Goal: Task Accomplishment & Management: Use online tool/utility

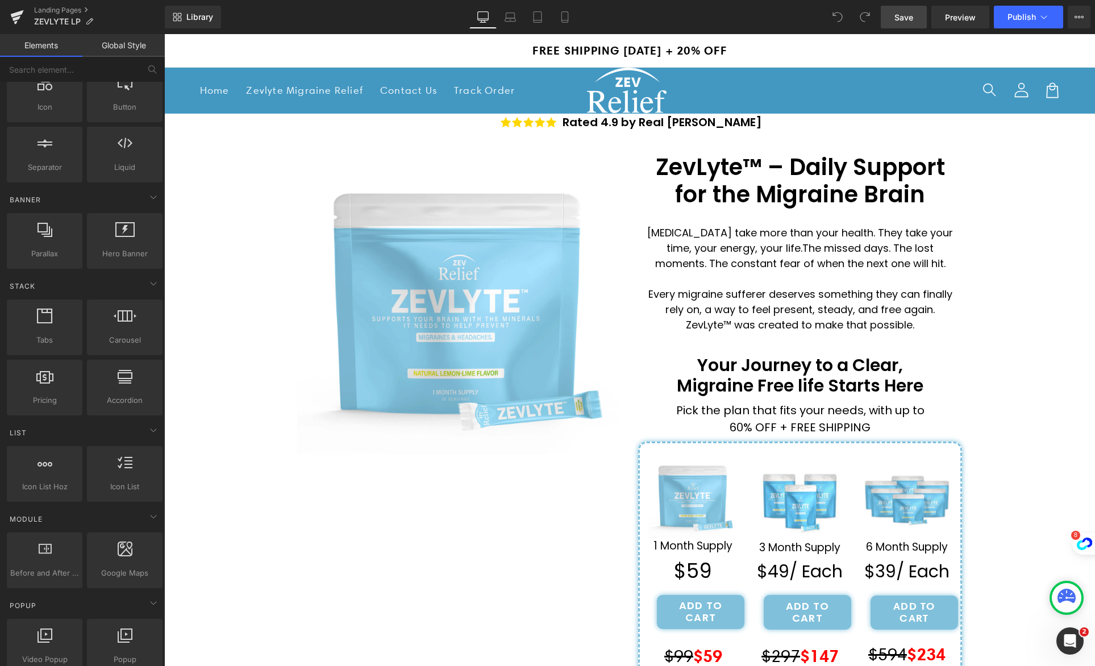
drag, startPoint x: 894, startPoint y: 21, endPoint x: 715, endPoint y: 16, distance: 179.1
click at [894, 21] on link "Save" at bounding box center [904, 17] width 46 height 23
click at [902, 15] on span "Save" at bounding box center [904, 17] width 19 height 12
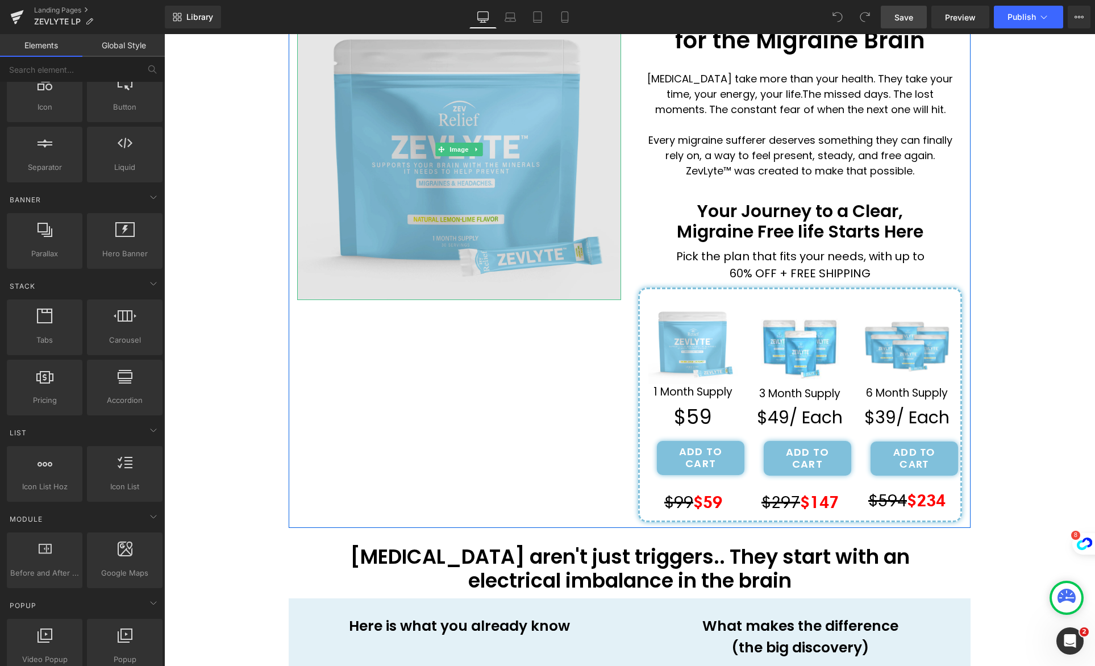
scroll to position [198, 0]
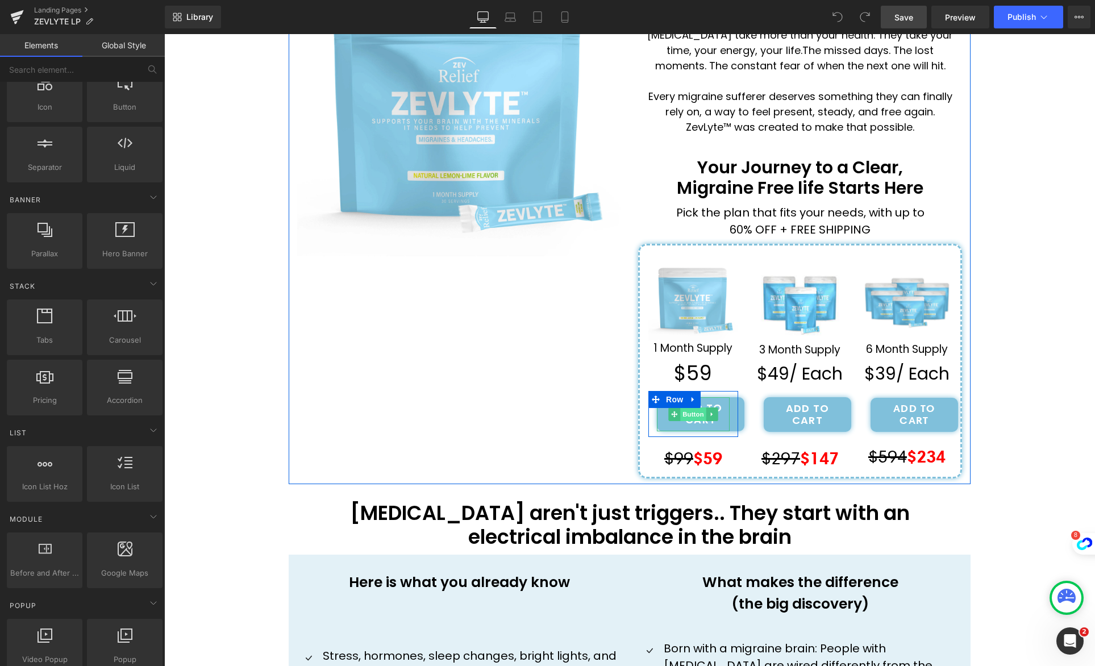
click at [691, 414] on span "Button" at bounding box center [693, 415] width 26 height 14
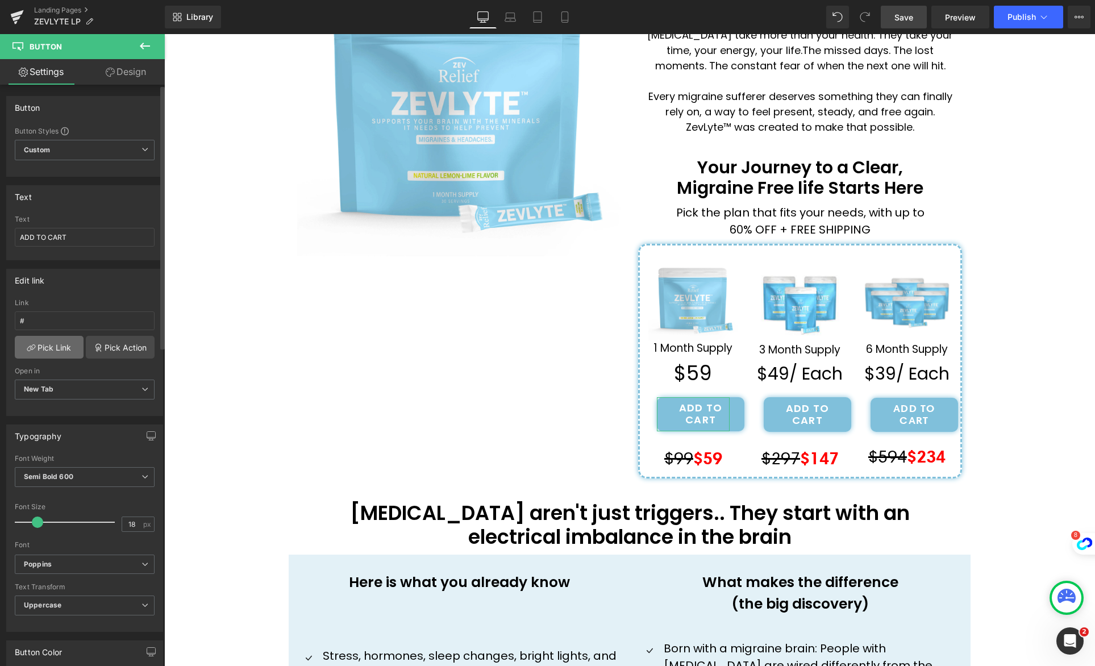
click at [51, 348] on link "Pick Link" at bounding box center [49, 347] width 69 height 23
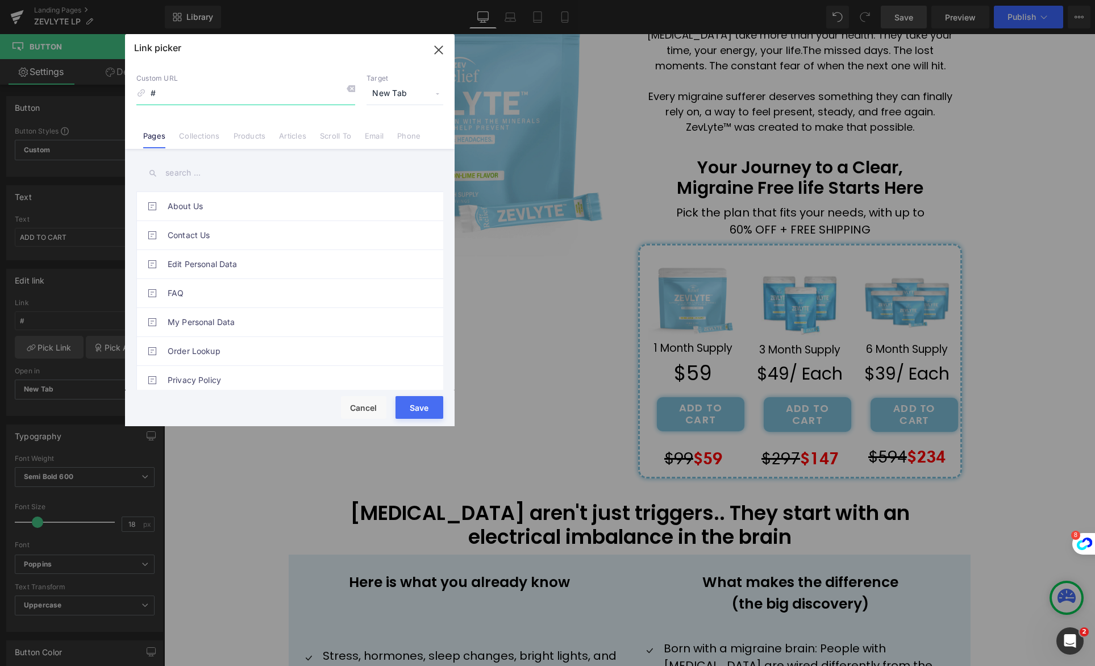
click at [0, 0] on input "#" at bounding box center [0, 0] width 0 height 0
paste input "[URL][DOMAIN_NAME]"
type input "[URL][DOMAIN_NAME]"
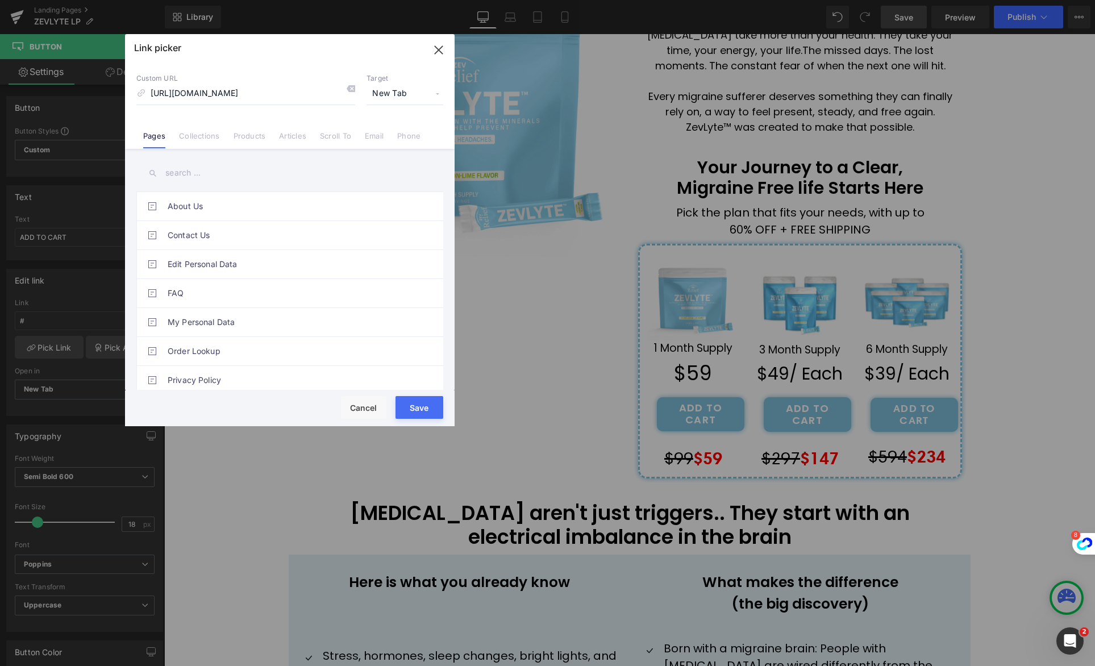
drag, startPoint x: 425, startPoint y: 412, endPoint x: 260, endPoint y: 377, distance: 167.8
click at [425, 412] on button "Save" at bounding box center [420, 407] width 48 height 23
type input "[URL][DOMAIN_NAME]"
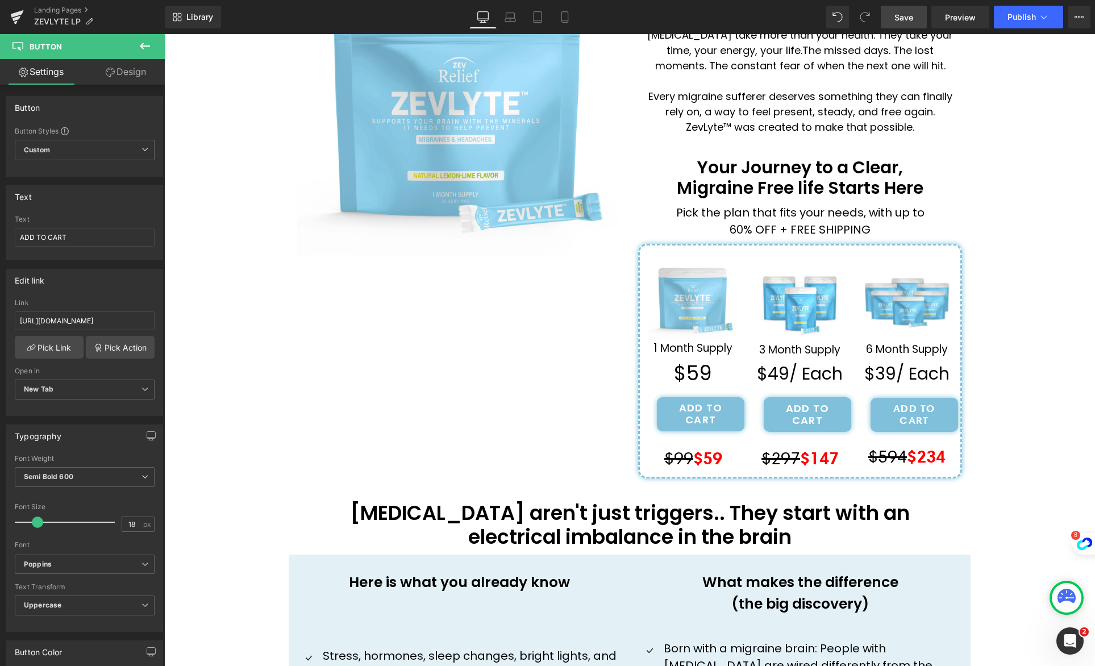
click at [906, 24] on link "Save" at bounding box center [904, 17] width 46 height 23
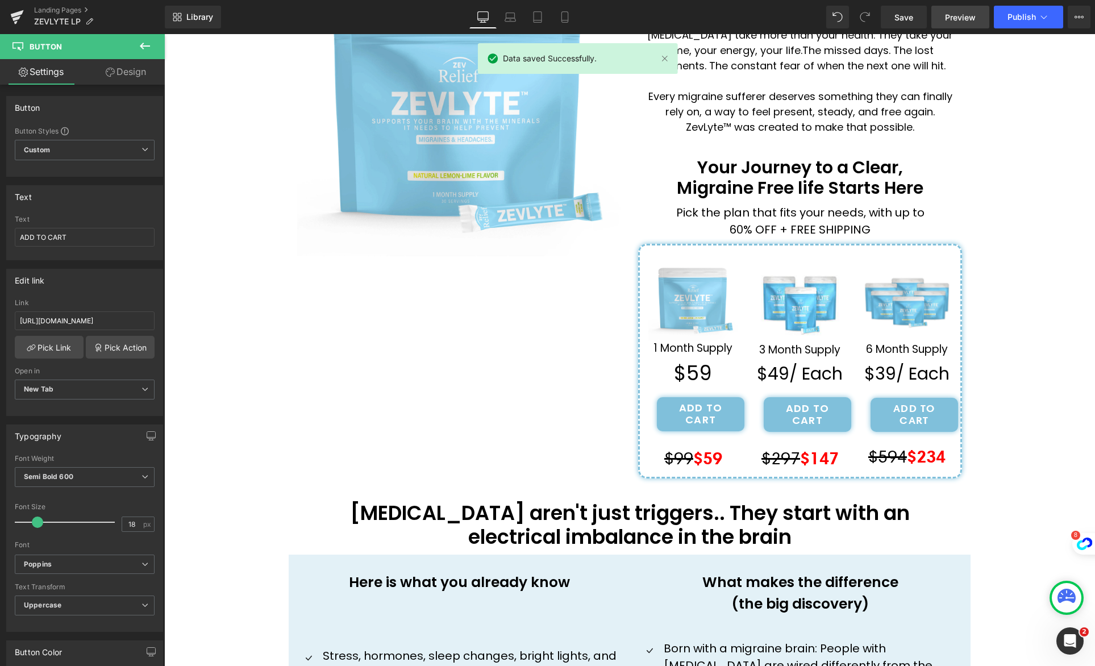
click at [966, 17] on span "Preview" at bounding box center [960, 17] width 31 height 12
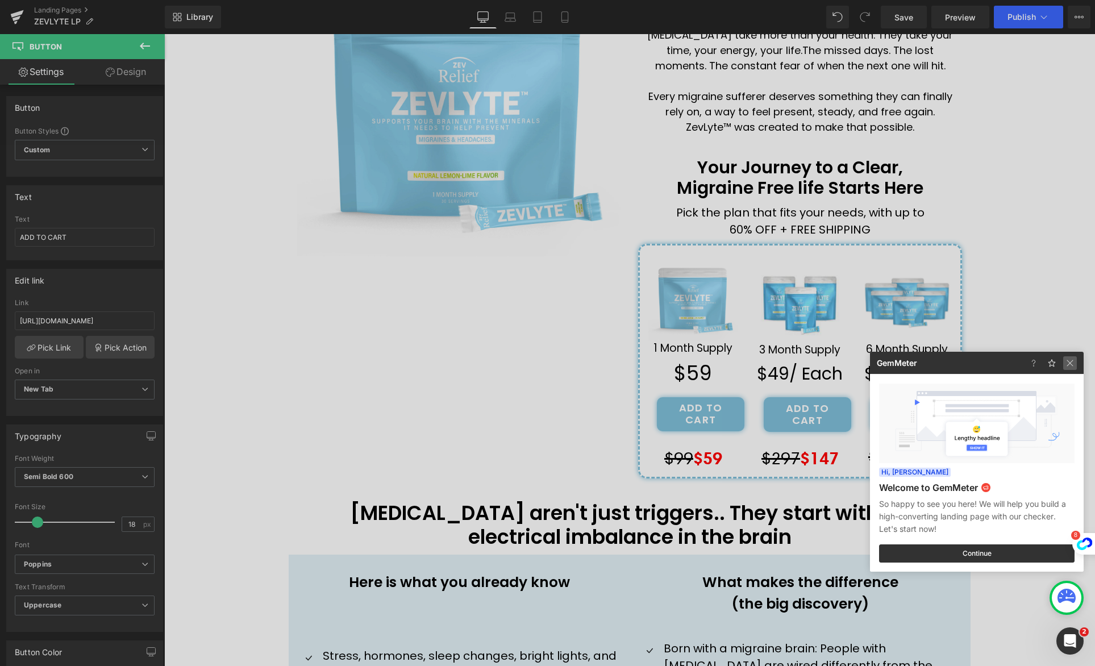
click at [0, 0] on img at bounding box center [0, 0] width 0 height 0
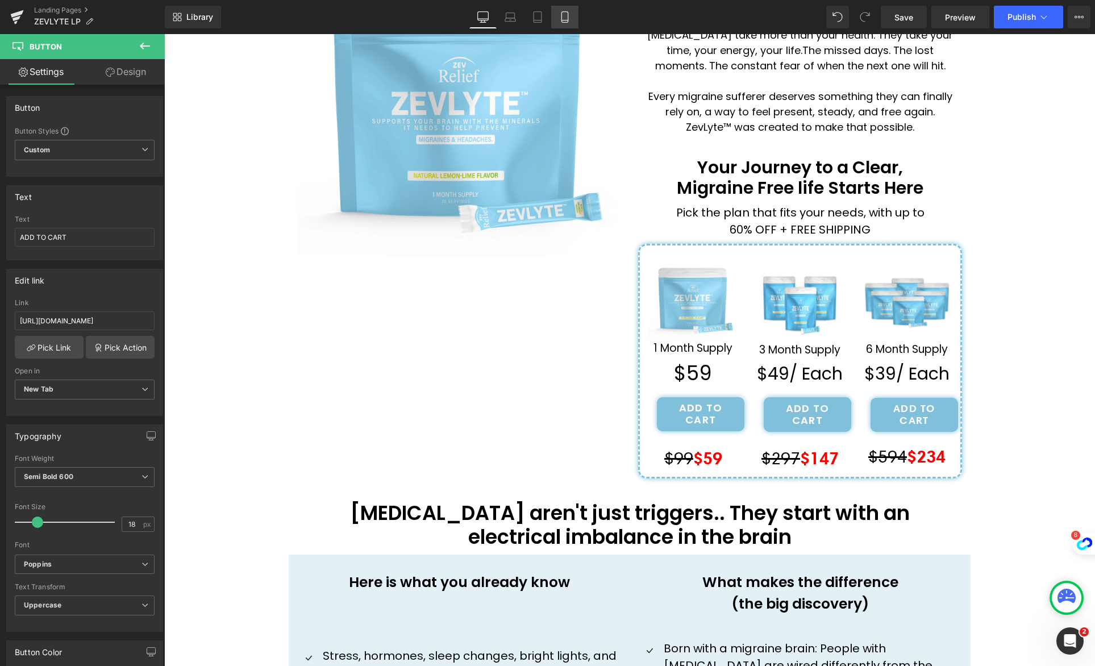
click at [572, 17] on link "Mobile" at bounding box center [564, 17] width 27 height 23
type input "100"
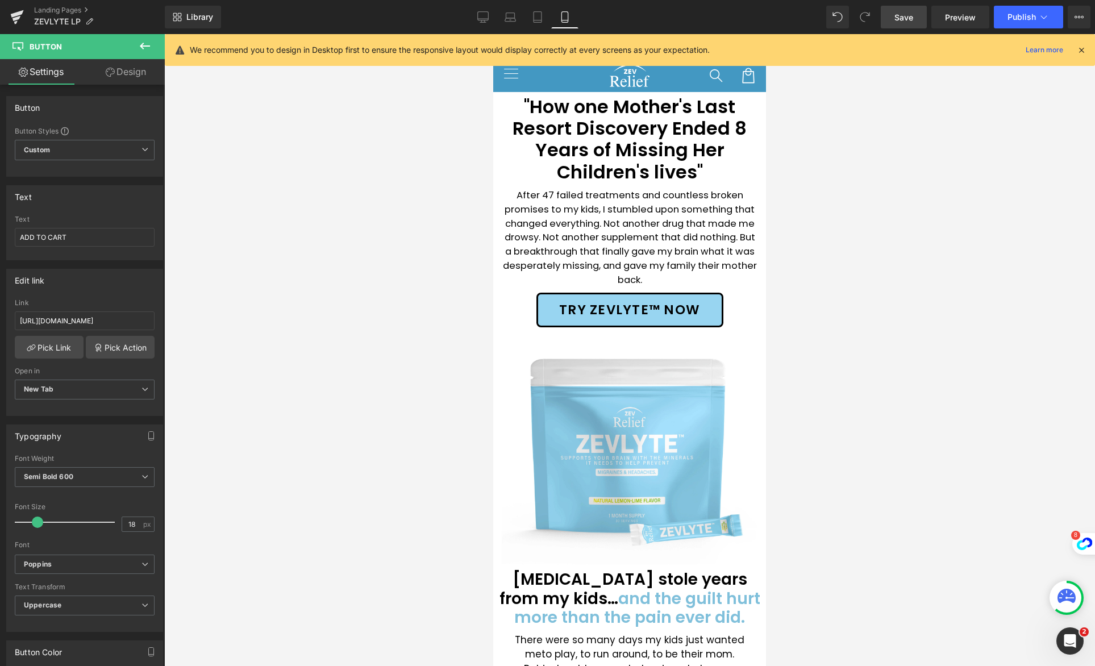
click at [890, 18] on link "Save" at bounding box center [904, 17] width 46 height 23
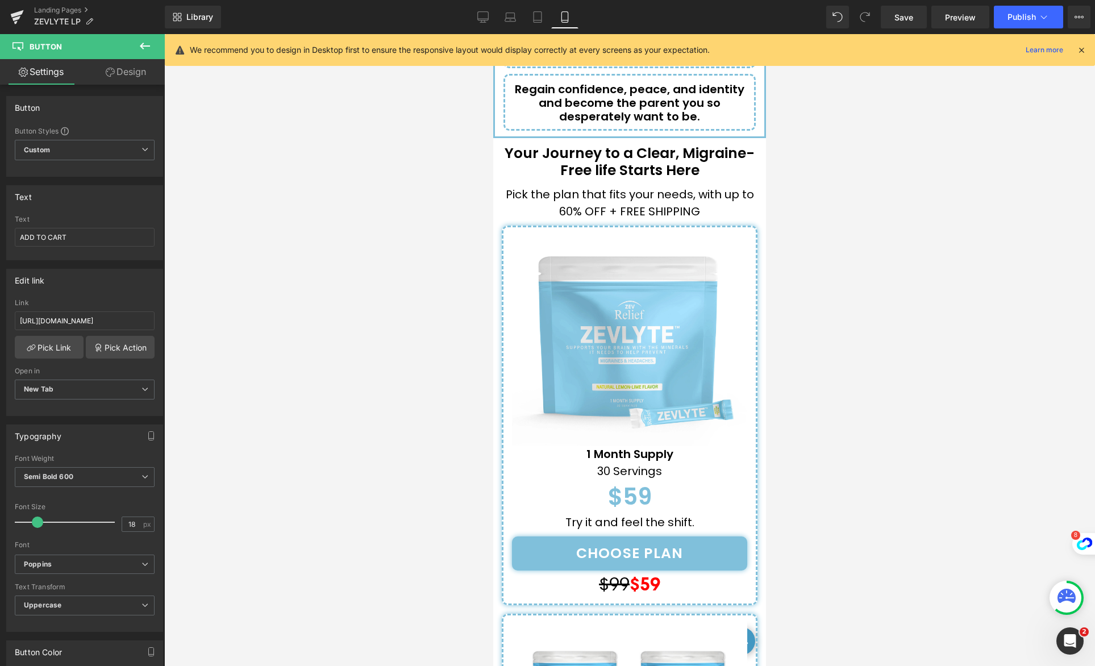
scroll to position [4522, 0]
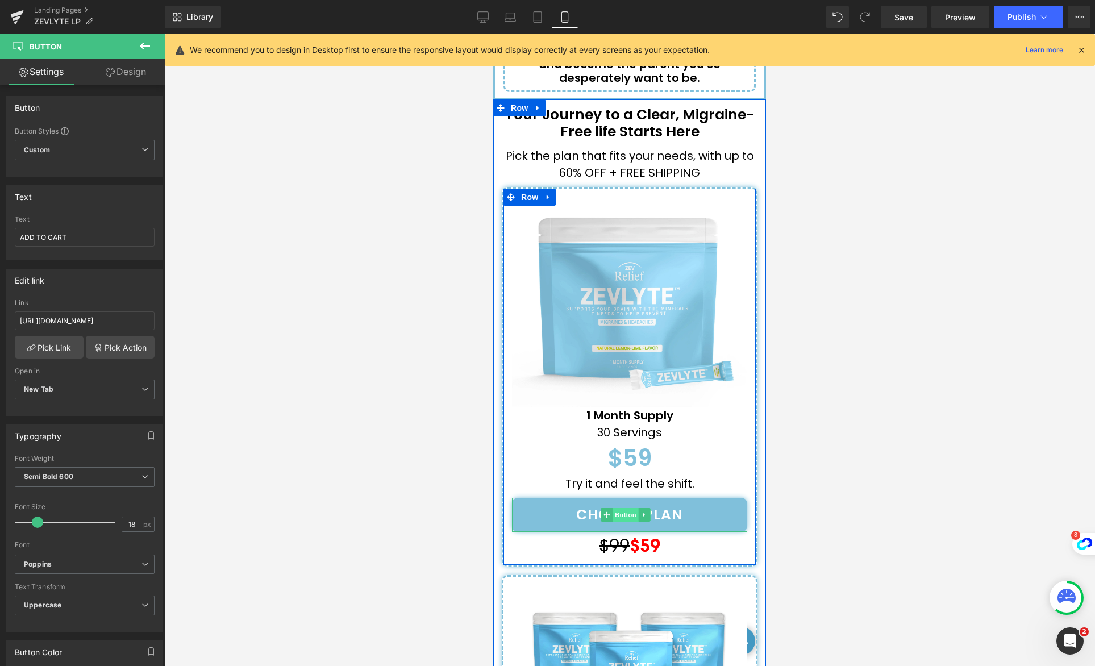
click at [630, 508] on span "Button" at bounding box center [626, 515] width 26 height 14
click at [626, 508] on span "Button" at bounding box center [626, 515] width 26 height 14
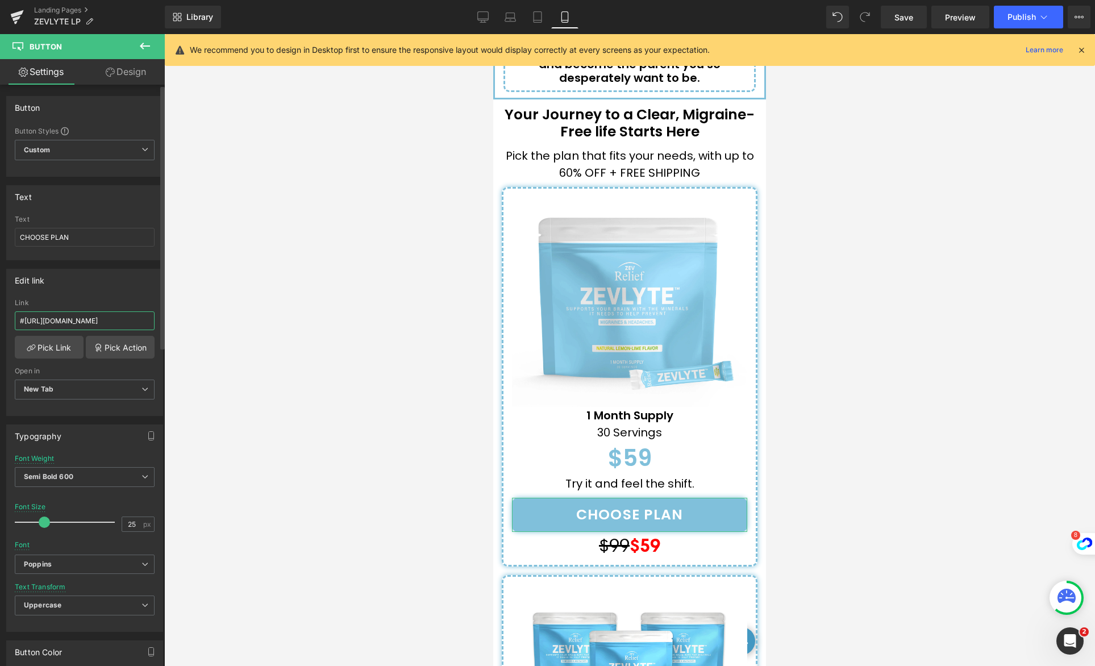
click at [89, 324] on input "#[URL][DOMAIN_NAME]" at bounding box center [85, 321] width 140 height 19
paste input "[URL][DOMAIN_NAME]"
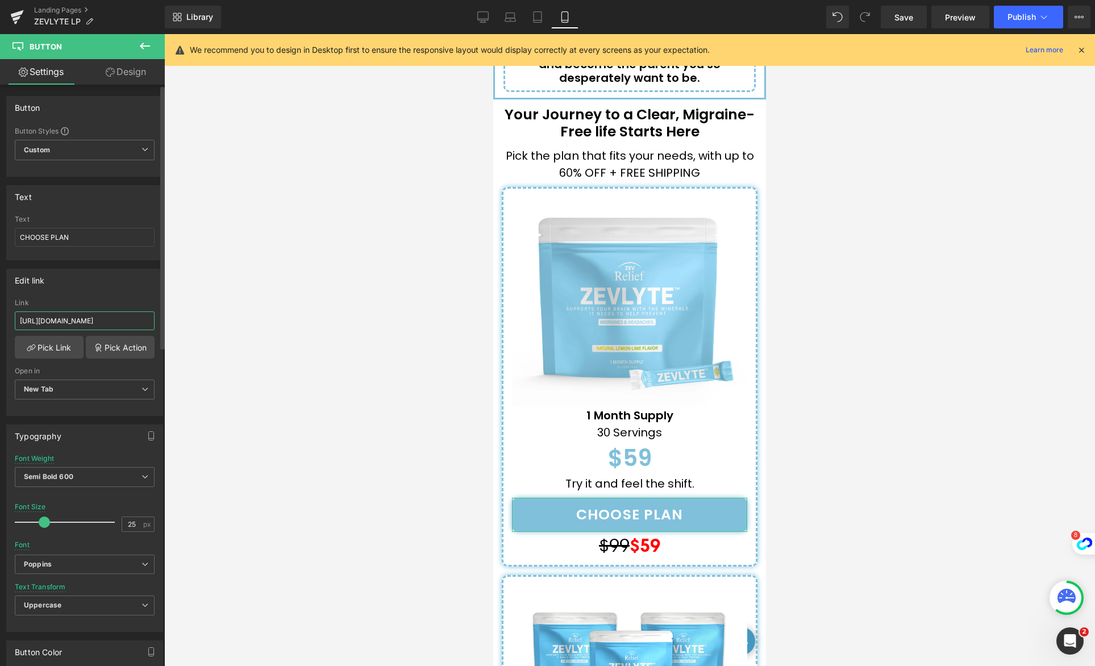
scroll to position [0, 40]
type input "[URL][DOMAIN_NAME]"
click at [899, 18] on span "Save" at bounding box center [904, 17] width 19 height 12
click at [491, 16] on link "Desktop" at bounding box center [483, 17] width 27 height 23
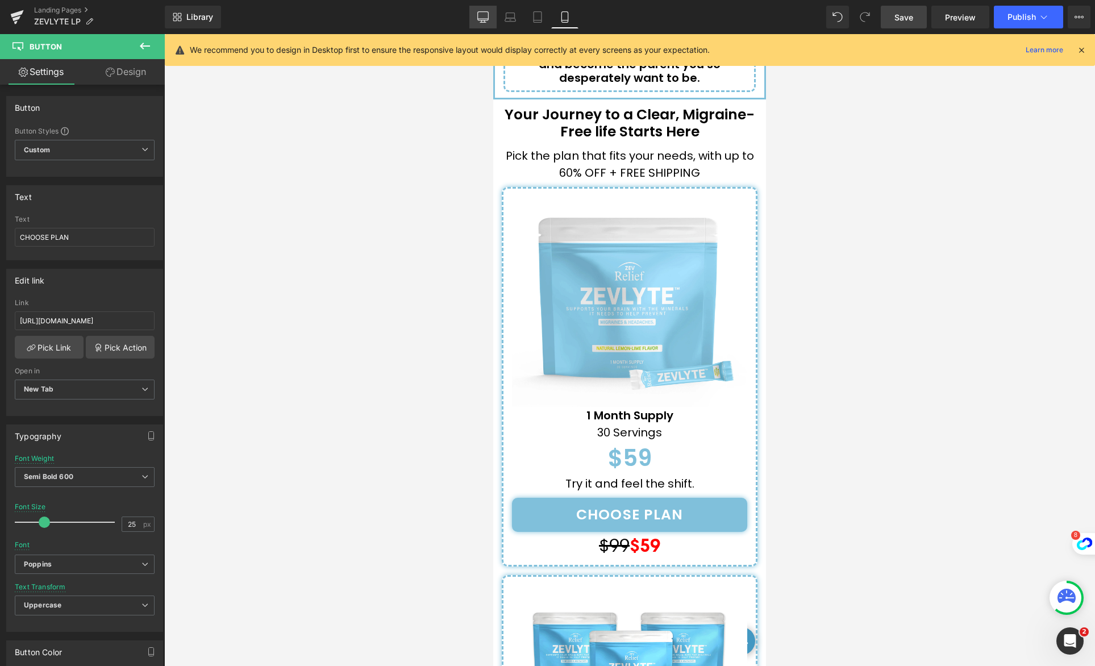
type input "20"
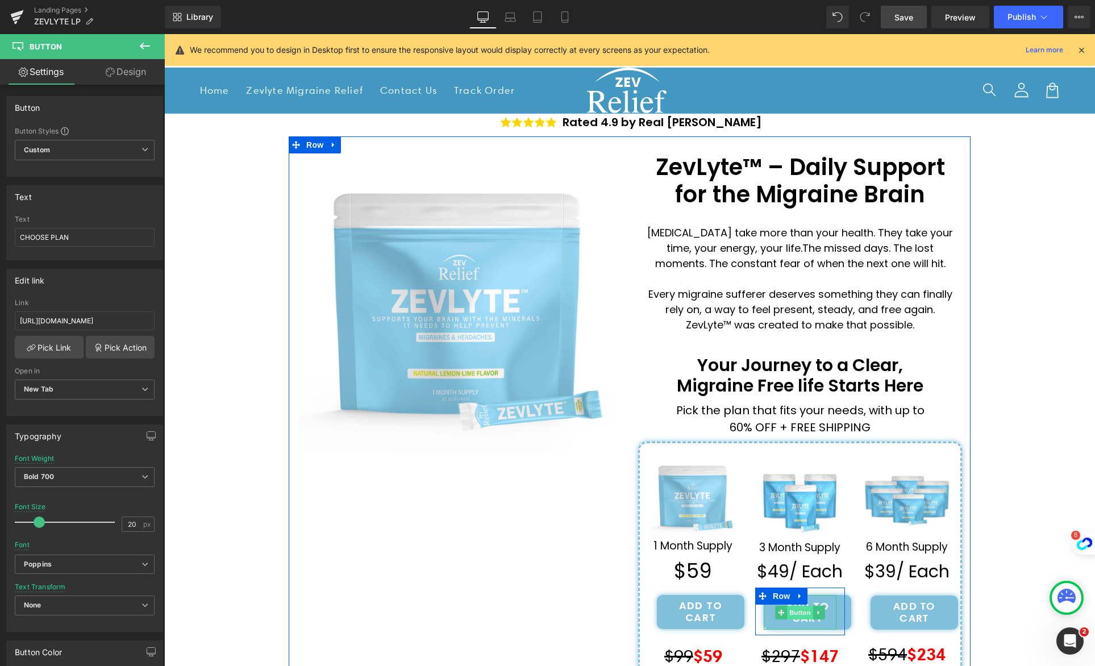
click at [799, 612] on span "Button" at bounding box center [800, 613] width 26 height 14
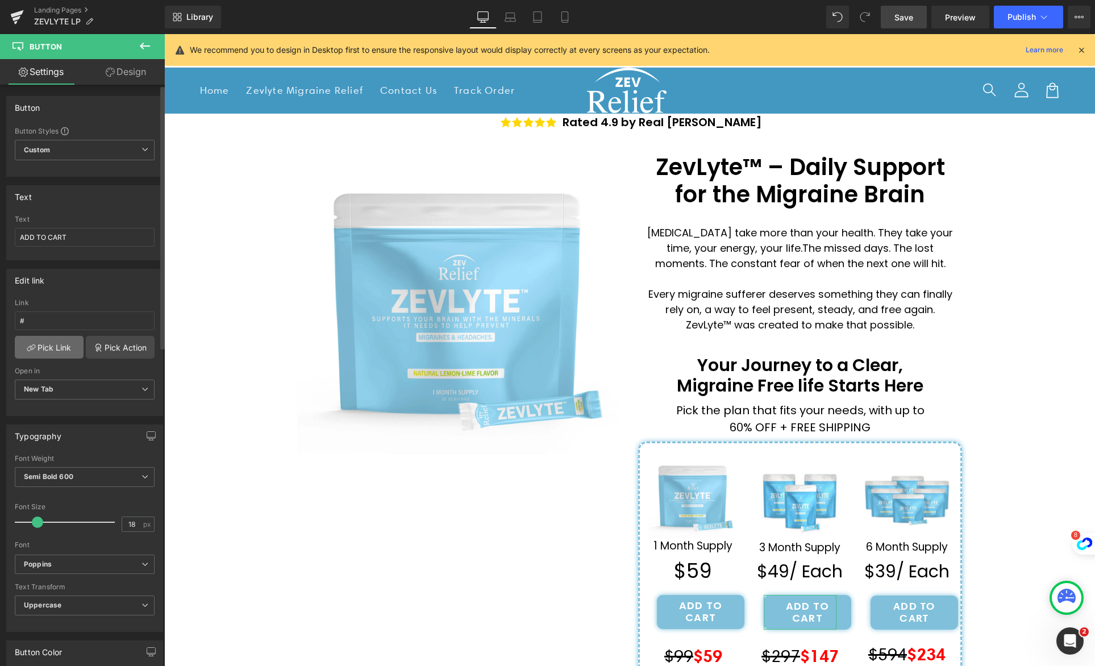
click at [48, 345] on link "Pick Link" at bounding box center [49, 347] width 69 height 23
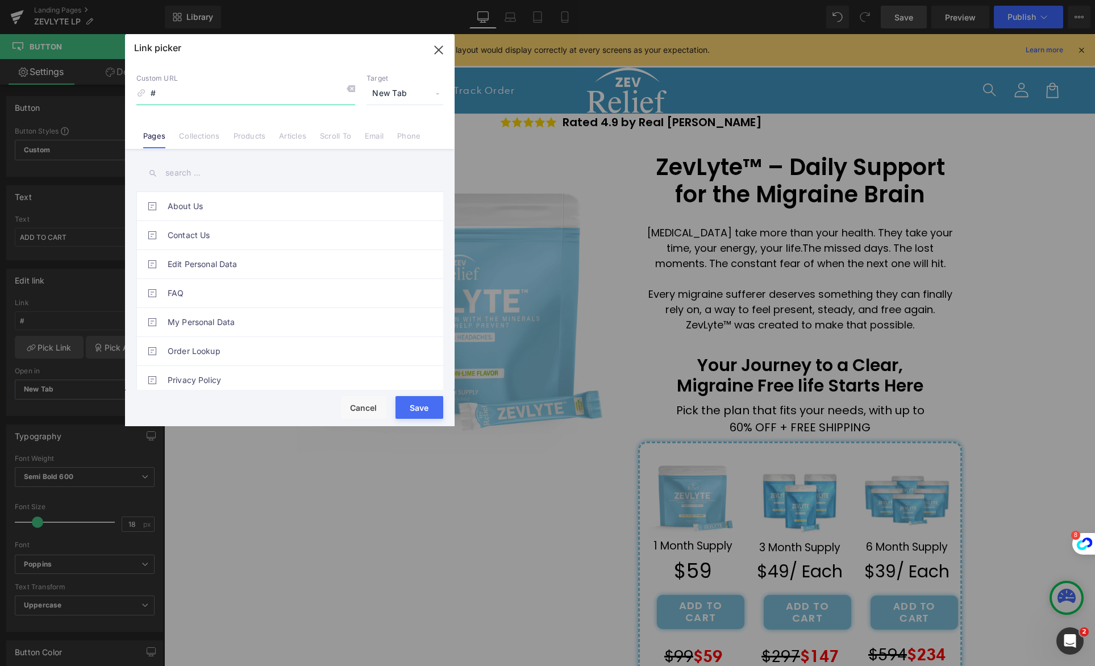
click at [0, 0] on input "#" at bounding box center [0, 0] width 0 height 0
paste input "[URL][DOMAIN_NAME]"
type input "[URL][DOMAIN_NAME]"
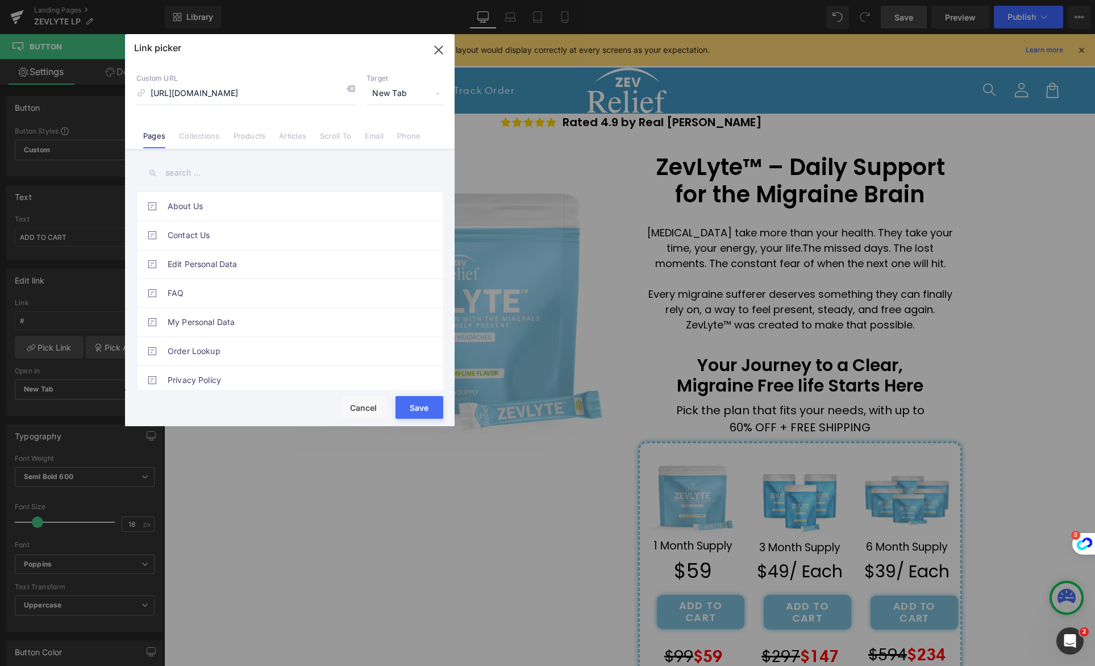
click at [420, 406] on button "Save" at bounding box center [420, 407] width 48 height 23
type input "[URL][DOMAIN_NAME]"
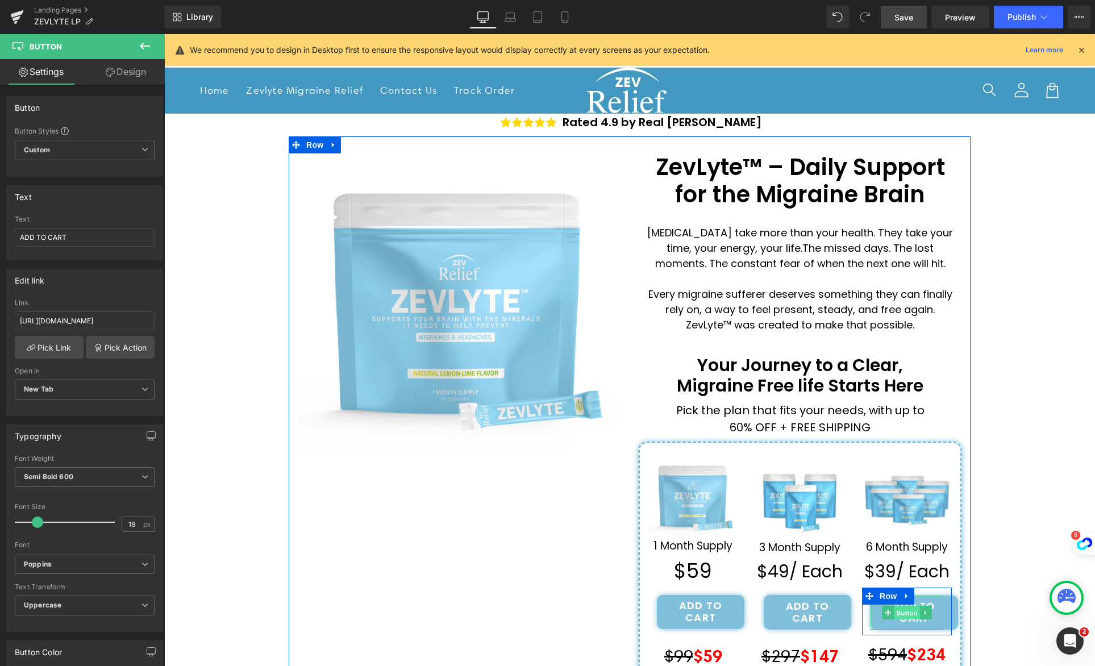
click at [908, 611] on span "Button" at bounding box center [907, 614] width 26 height 14
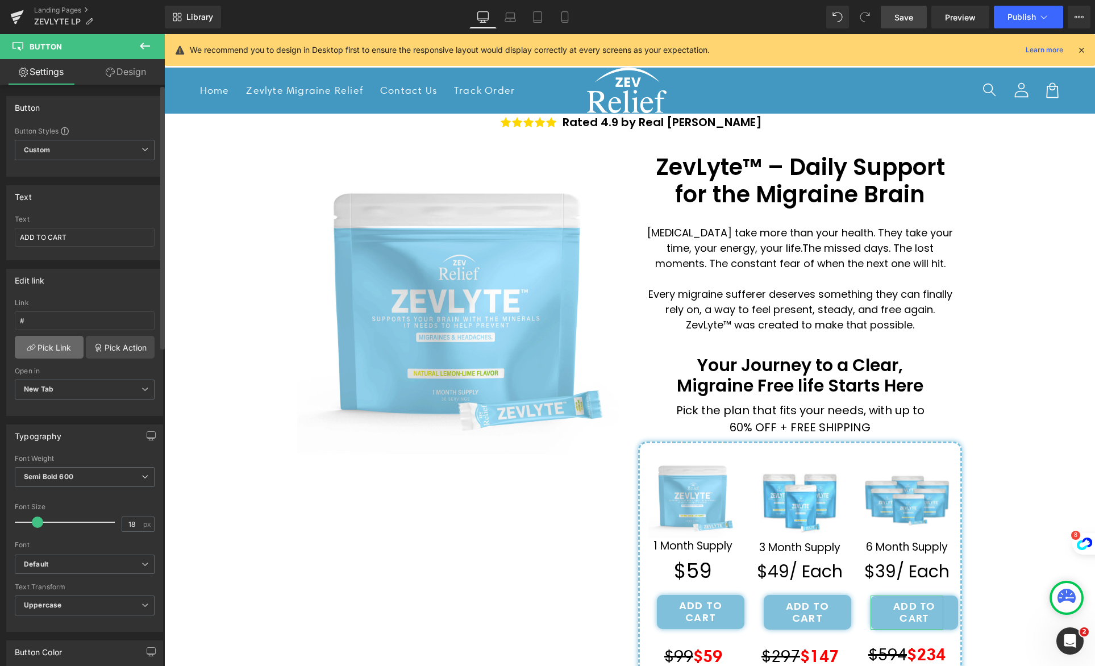
click at [49, 348] on link "Pick Link" at bounding box center [49, 347] width 69 height 23
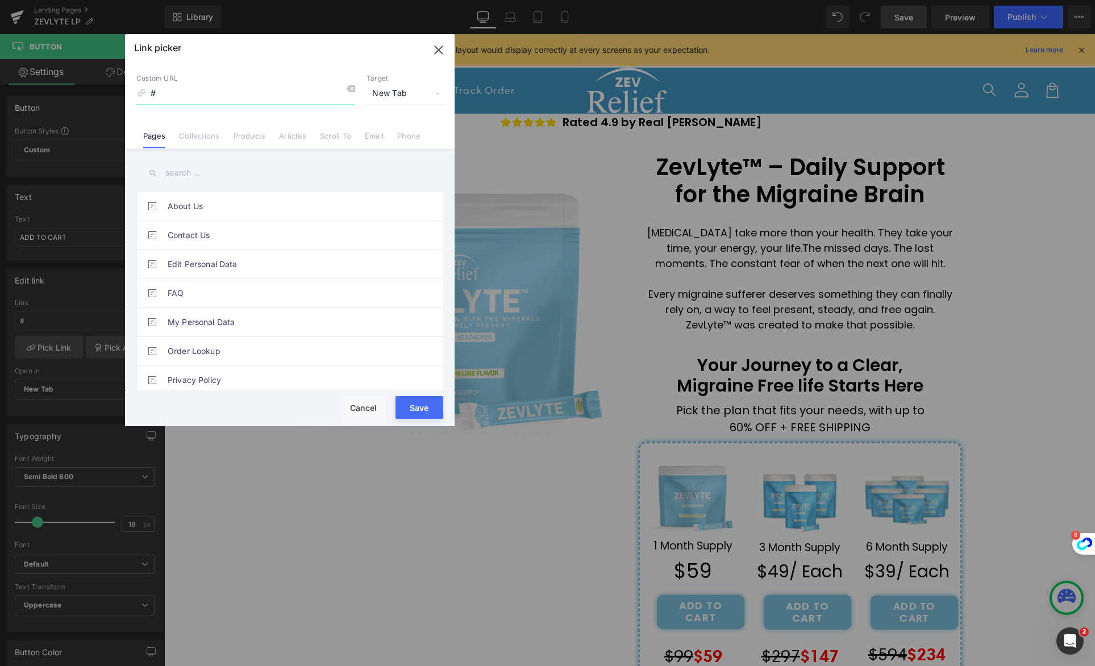
click at [199, 504] on input "#" at bounding box center [529, 512] width 931 height 16
paste input
click at [171, 504] on input at bounding box center [529, 512] width 931 height 16
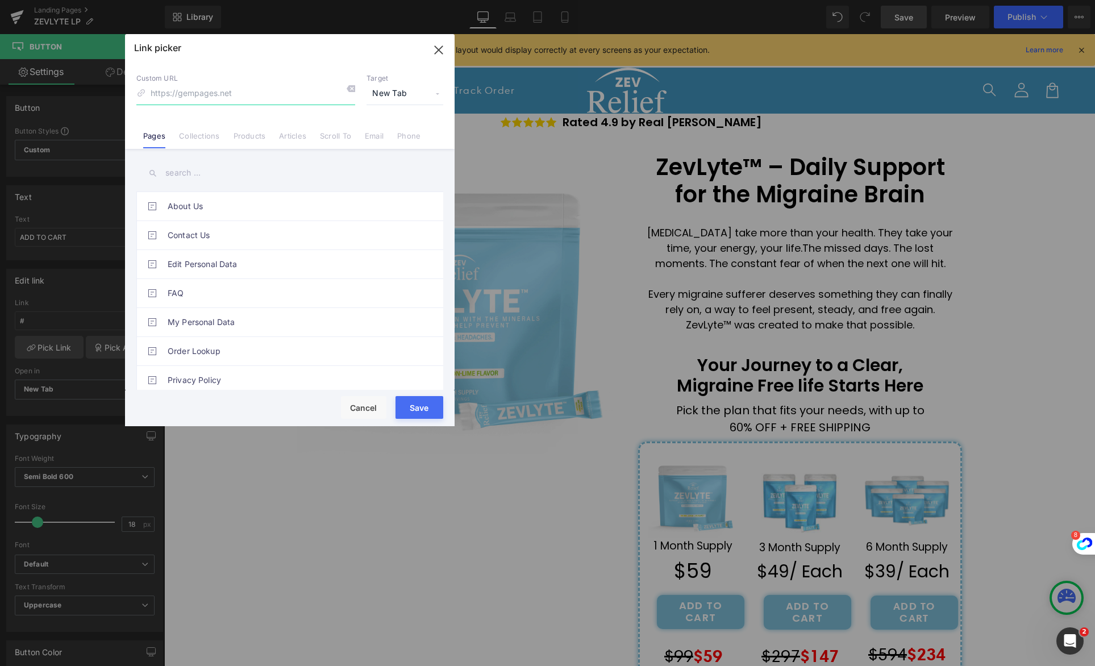
click at [171, 504] on input at bounding box center [529, 512] width 931 height 16
paste input "[URL][DOMAIN_NAME]"
type input "[URL][DOMAIN_NAME]"
click at [0, 0] on button "Save" at bounding box center [0, 0] width 0 height 0
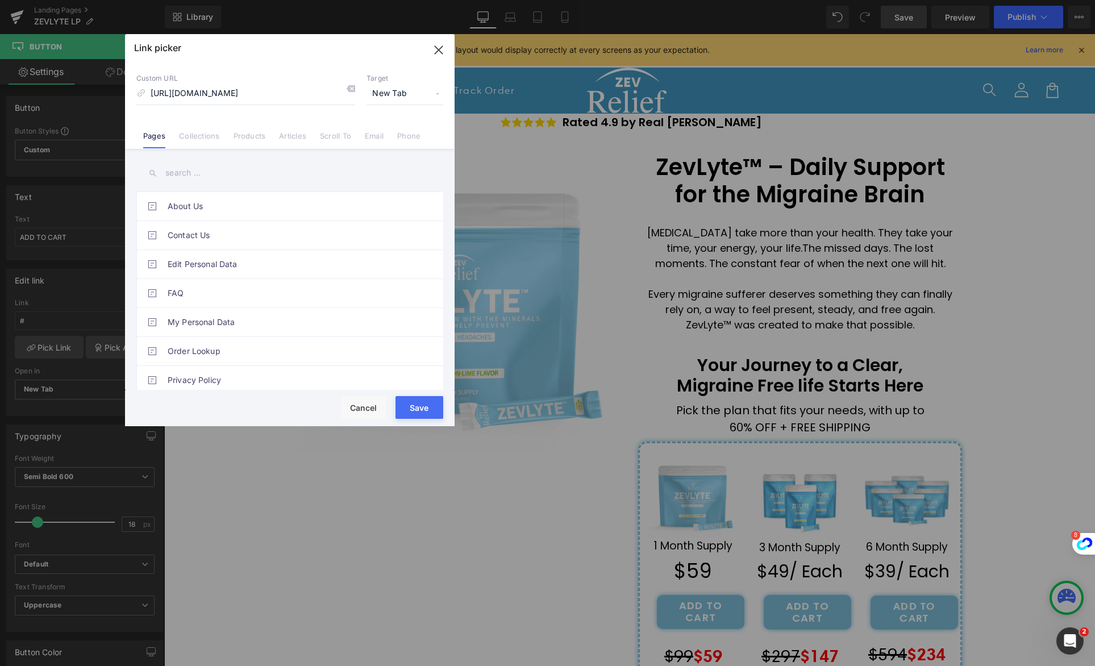
type input "[URL][DOMAIN_NAME]"
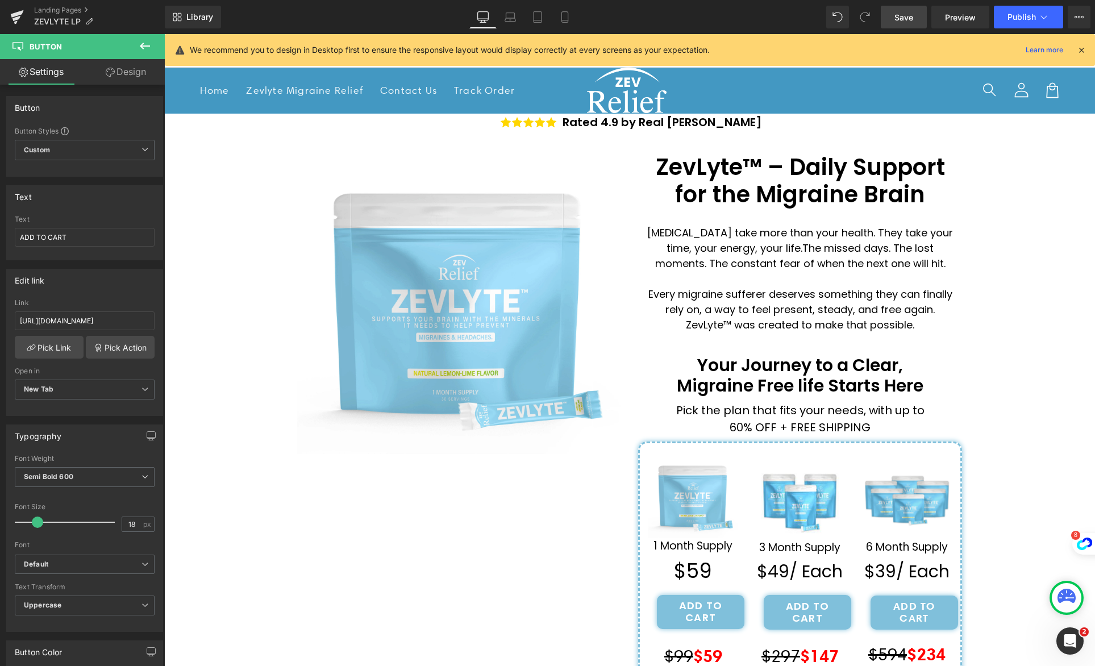
click at [904, 22] on span "Save" at bounding box center [904, 17] width 19 height 12
click at [558, 18] on link "Mobile" at bounding box center [564, 17] width 27 height 23
type input "100"
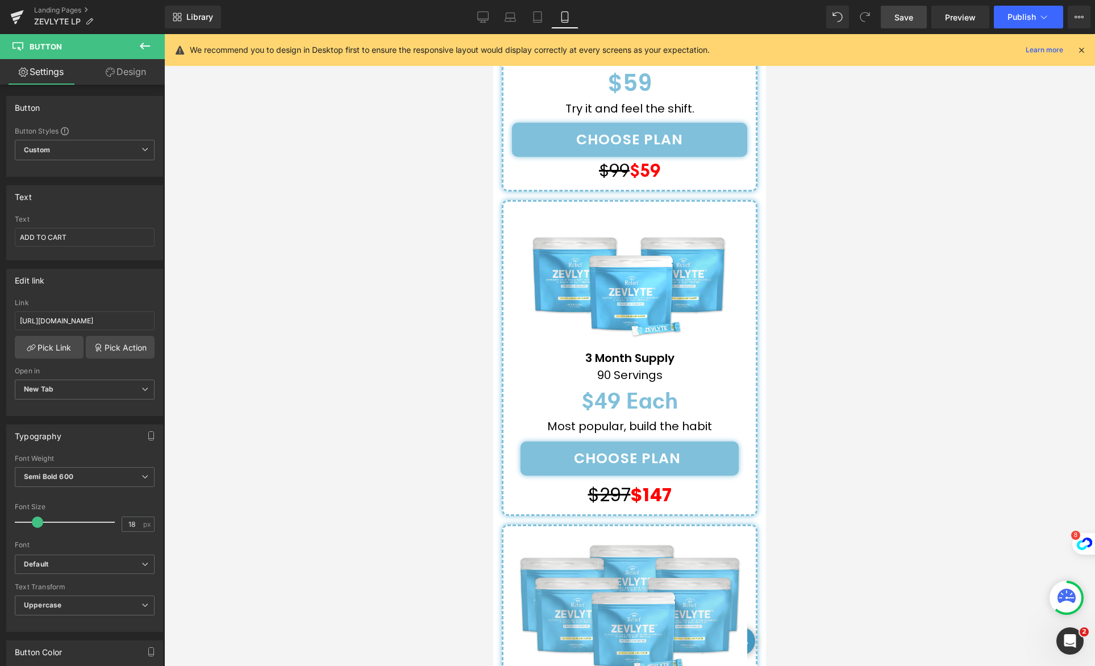
scroll to position [4830, 0]
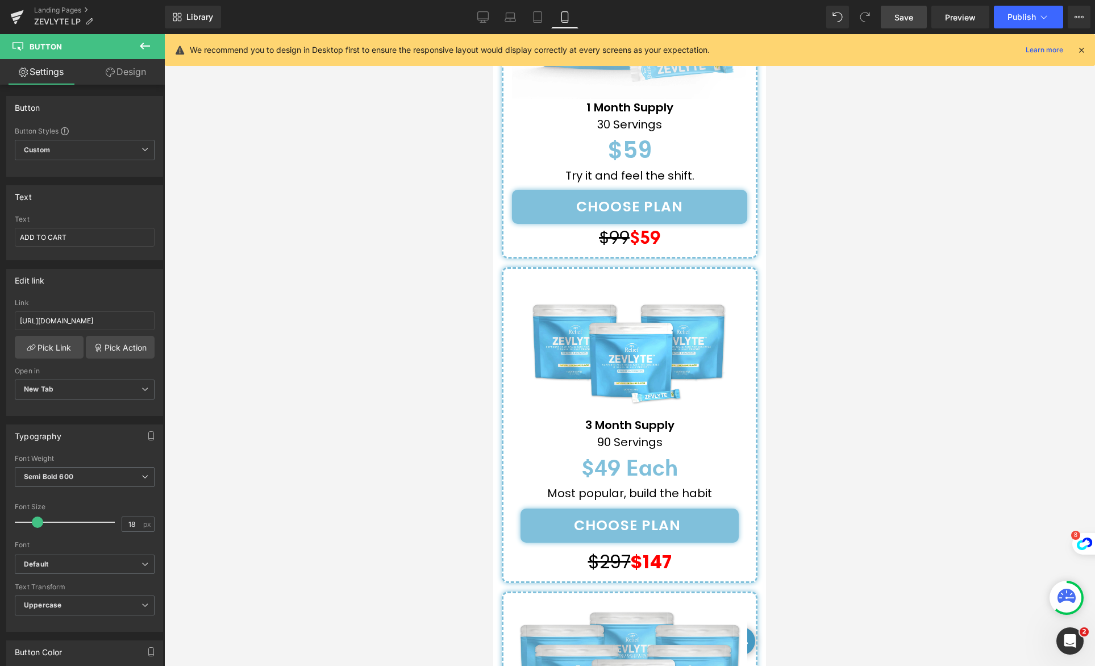
click at [626, 509] on div "CHOOSE PLAN Button" at bounding box center [630, 526] width 218 height 34
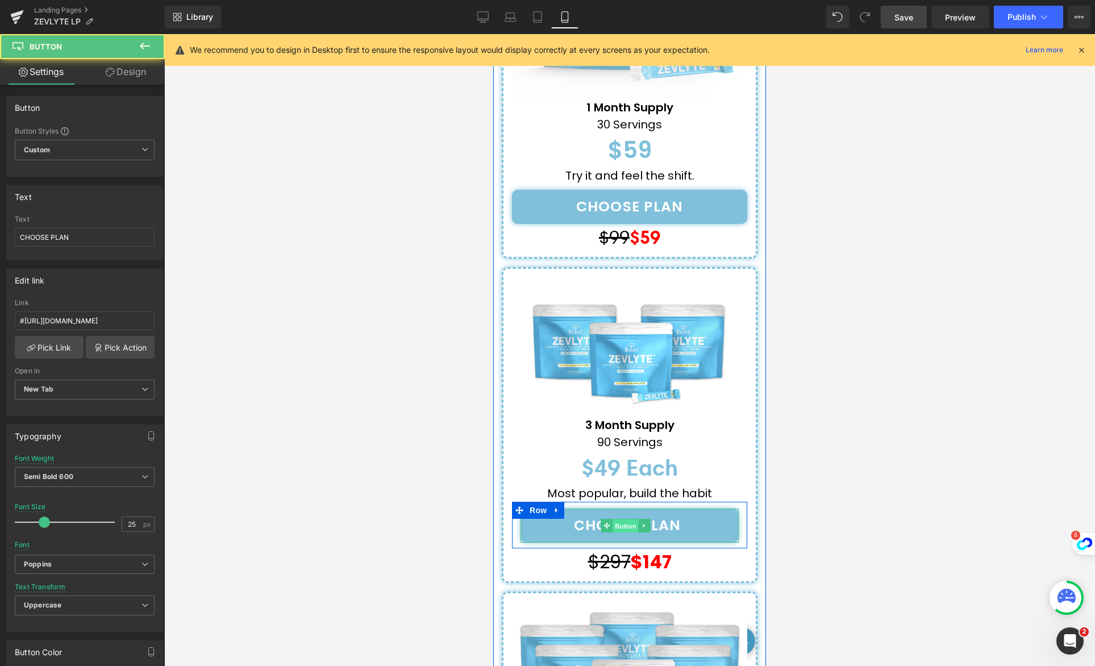
click at [620, 520] on span "Button" at bounding box center [626, 527] width 26 height 14
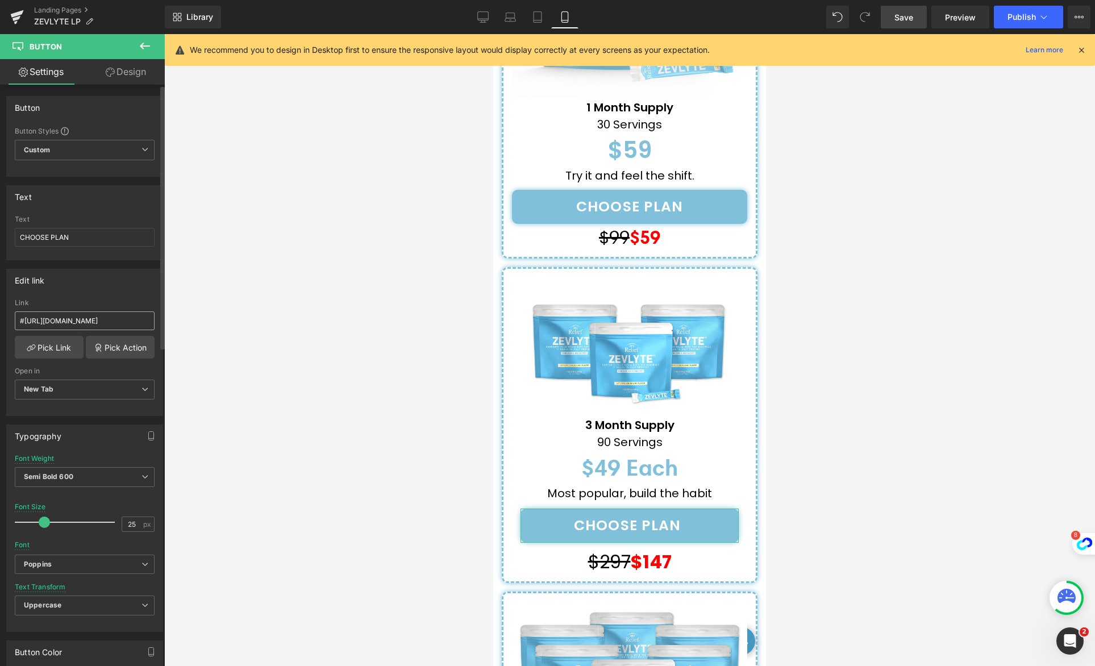
click at [93, 322] on input "#[URL][DOMAIN_NAME]" at bounding box center [85, 321] width 140 height 19
type input "[URL][DOMAIN_NAME]"
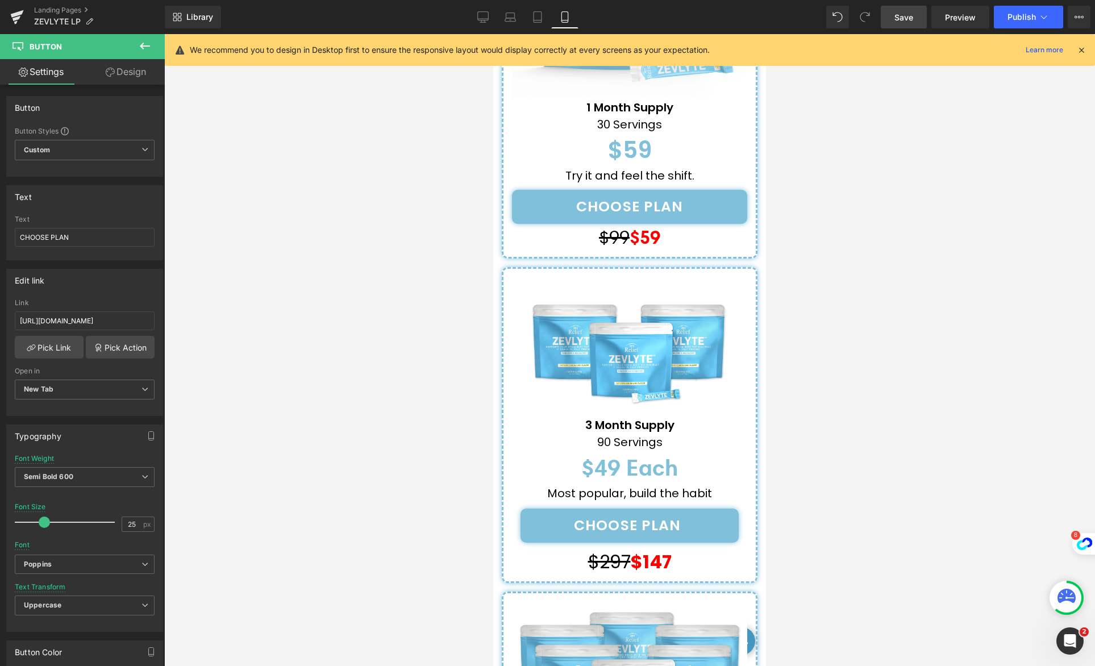
click at [910, 19] on span "Save" at bounding box center [904, 17] width 19 height 12
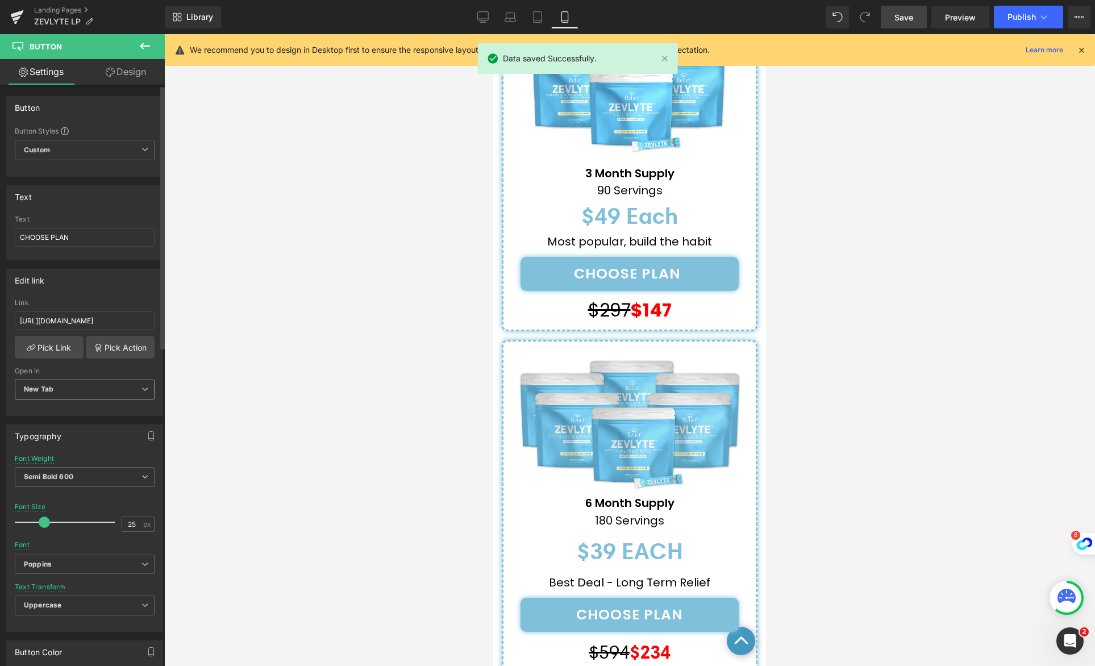
scroll to position [5171, 0]
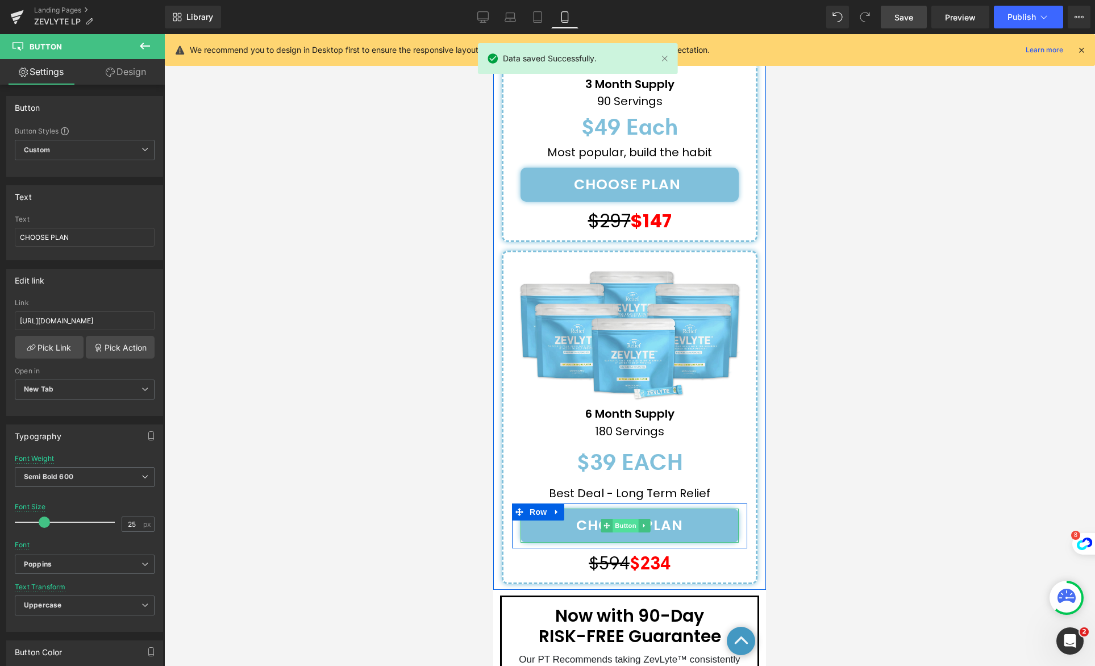
click at [626, 519] on span "Button" at bounding box center [626, 526] width 26 height 14
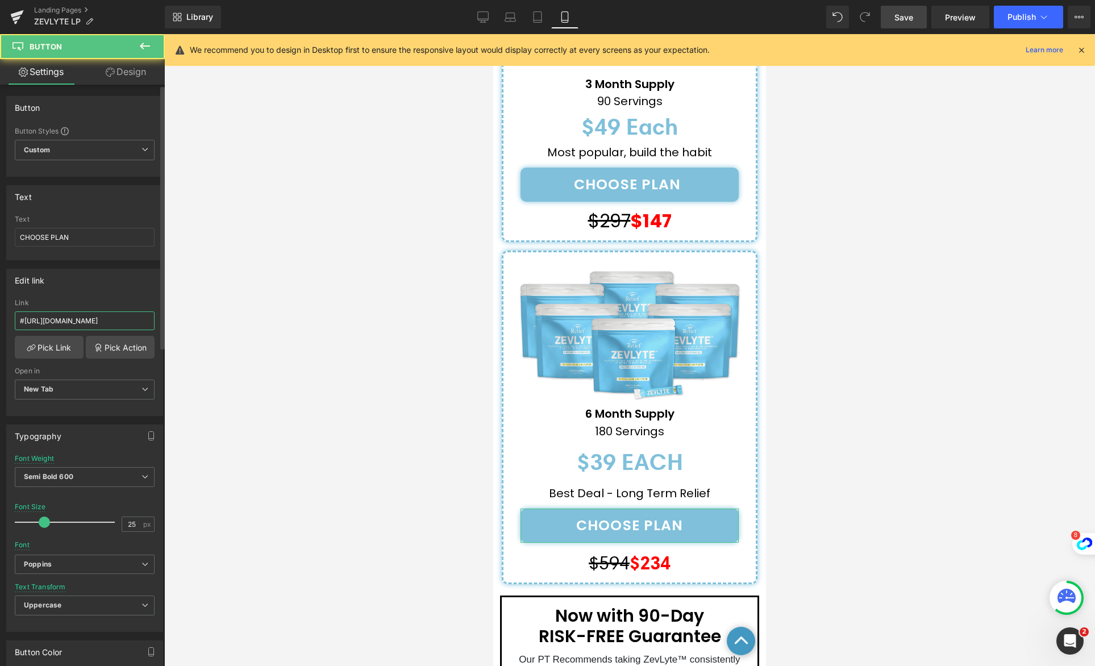
click at [62, 321] on input "#[URL][DOMAIN_NAME]" at bounding box center [85, 321] width 140 height 19
paste input "[URL]"
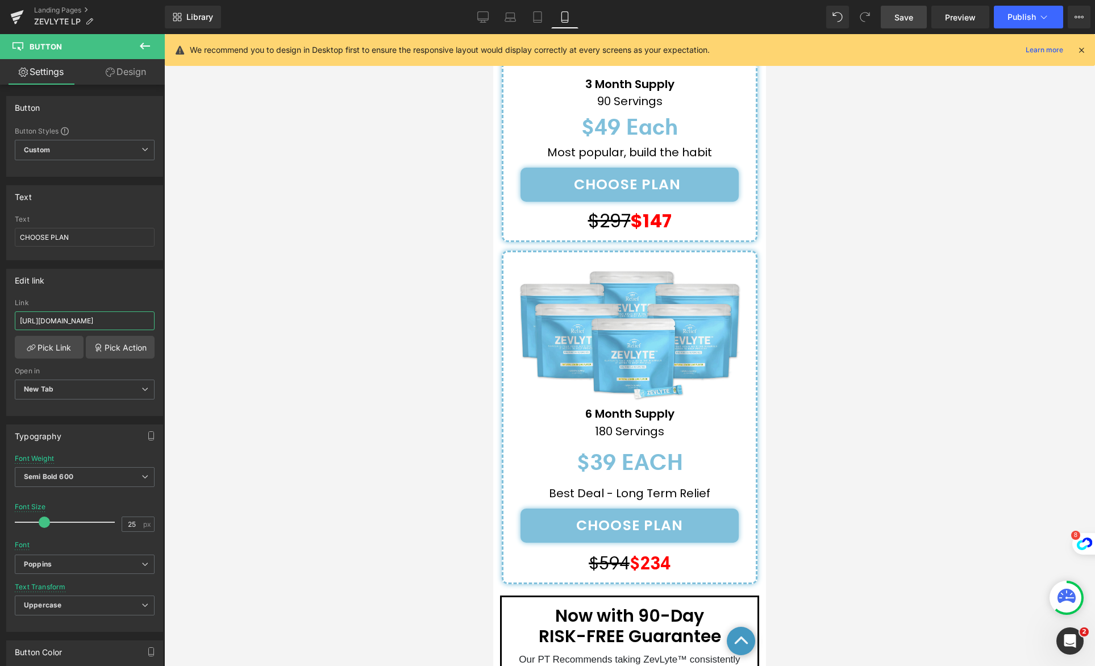
type input "[URL][DOMAIN_NAME]"
click at [903, 18] on span "Save" at bounding box center [904, 17] width 19 height 12
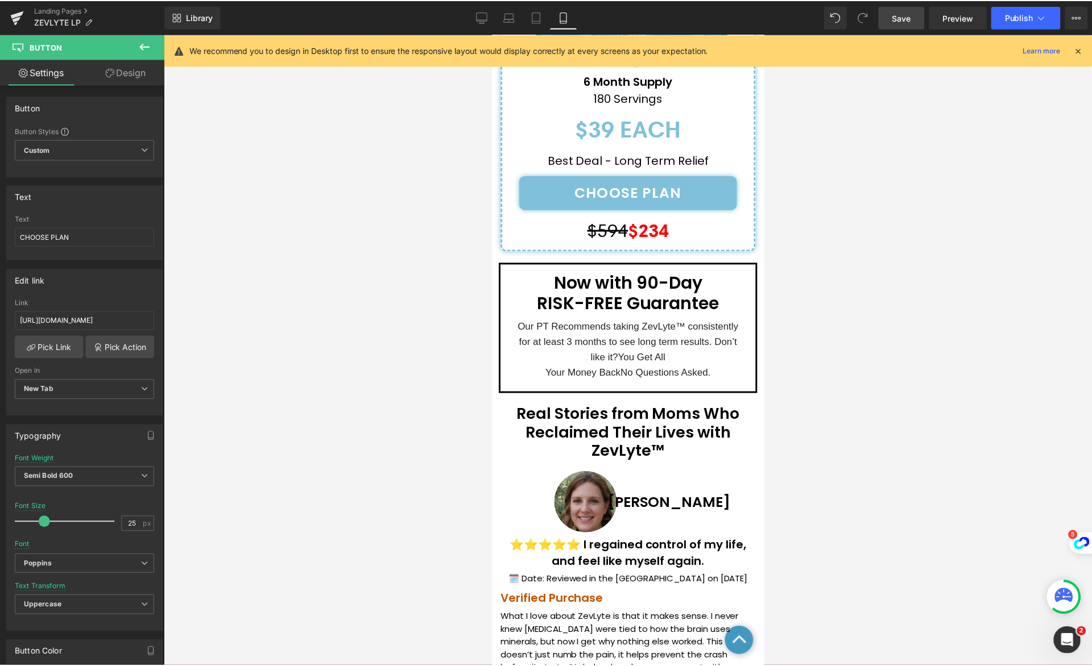
scroll to position [5502, 0]
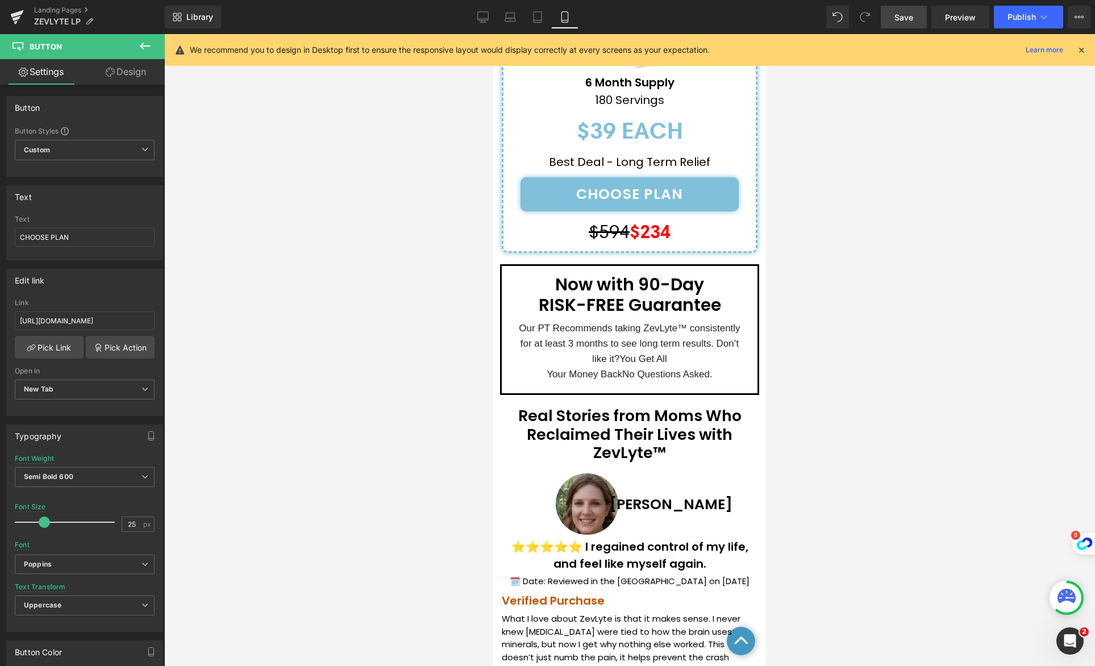
drag, startPoint x: 900, startPoint y: 22, endPoint x: 48, endPoint y: 329, distance: 906.1
click at [900, 22] on span "Save" at bounding box center [904, 17] width 19 height 12
click at [902, 21] on span "Save" at bounding box center [904, 17] width 19 height 12
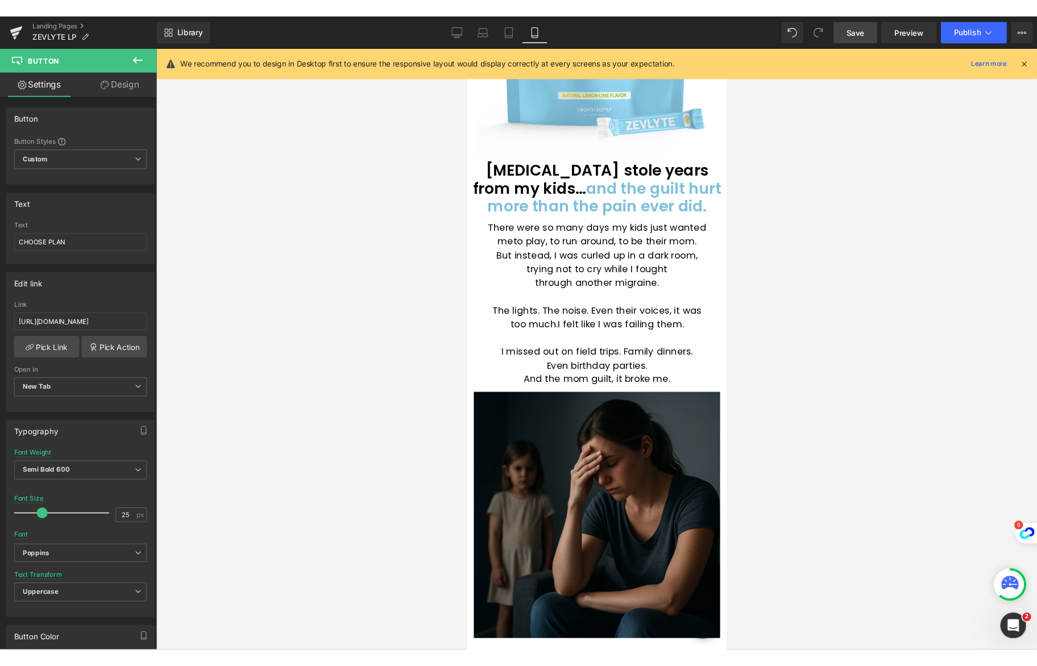
scroll to position [0, 0]
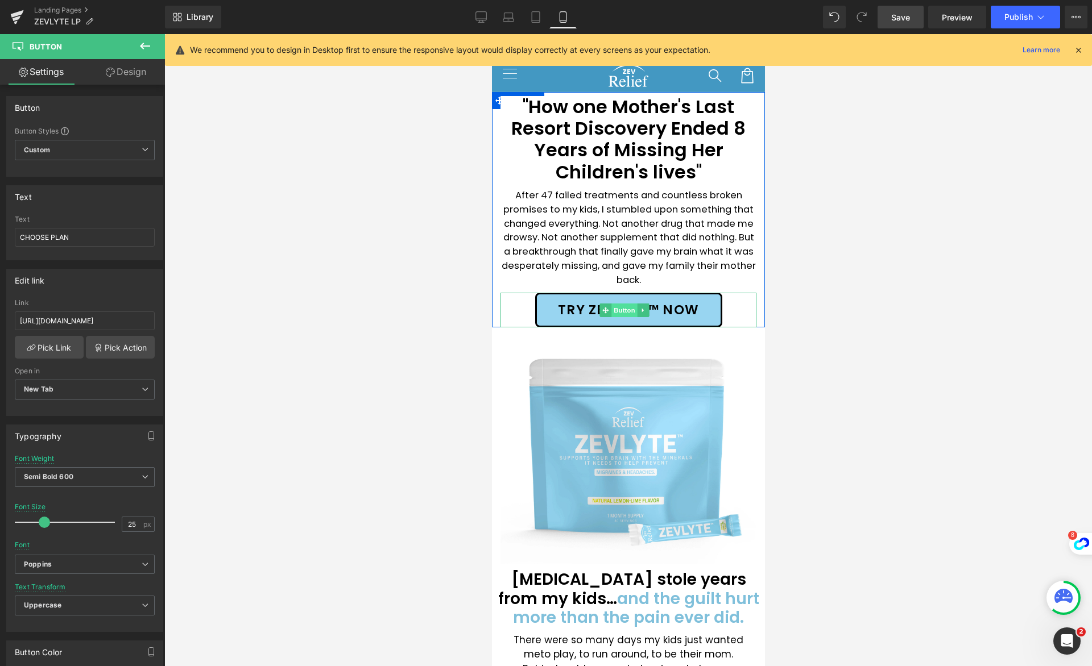
click at [626, 308] on span "Button" at bounding box center [624, 311] width 26 height 14
click at [630, 309] on span "Button" at bounding box center [624, 311] width 26 height 14
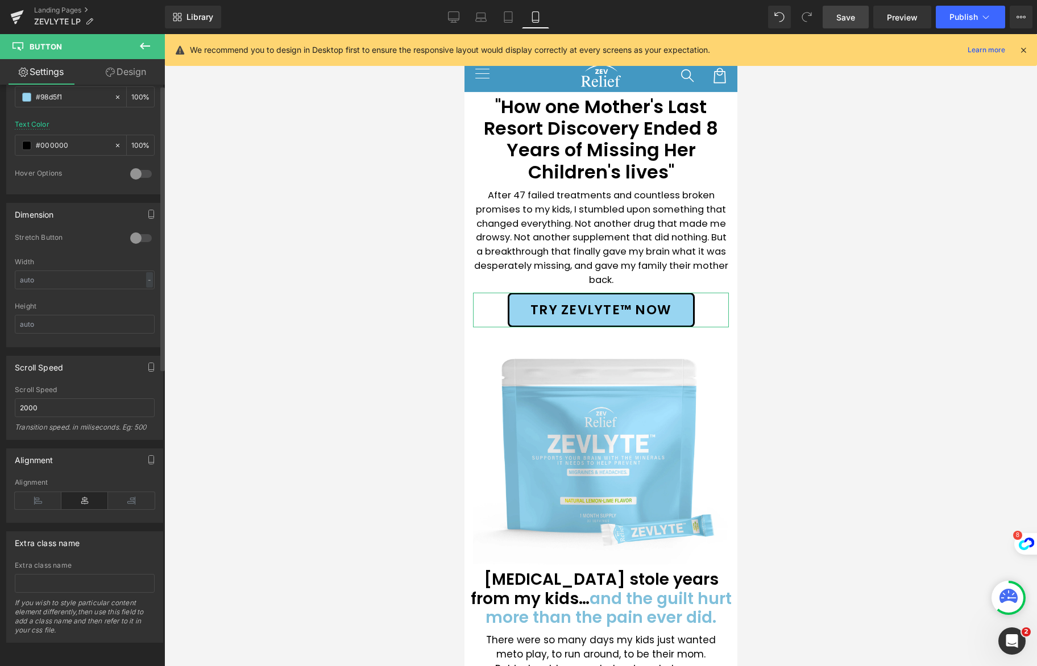
scroll to position [607, 0]
click at [598, 306] on span "Button" at bounding box center [596, 311] width 26 height 14
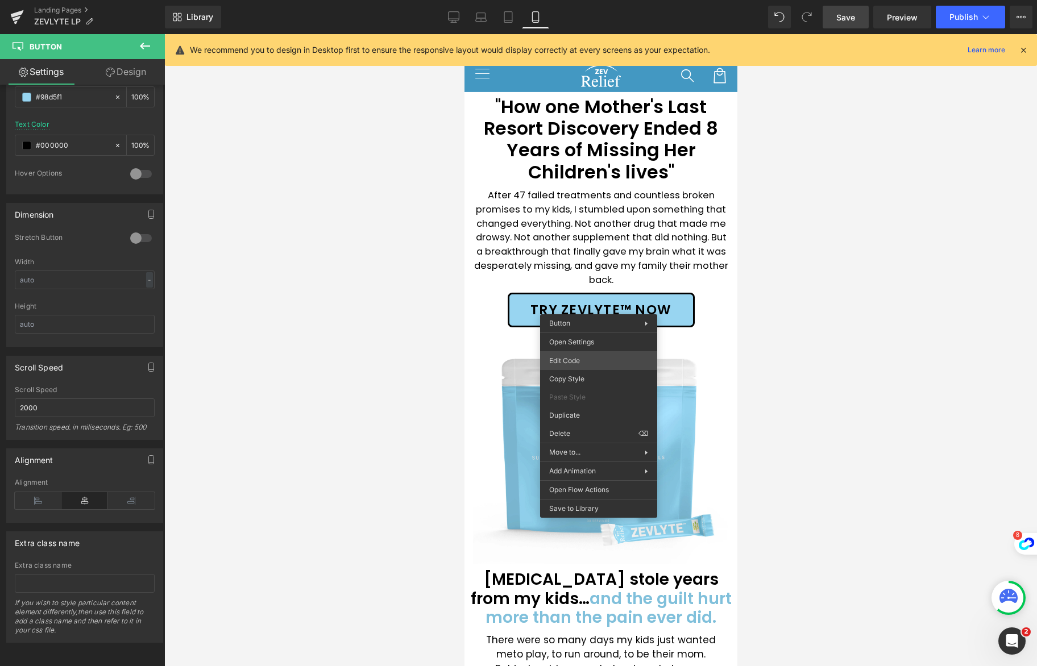
click at [576, 0] on div "Button You are previewing how the will restyle your page. You can not edit Elem…" at bounding box center [518, 0] width 1037 height 0
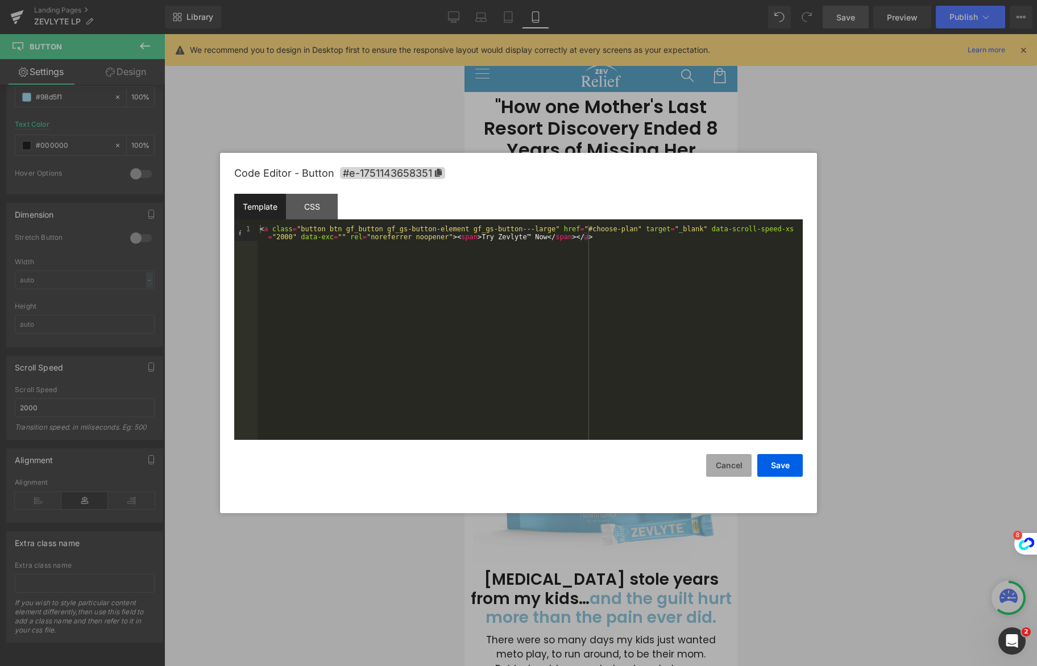
click at [731, 462] on button "Cancel" at bounding box center [728, 465] width 45 height 23
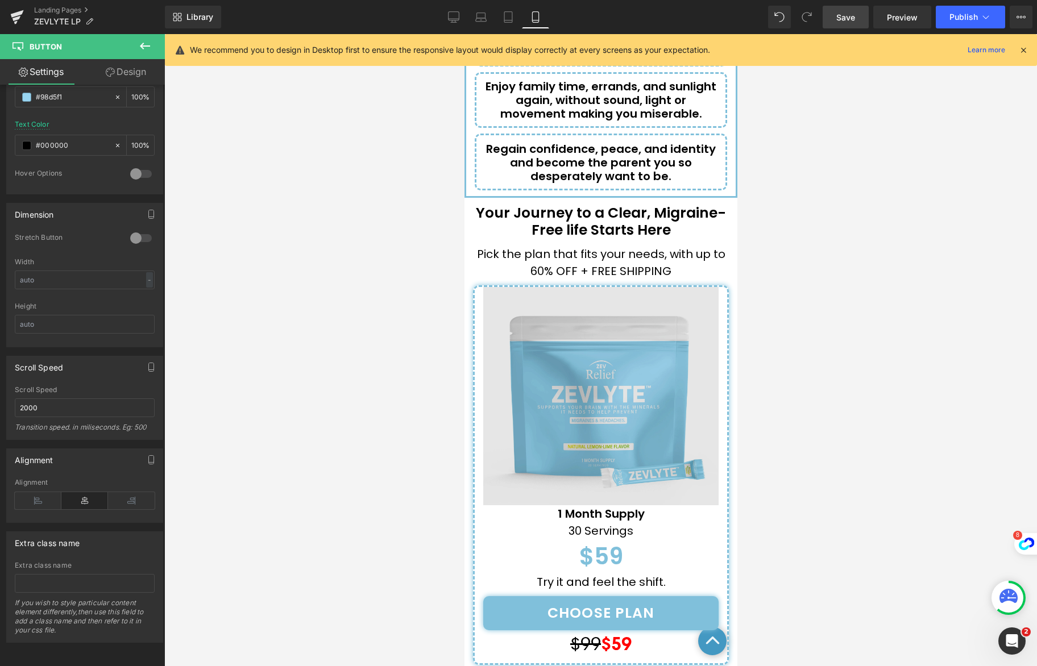
scroll to position [4423, 0]
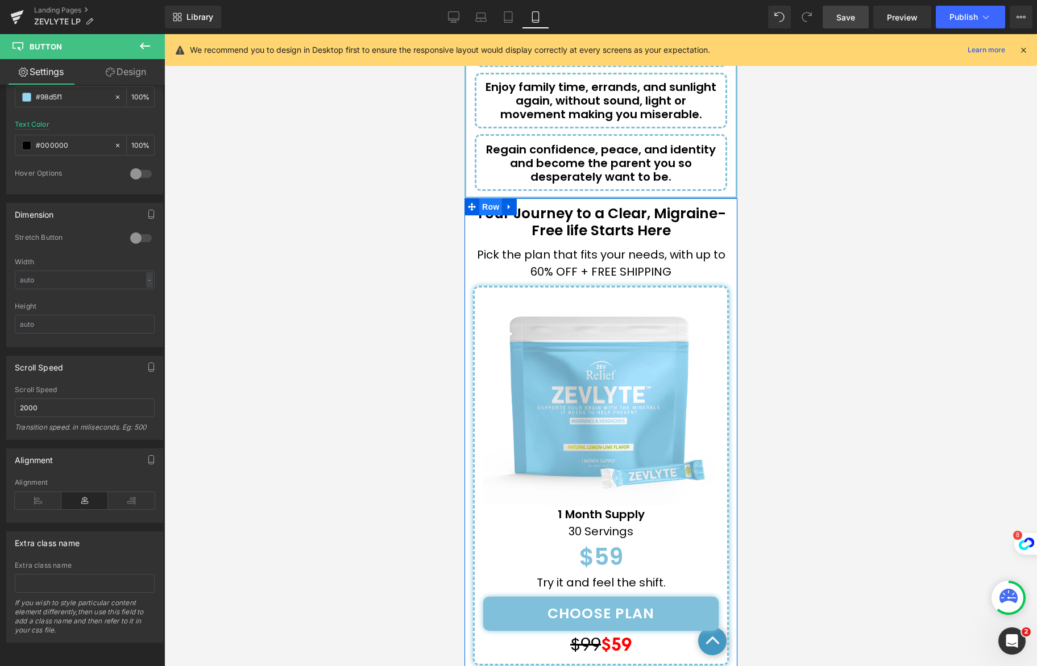
click at [489, 198] on span "Row" at bounding box center [490, 206] width 23 height 17
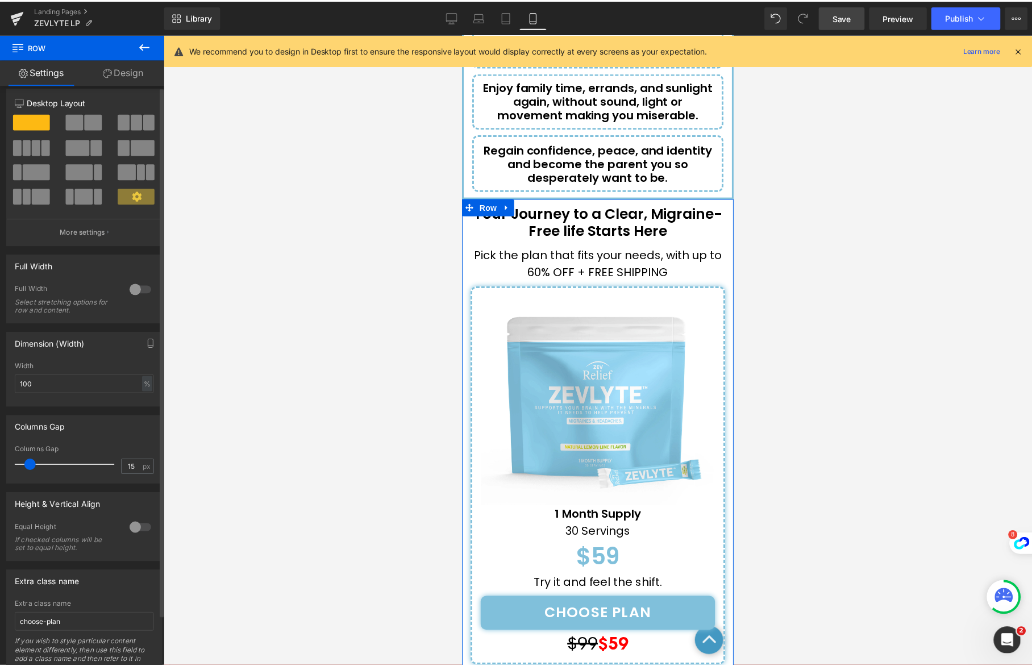
scroll to position [56, 0]
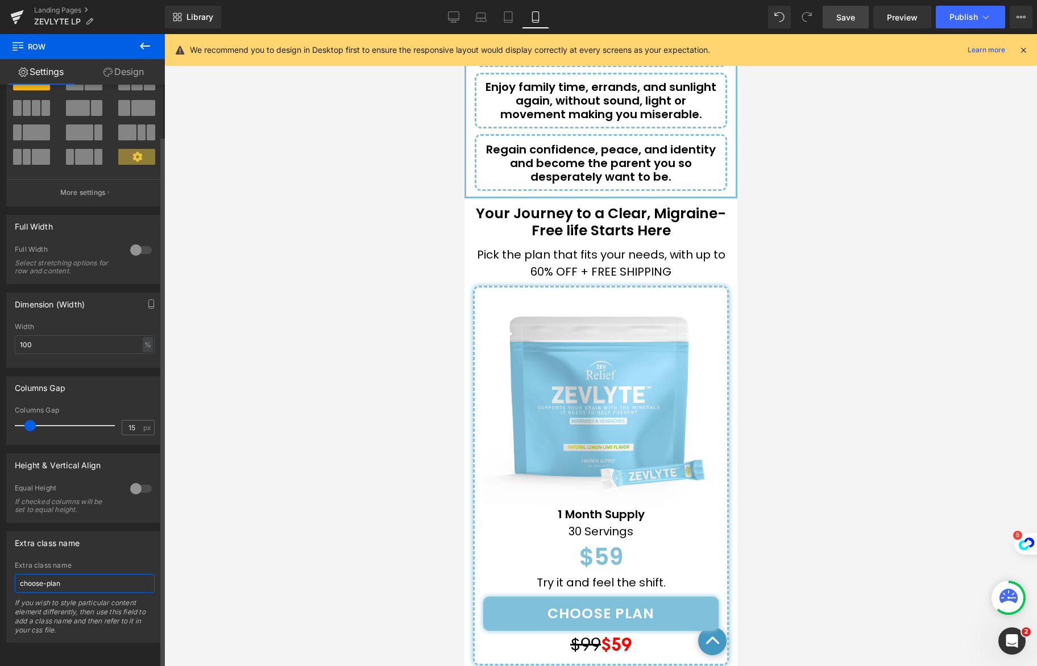
click at [76, 575] on input "choose-plan" at bounding box center [85, 583] width 140 height 19
click at [74, 574] on input "choose-plan" at bounding box center [85, 583] width 140 height 19
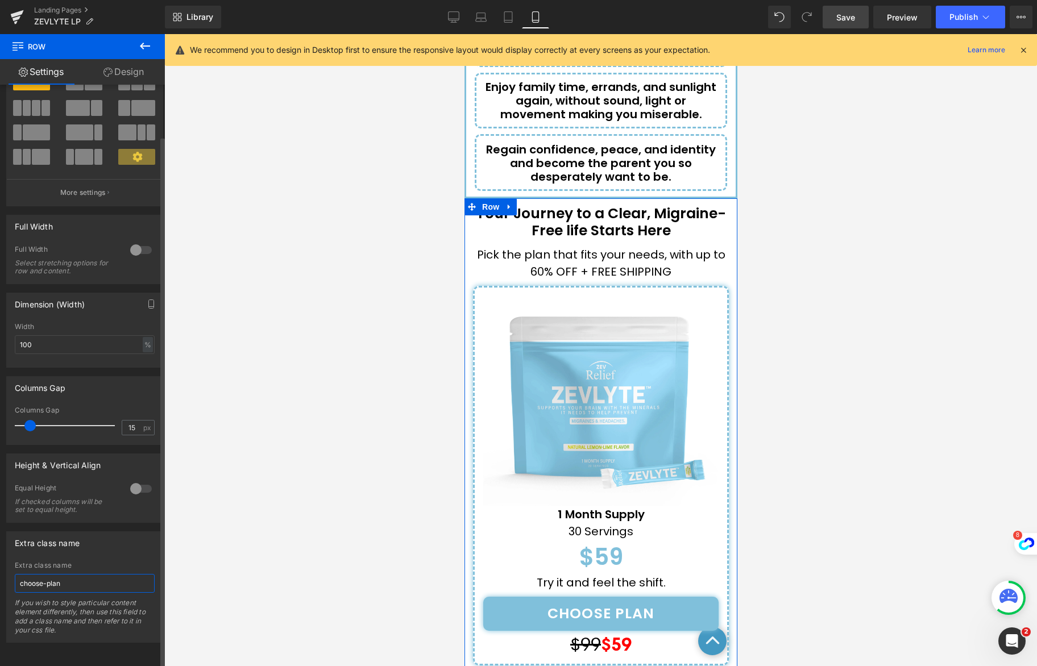
click at [74, 574] on input "choose-plan" at bounding box center [85, 583] width 140 height 19
paste input "pricing-sectio"
type input "pricing-section"
click at [136, 547] on div "Extra class name pricing-section Extra class name pricing-section If you wish t…" at bounding box center [84, 587] width 157 height 111
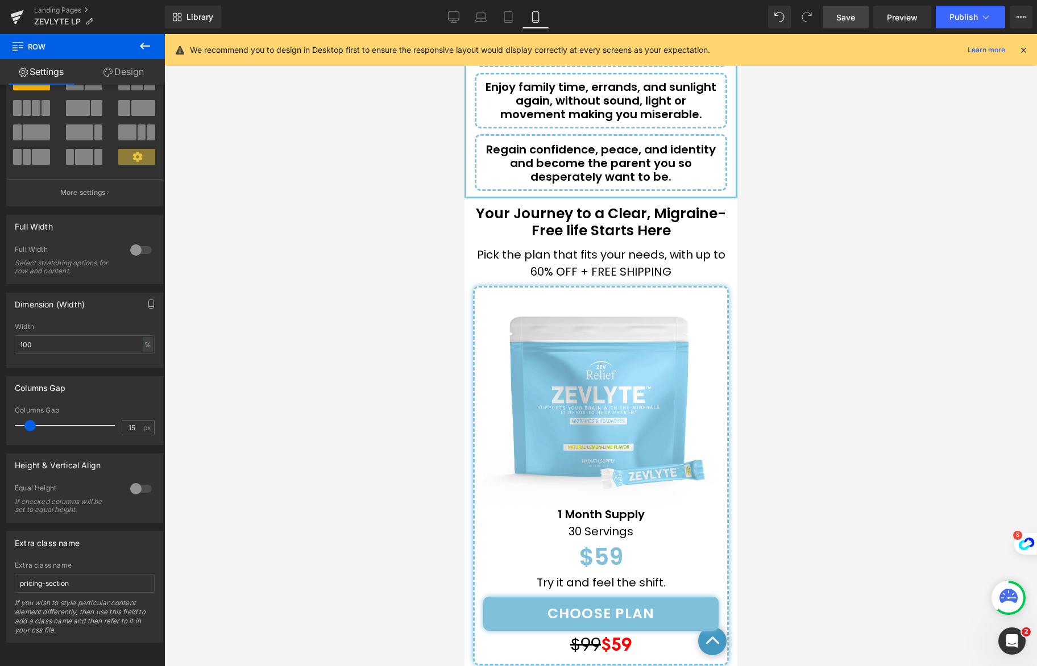
click at [854, 16] on span "Save" at bounding box center [845, 17] width 19 height 12
click at [850, 19] on span "Save" at bounding box center [845, 17] width 19 height 12
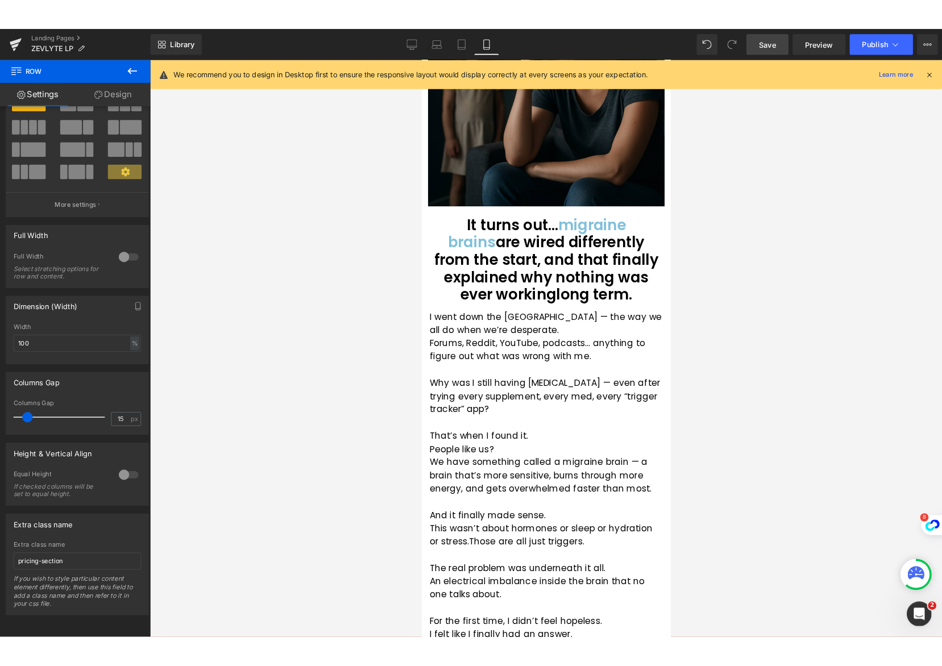
scroll to position [0, 0]
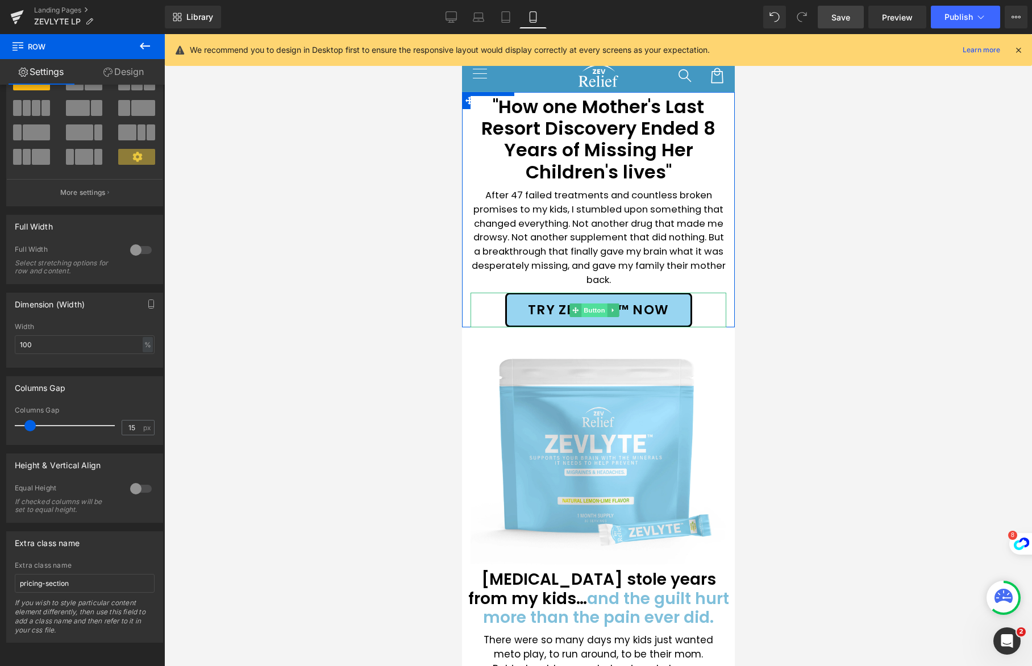
click at [594, 308] on span "Button" at bounding box center [594, 311] width 26 height 14
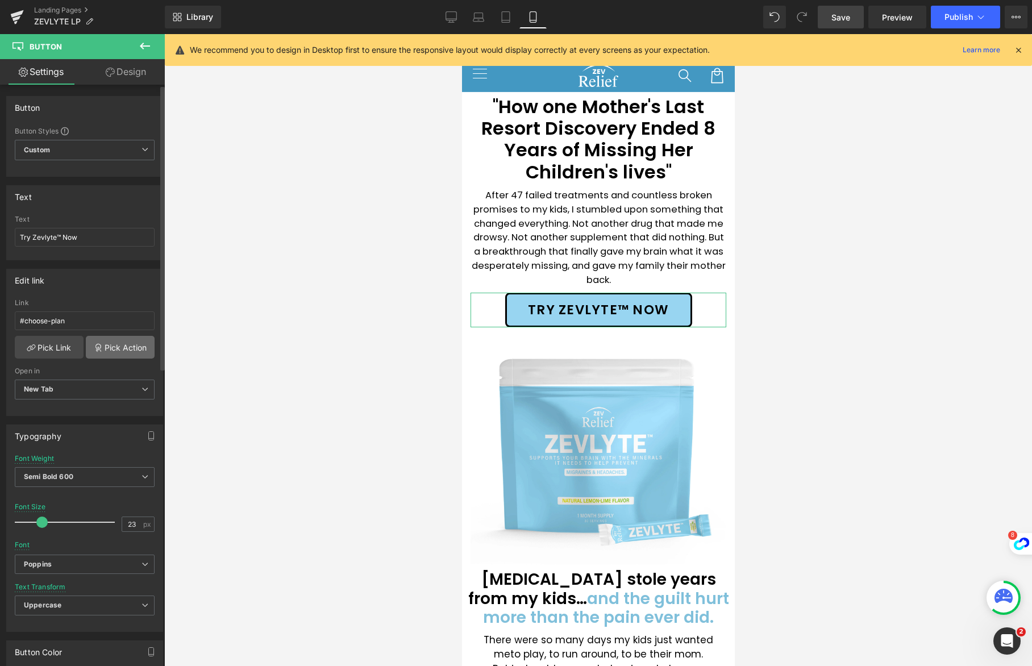
click at [112, 347] on link "Pick Action" at bounding box center [120, 347] width 69 height 23
click at [103, 160] on div "Button Button Styles Custom Custom Setup Global Style Custom Setup Global Style…" at bounding box center [85, 663] width 170 height 1157
click at [82, 321] on input "#choose-plan" at bounding box center [85, 321] width 140 height 19
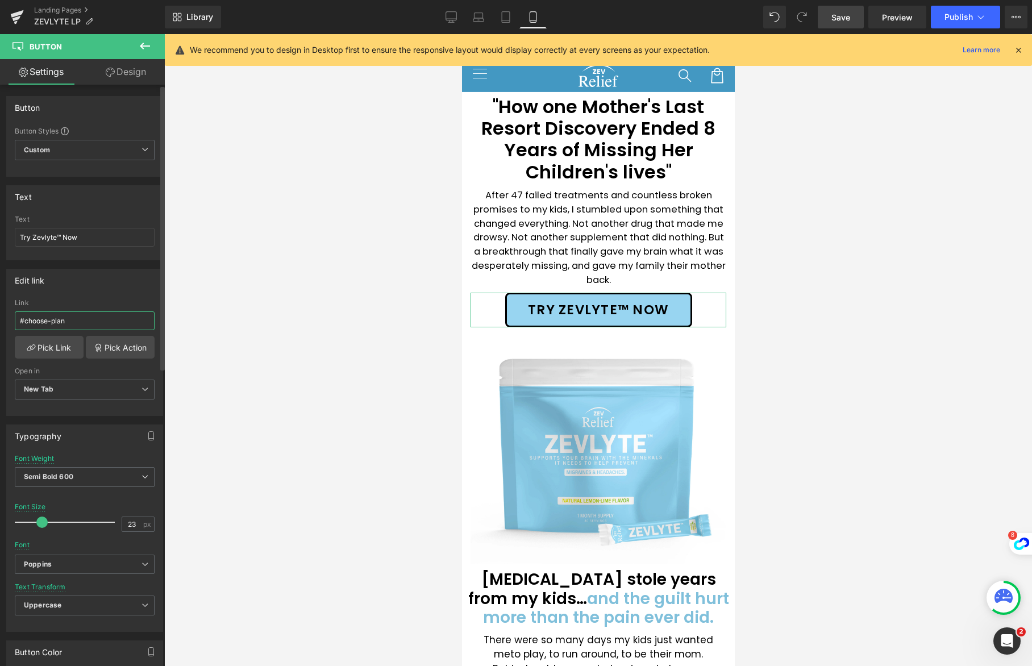
click at [82, 321] on input "#choose-plan" at bounding box center [85, 321] width 140 height 19
paste input "pricing-sectio"
type input "pricing-section"
click at [256, 292] on div at bounding box center [598, 350] width 868 height 632
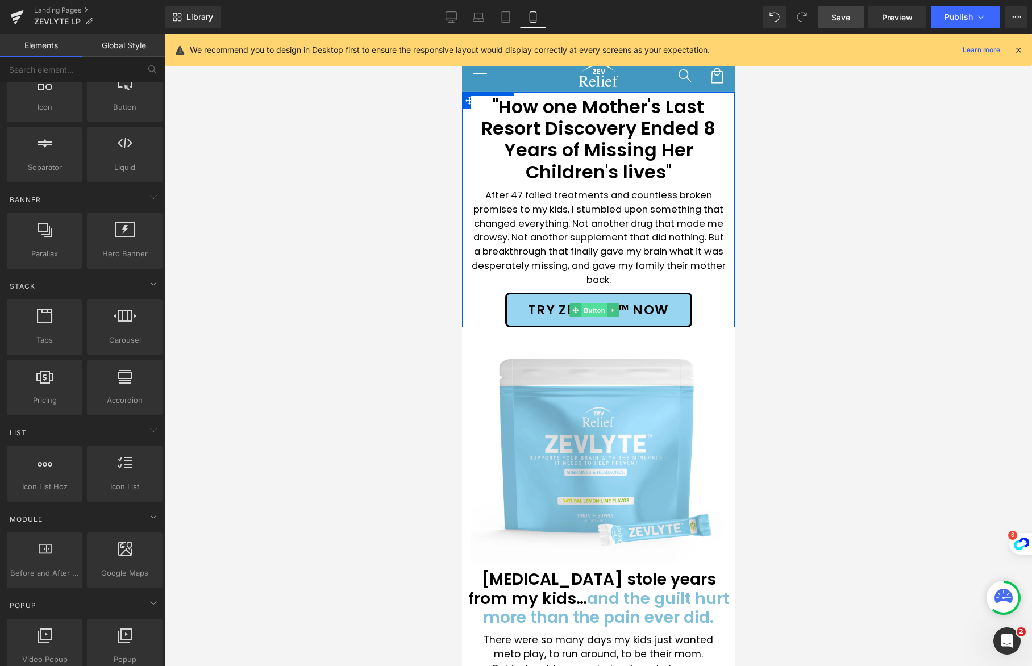
click at [594, 305] on span "Button" at bounding box center [594, 311] width 26 height 14
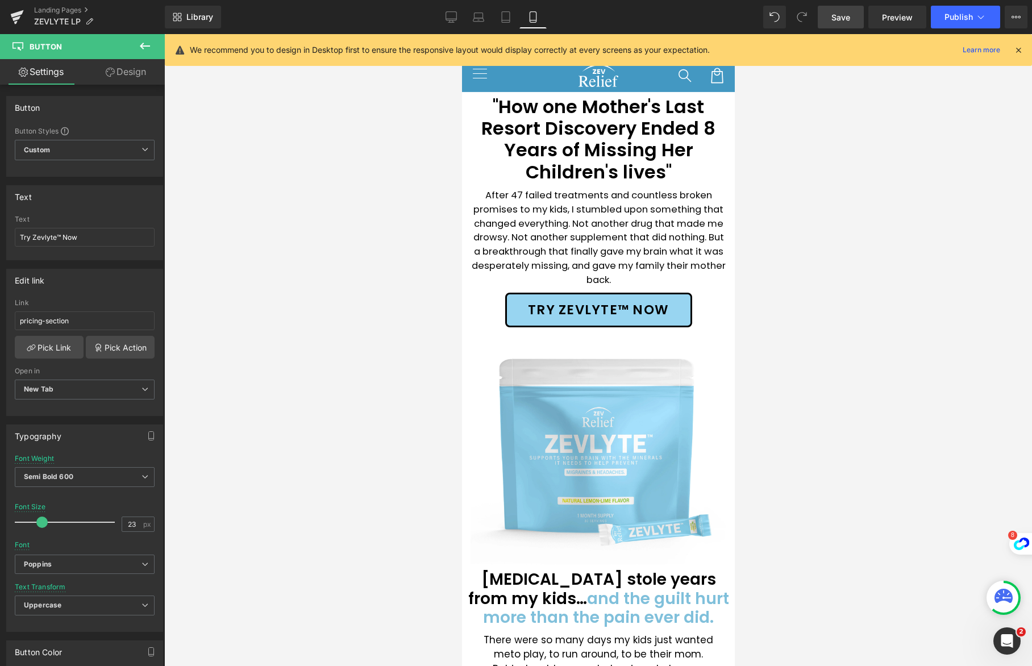
click at [845, 24] on link "Save" at bounding box center [841, 17] width 46 height 23
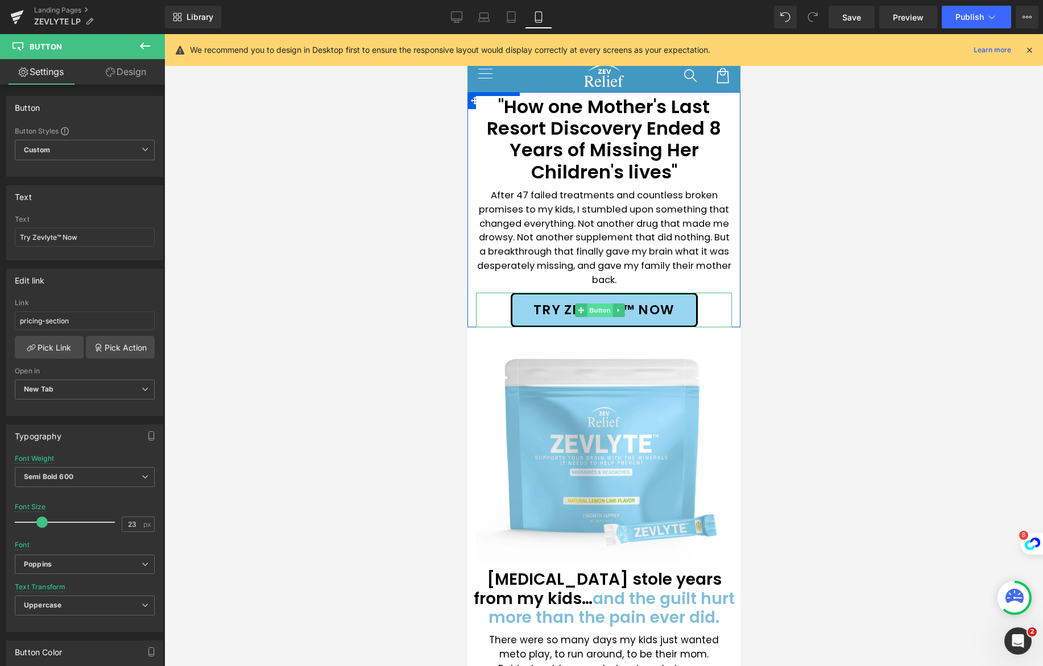
click at [597, 308] on span "Button" at bounding box center [599, 311] width 26 height 14
click at [534, 313] on span "Try Zevlyte™ Now" at bounding box center [603, 309] width 141 height 15
click at [602, 309] on span "Button" at bounding box center [599, 311] width 26 height 14
click at [595, 310] on span "Button" at bounding box center [599, 311] width 26 height 14
click at [81, 323] on input "pricing-section" at bounding box center [85, 321] width 140 height 19
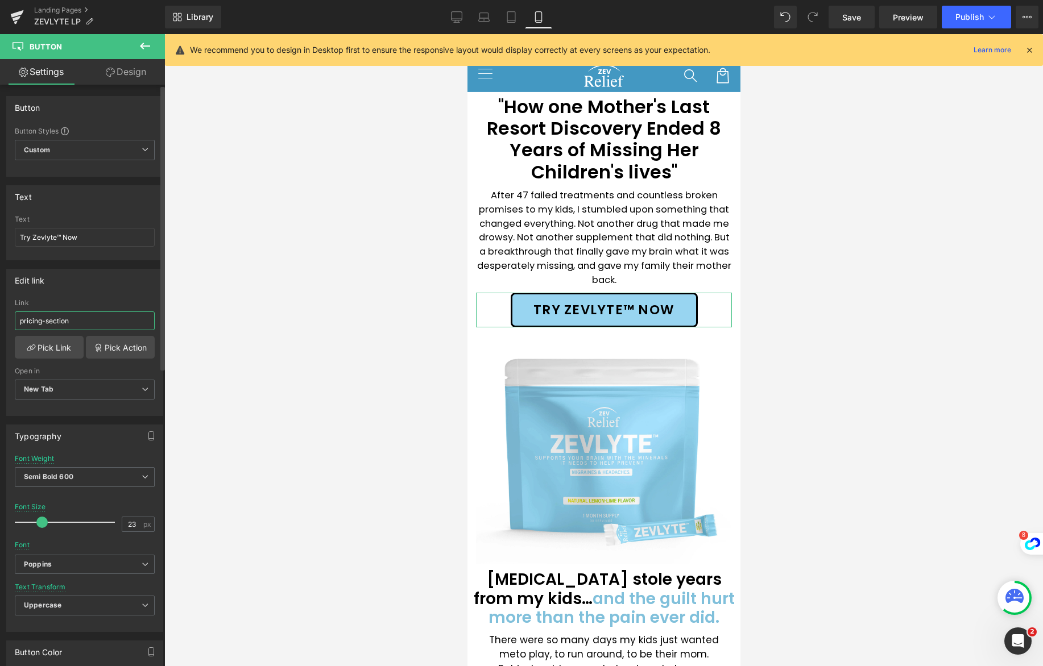
click at [81, 323] on input "pricing-section" at bounding box center [85, 321] width 140 height 19
paste input "#pricing-section"
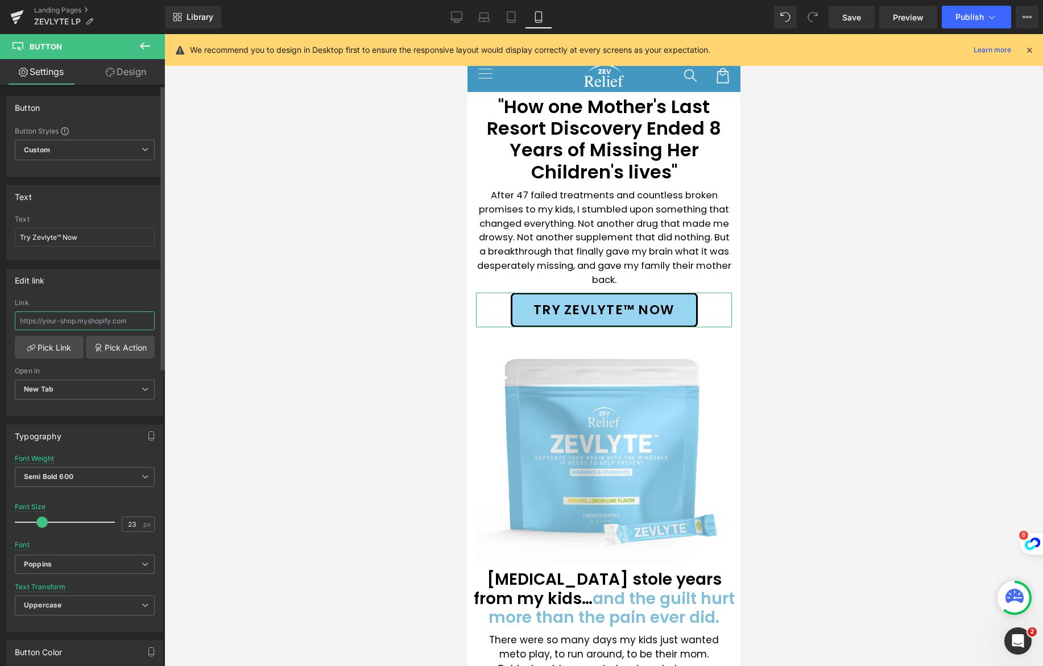
type input "#pricing-section"
click at [323, 310] on div at bounding box center [603, 350] width 878 height 632
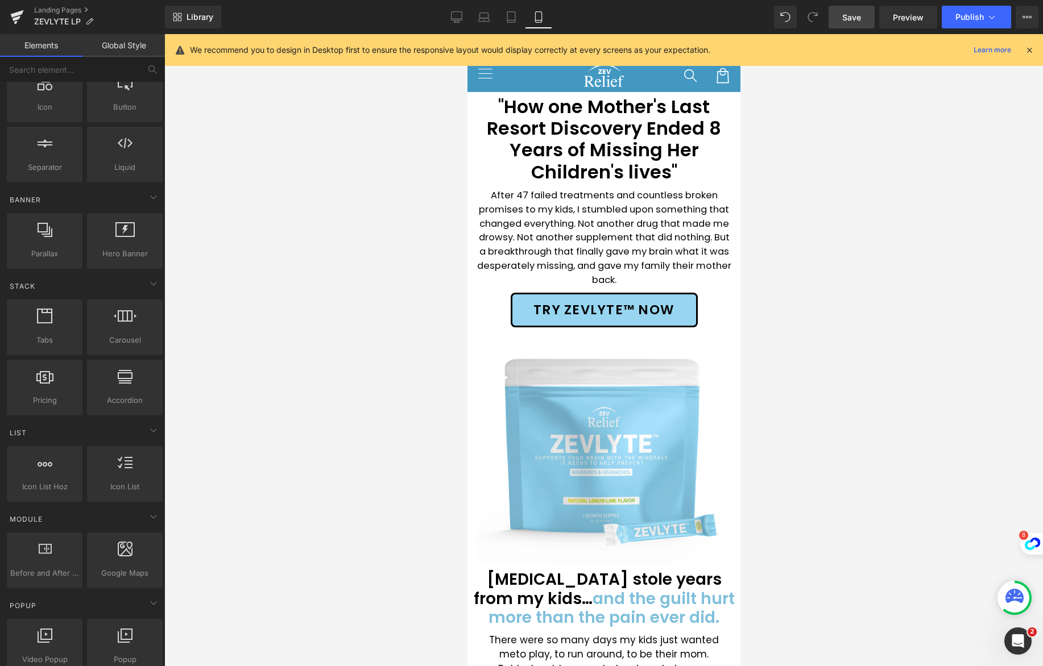
click at [856, 22] on span "Save" at bounding box center [851, 17] width 19 height 12
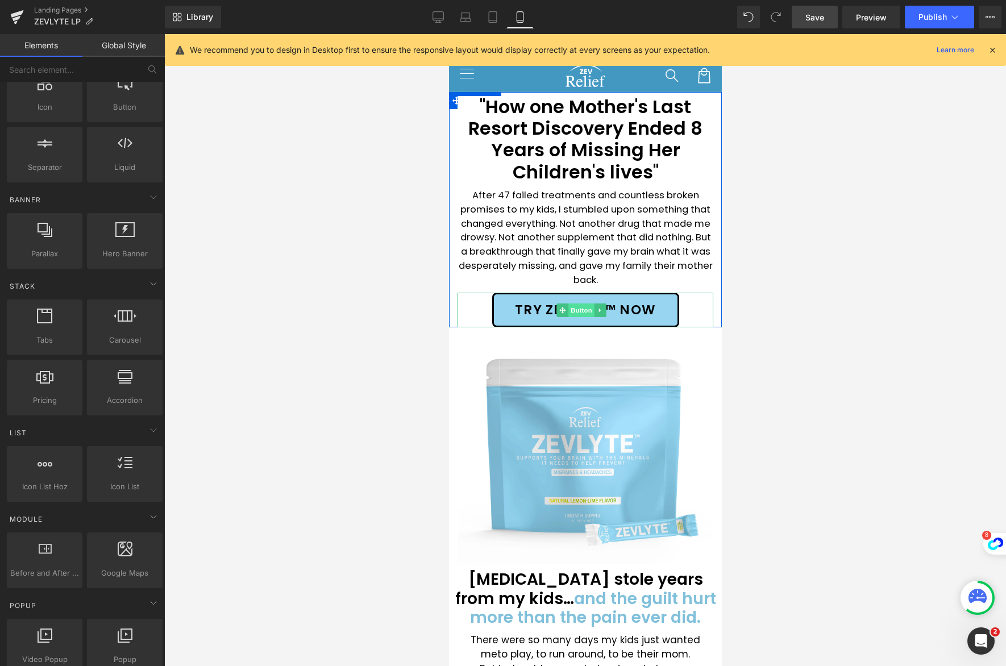
click at [582, 308] on span "Button" at bounding box center [581, 311] width 26 height 14
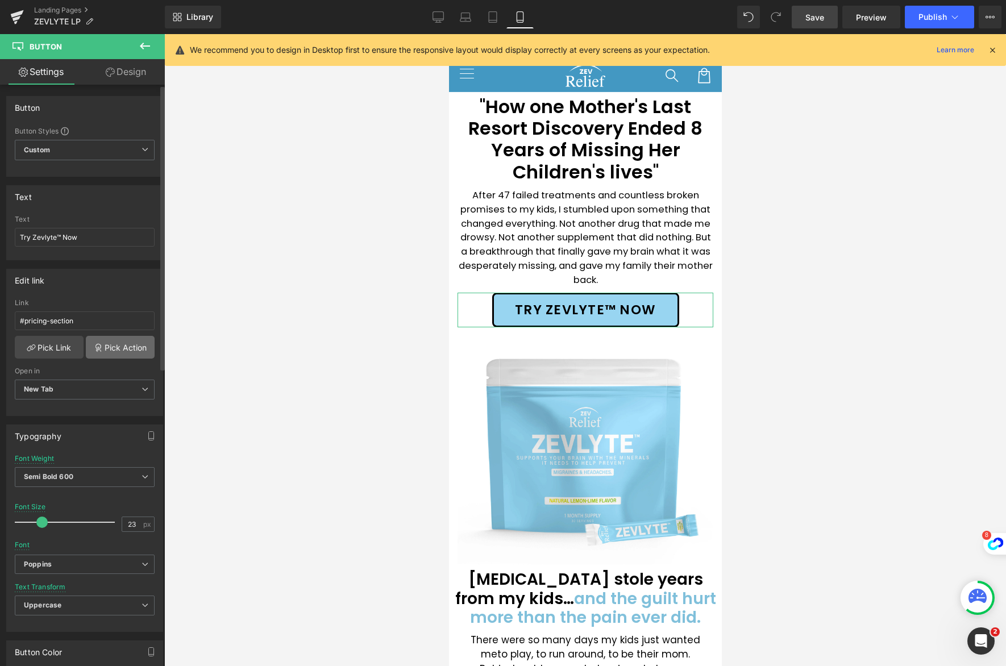
click at [113, 351] on link "Pick Action" at bounding box center [120, 347] width 69 height 23
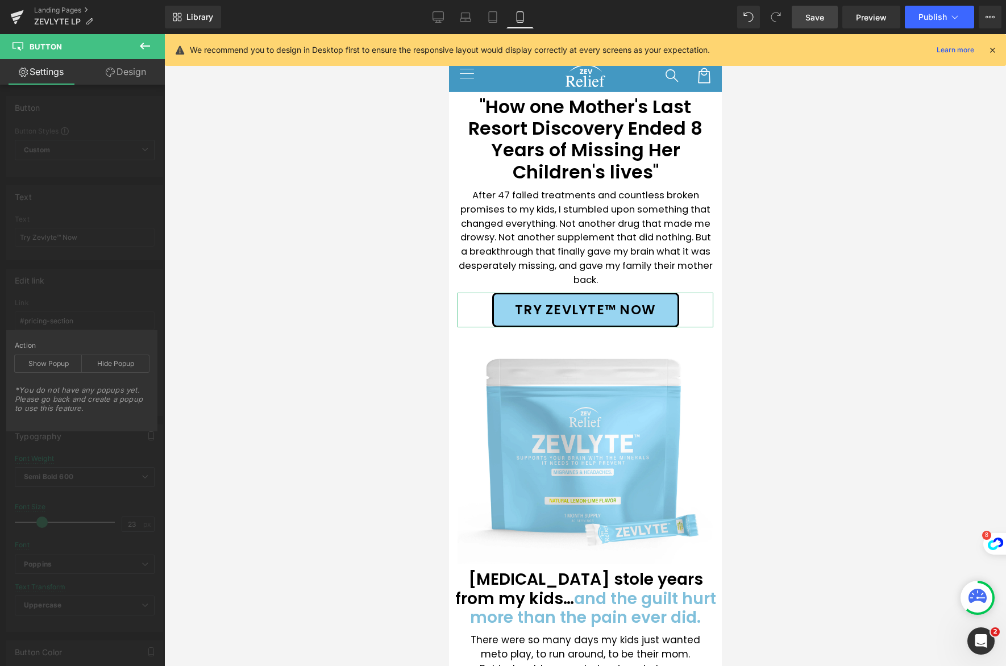
click at [103, 251] on div "Button Button Styles Custom Custom Setup Global Style Custom Setup Global Style…" at bounding box center [85, 663] width 170 height 1157
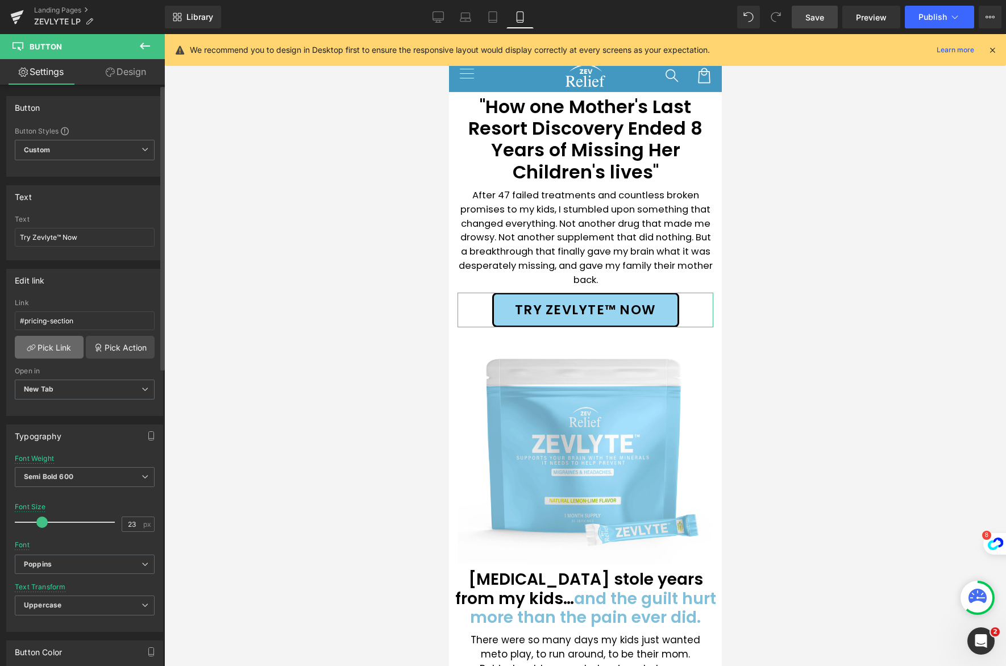
click at [61, 346] on link "Pick Link" at bounding box center [49, 347] width 69 height 23
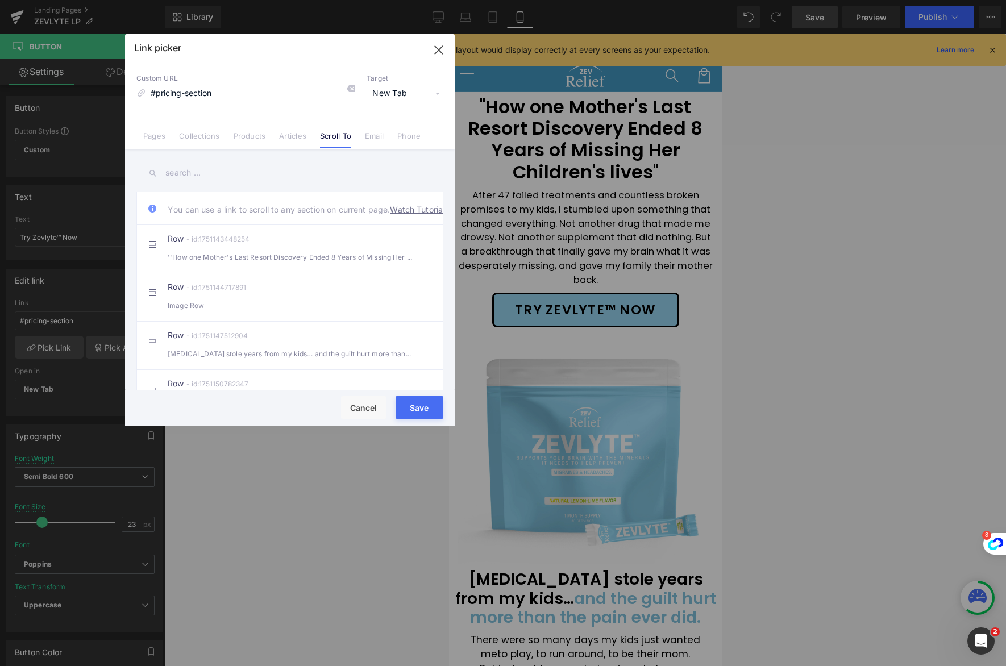
click at [414, 96] on span "New Tab" at bounding box center [405, 94] width 77 height 22
click at [408, 115] on li "Current Tab" at bounding box center [405, 115] width 88 height 20
click at [421, 408] on button "Save" at bounding box center [420, 407] width 48 height 23
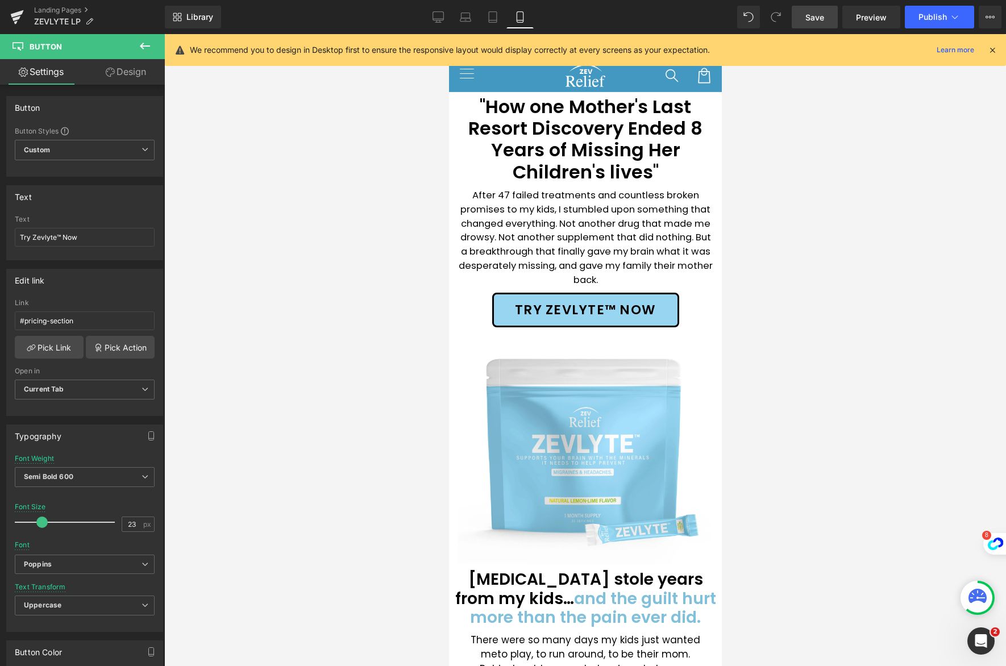
click at [815, 16] on span "Save" at bounding box center [815, 17] width 19 height 12
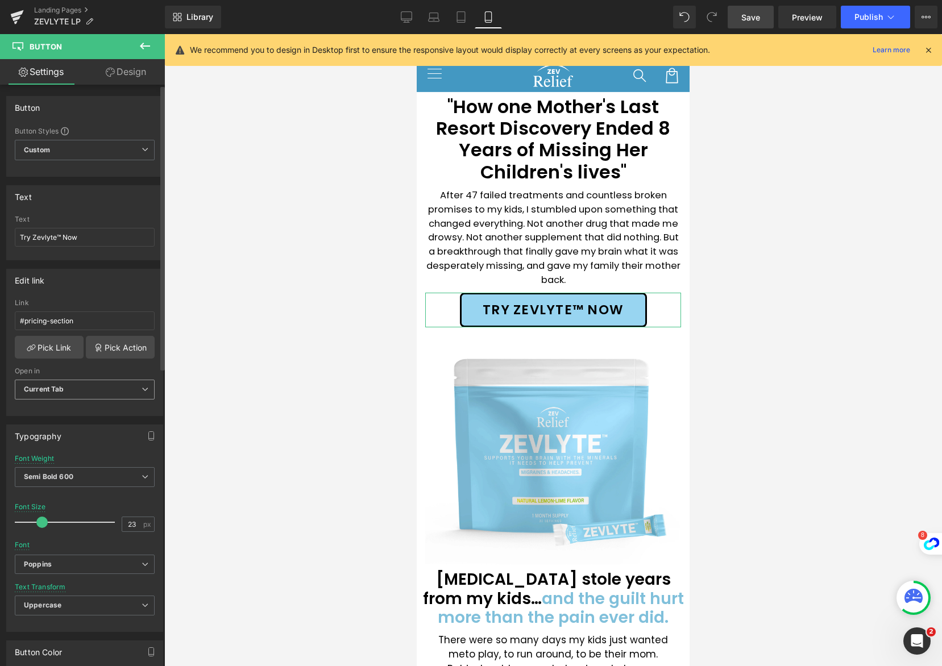
click at [101, 387] on span "Current Tab" at bounding box center [85, 390] width 140 height 20
click at [99, 389] on span "Current Tab" at bounding box center [82, 390] width 135 height 20
click at [144, 44] on icon at bounding box center [145, 46] width 14 height 14
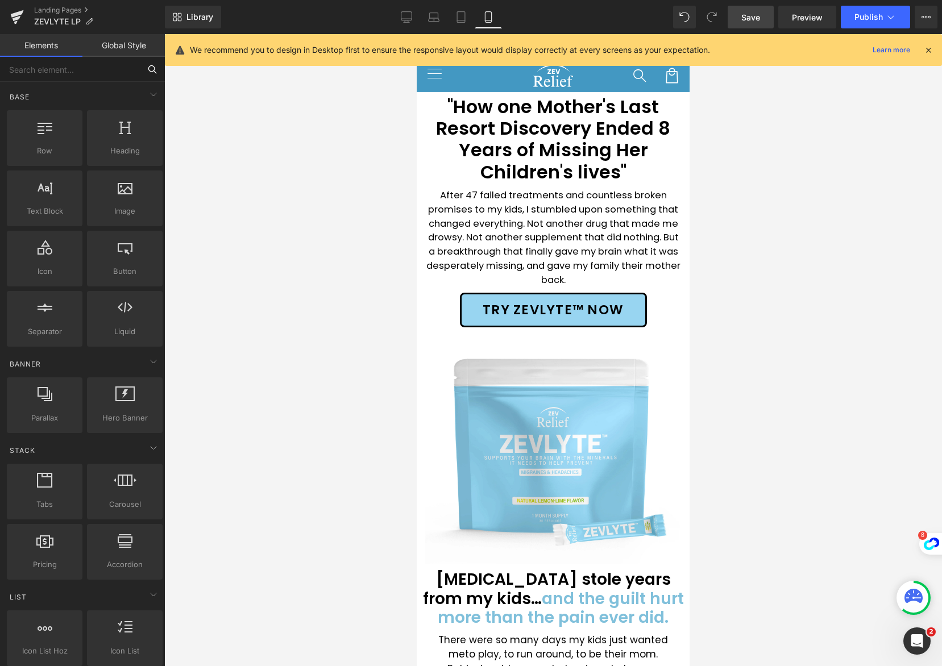
click at [78, 73] on input "text" at bounding box center [70, 69] width 140 height 25
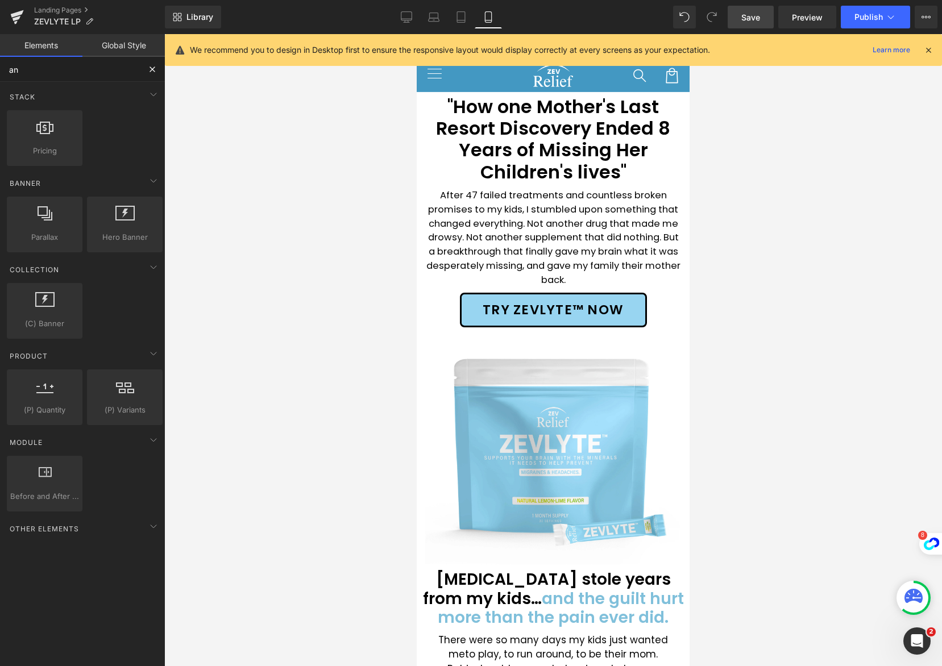
type input "a"
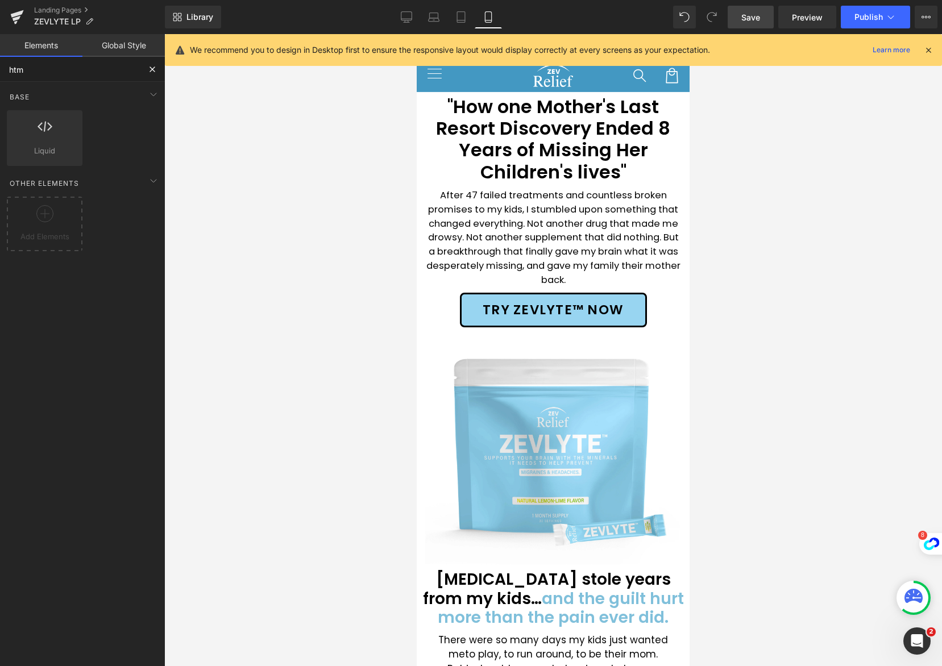
type input "html"
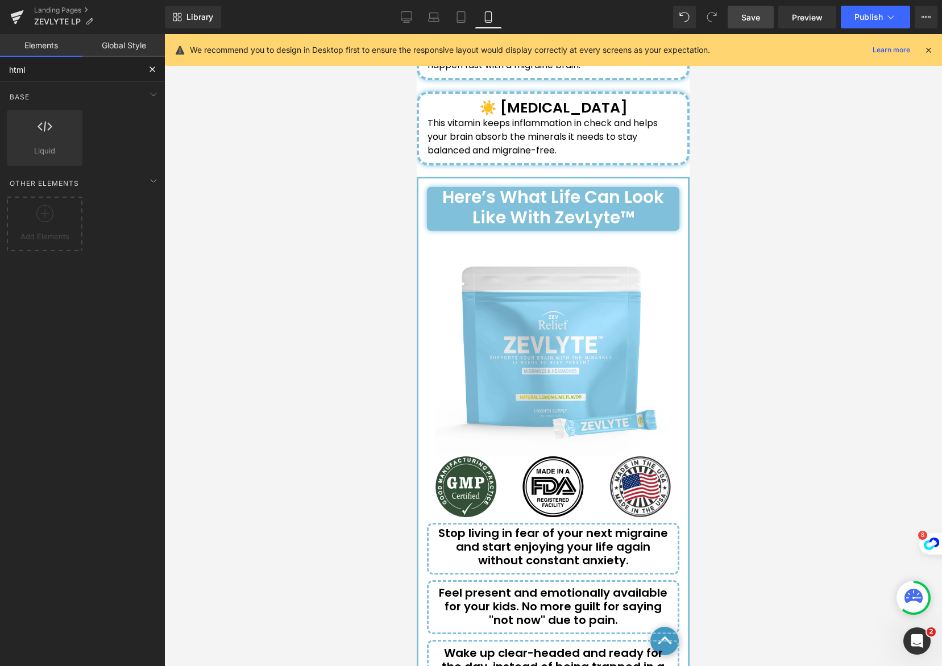
scroll to position [4381, 0]
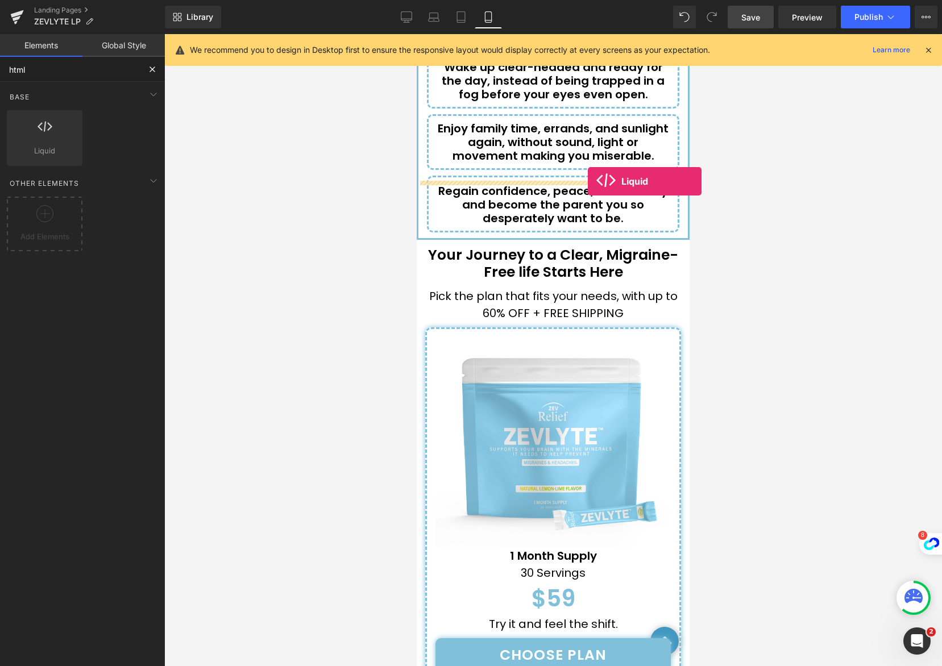
drag, startPoint x: 447, startPoint y: 167, endPoint x: 588, endPoint y: 181, distance: 141.2
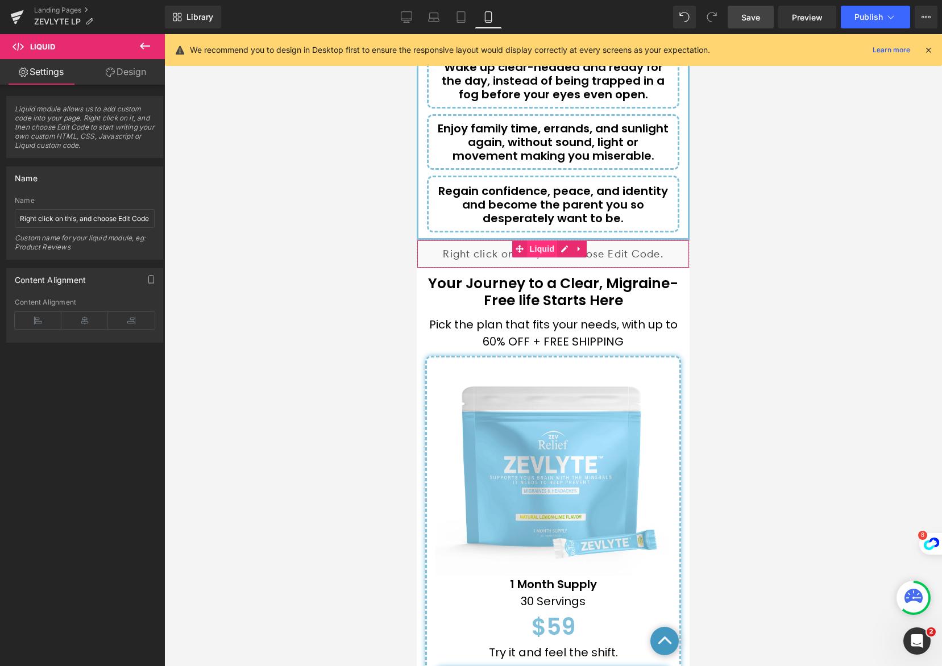
click at [542, 240] on span "Liquid" at bounding box center [542, 248] width 31 height 17
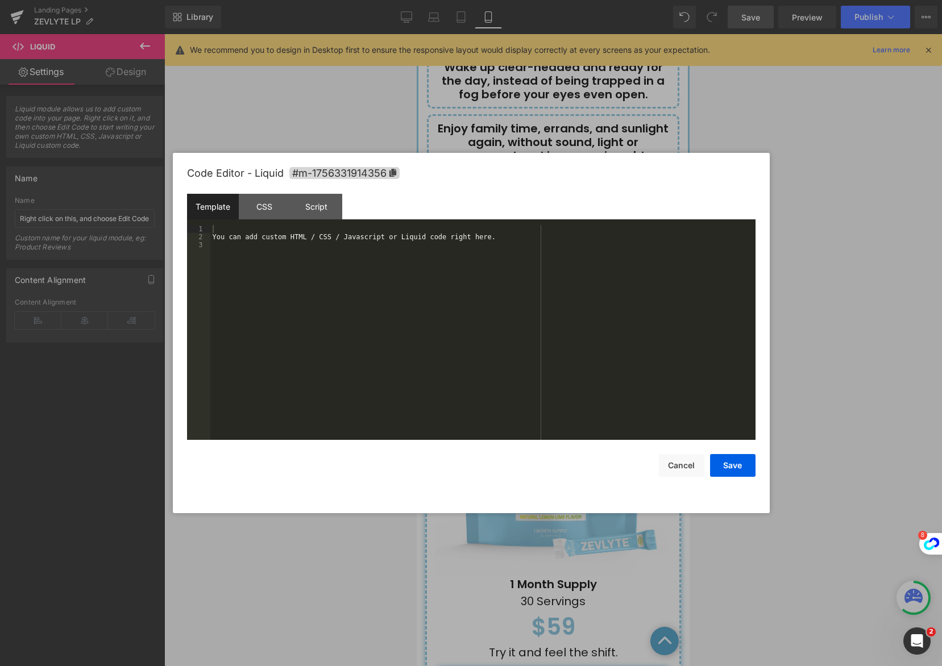
click at [539, 0] on div "Liquid You are previewing how the will restyle your page. You can not edit Elem…" at bounding box center [471, 0] width 942 height 0
click at [227, 229] on div "You can add custom HTML / CSS / Javascript or Liquid code right here." at bounding box center [482, 340] width 545 height 231
click at [738, 467] on button "Save" at bounding box center [732, 465] width 45 height 23
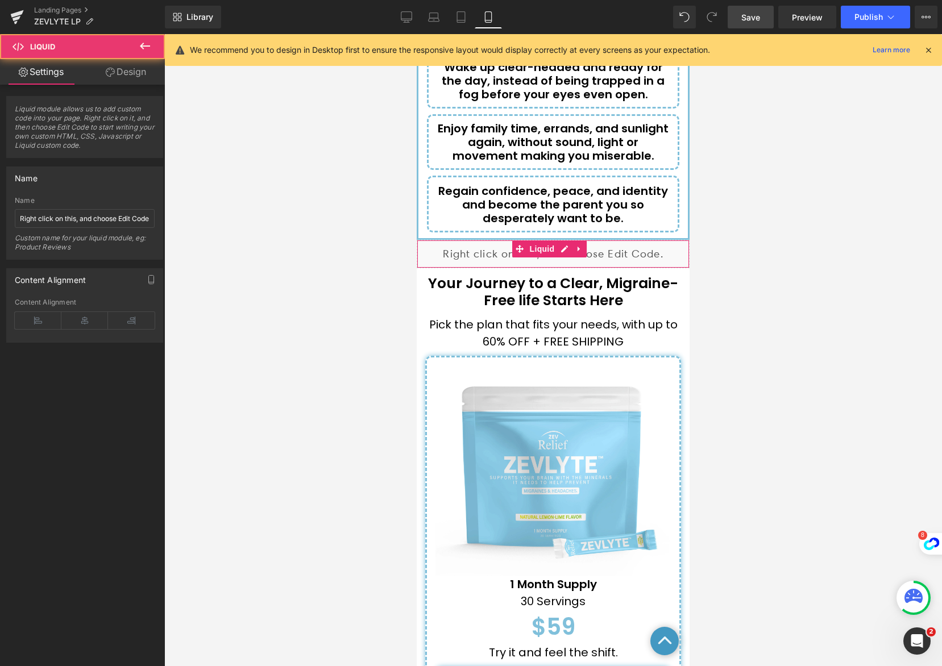
click at [605, 240] on div "Liquid" at bounding box center [553, 254] width 273 height 28
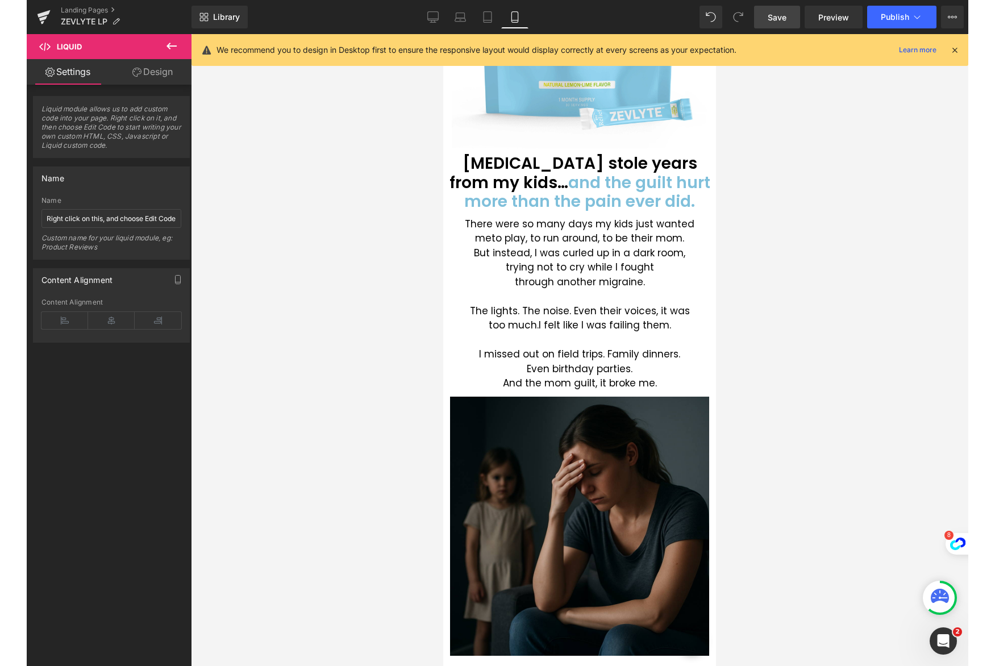
scroll to position [0, 0]
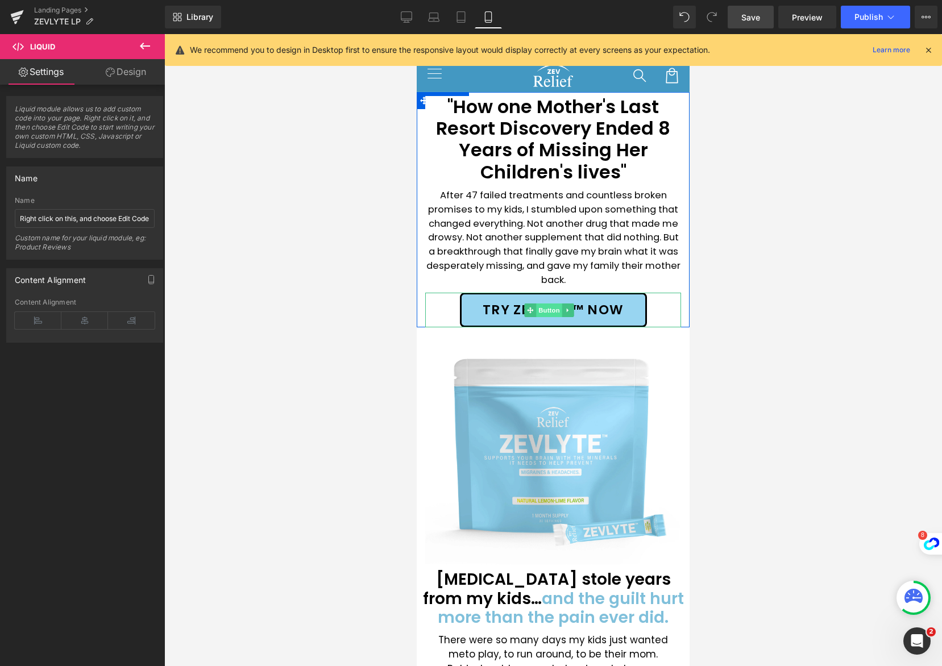
click at [547, 309] on span "Button" at bounding box center [549, 311] width 26 height 14
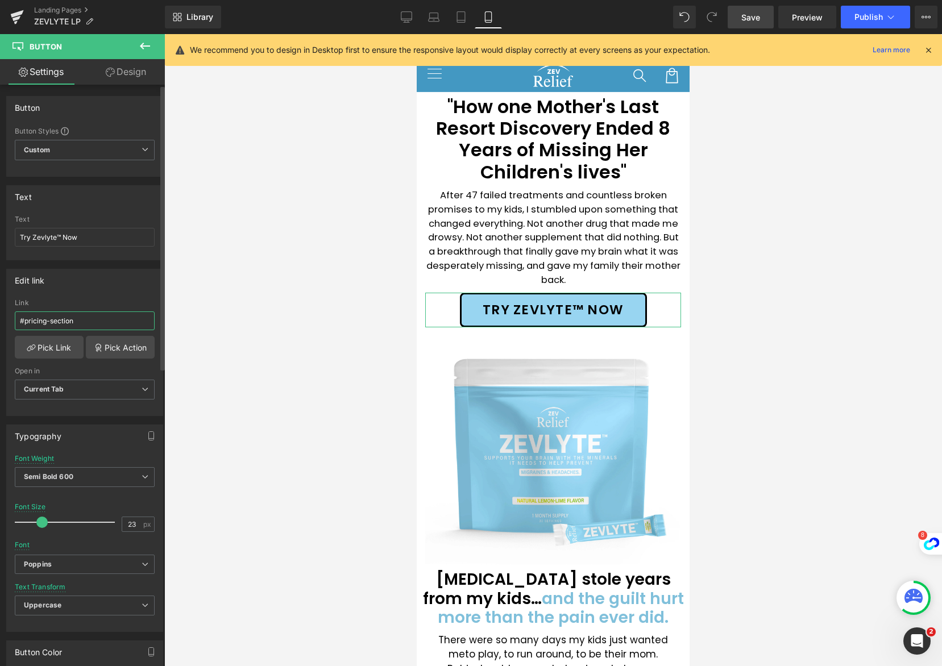
click at [85, 322] on input "#pricing-section" at bounding box center [85, 321] width 140 height 19
click at [751, 13] on span "Save" at bounding box center [750, 17] width 19 height 12
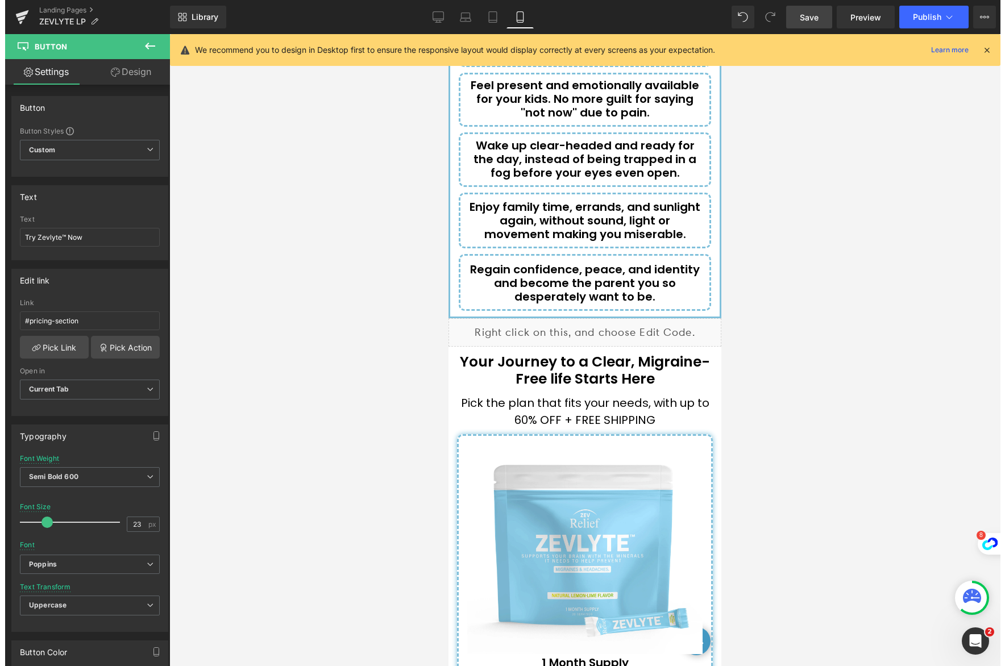
scroll to position [4303, 0]
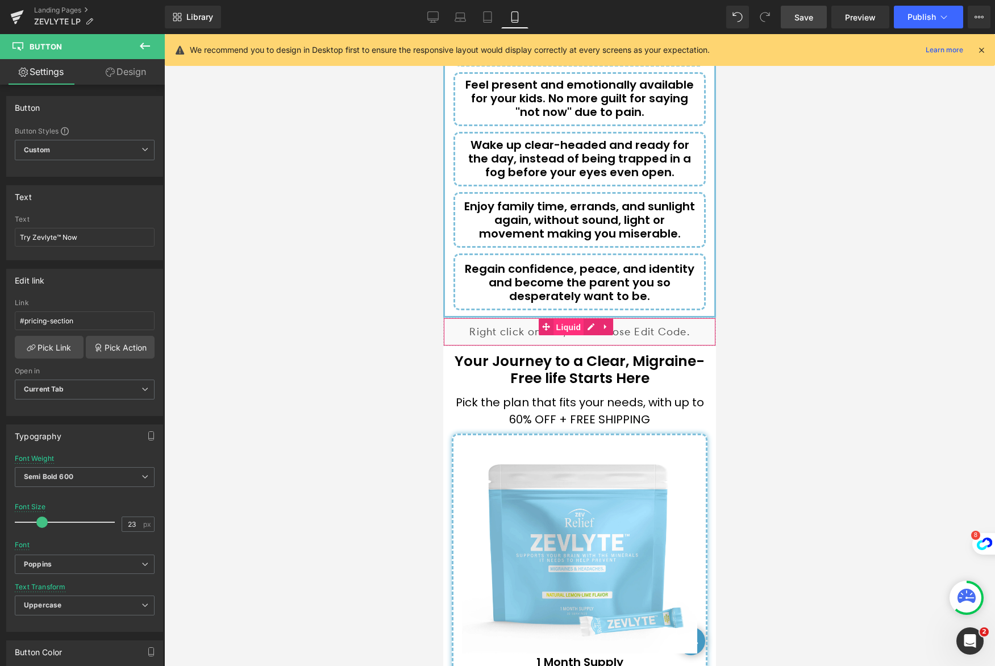
click at [566, 319] on span "Liquid" at bounding box center [569, 327] width 31 height 17
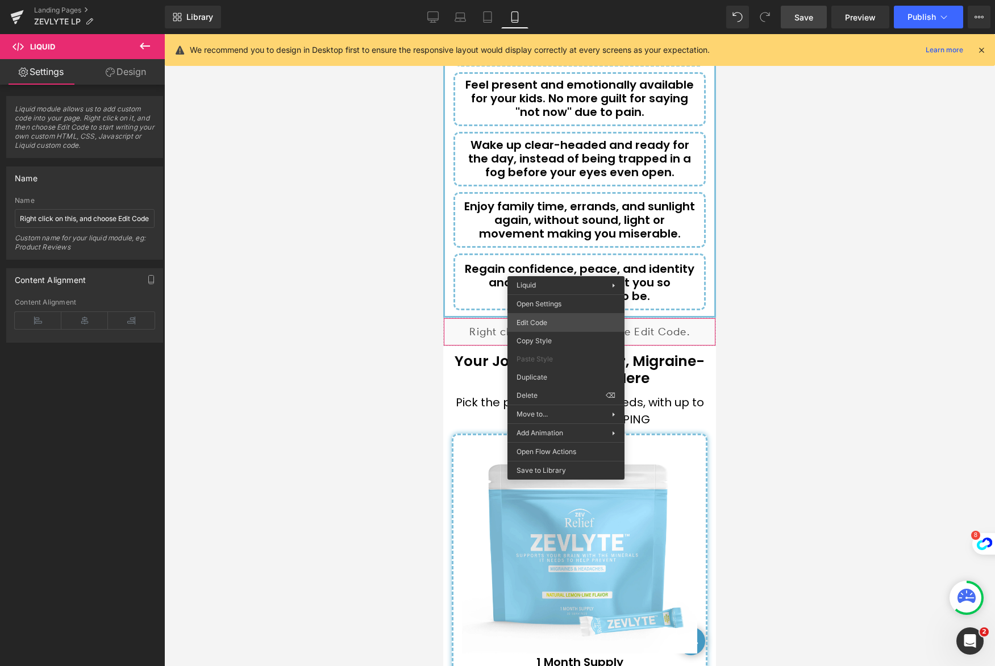
click at [569, 0] on div "Liquid You are previewing how the will restyle your page. You can not edit Elem…" at bounding box center [497, 0] width 995 height 0
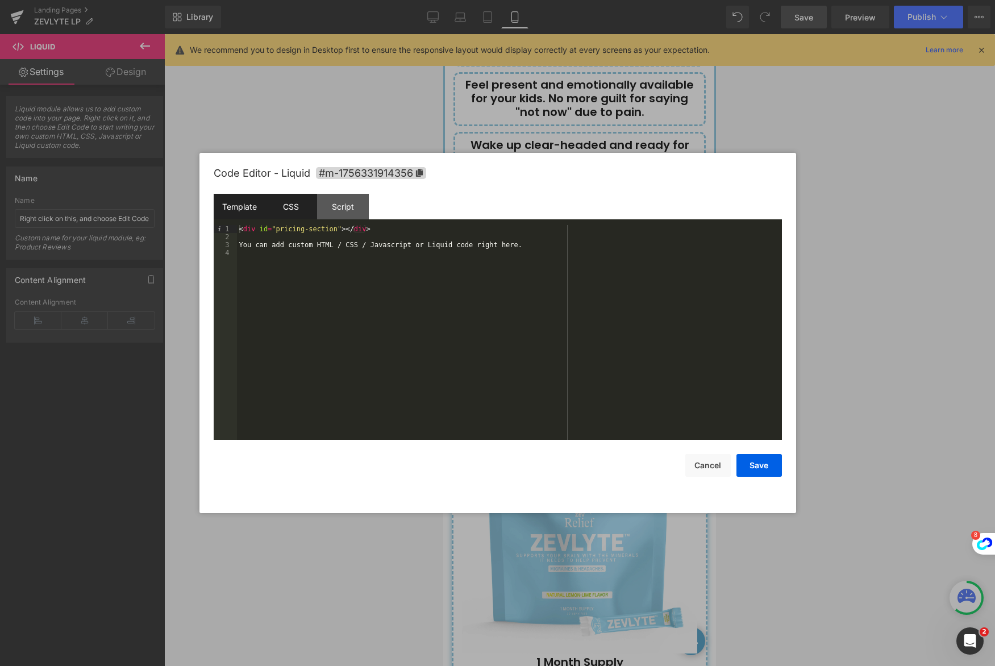
click at [294, 209] on div "CSS" at bounding box center [291, 207] width 52 height 26
click at [335, 207] on div "Script" at bounding box center [343, 207] width 52 height 26
click at [233, 208] on div "Template" at bounding box center [240, 207] width 52 height 26
drag, startPoint x: 380, startPoint y: 230, endPoint x: 238, endPoint y: 231, distance: 141.6
click at [238, 231] on div "< div id = "pricing-section" > </ div > You can add custom HTML / CSS / Javascr…" at bounding box center [509, 340] width 545 height 231
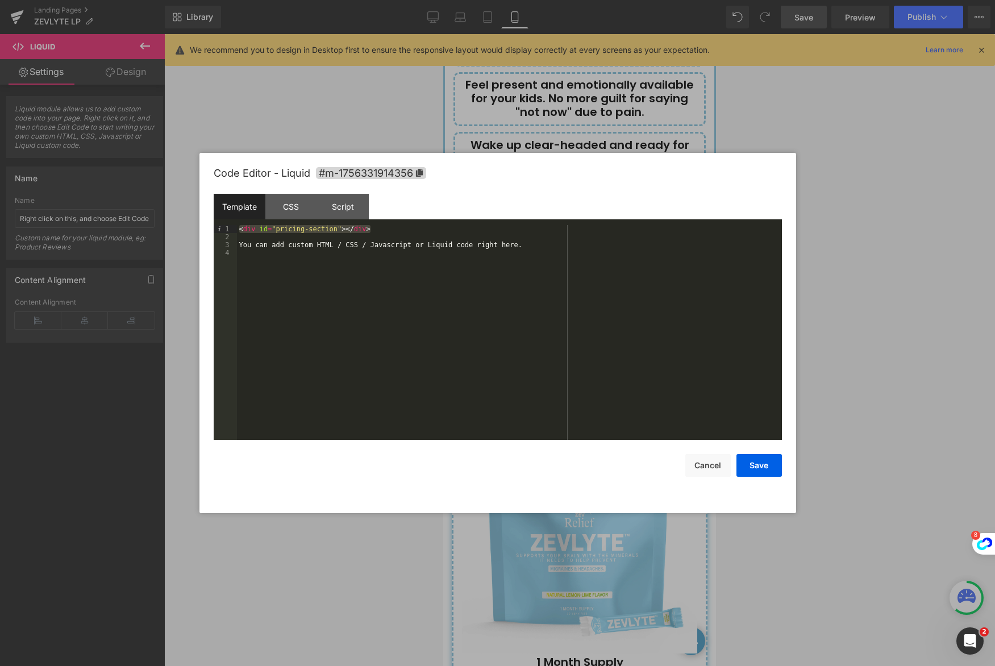
click at [334, 259] on div "< div id = "pricing-section" > </ div > You can add custom HTML / CSS / Javascr…" at bounding box center [509, 340] width 545 height 231
click at [771, 463] on button "Save" at bounding box center [759, 465] width 45 height 23
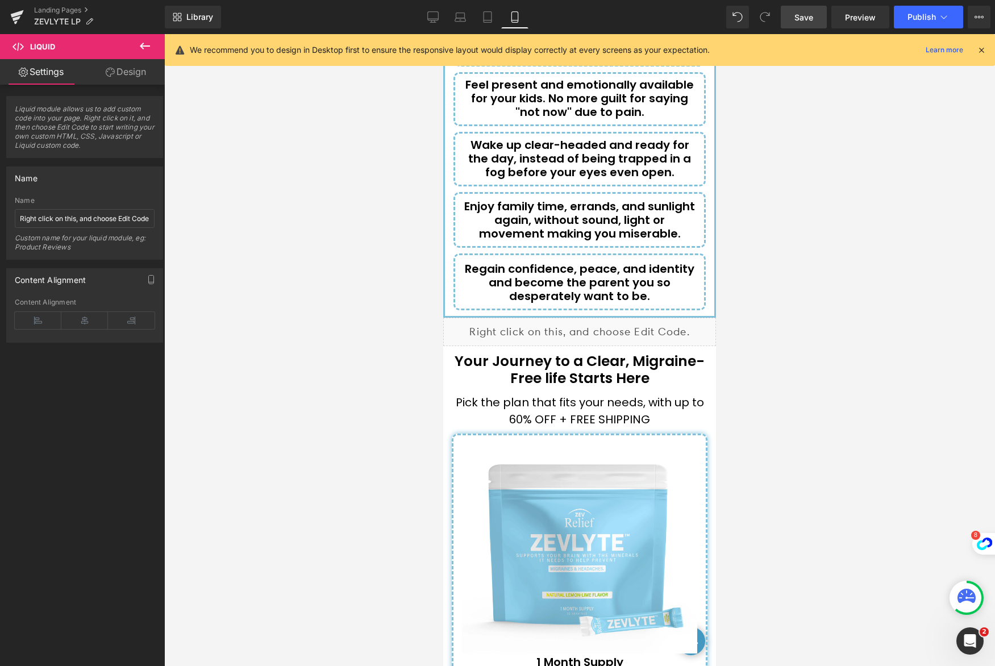
click at [797, 13] on span "Save" at bounding box center [804, 17] width 19 height 12
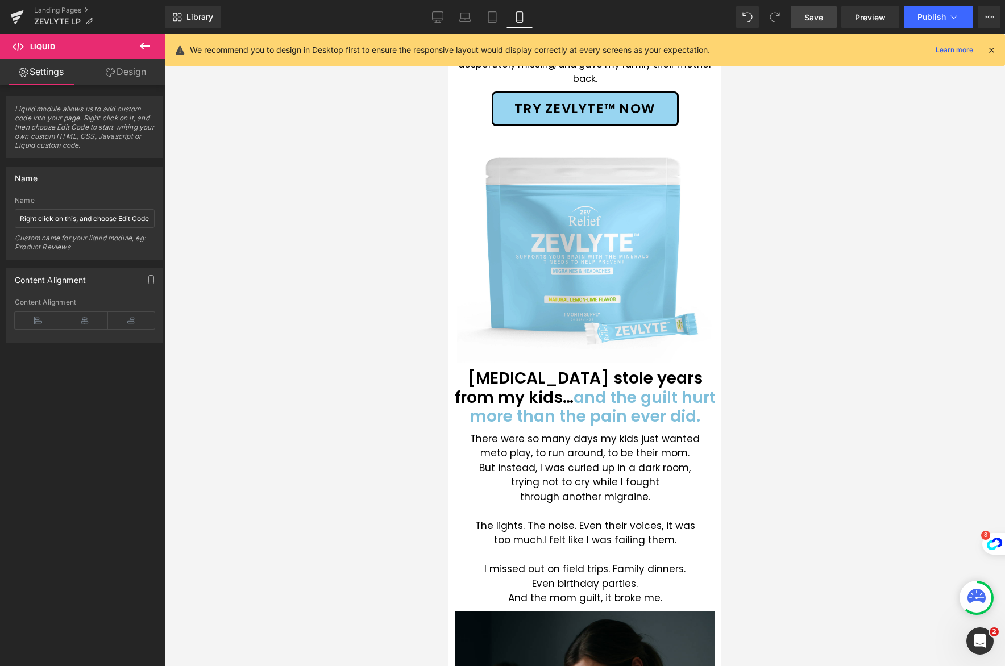
scroll to position [0, 0]
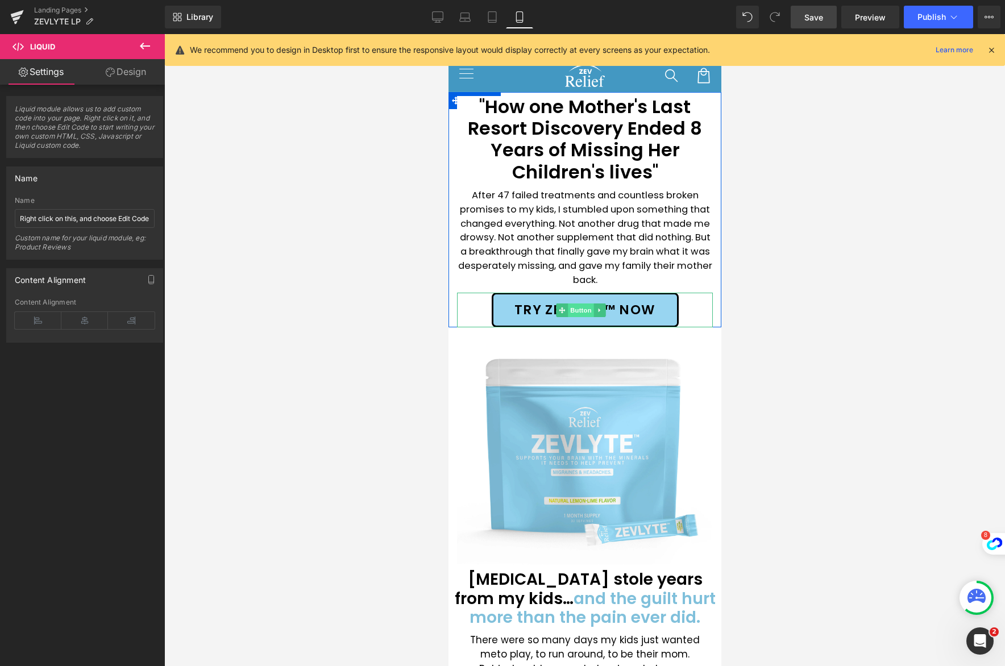
click at [576, 306] on span "Button" at bounding box center [580, 311] width 26 height 14
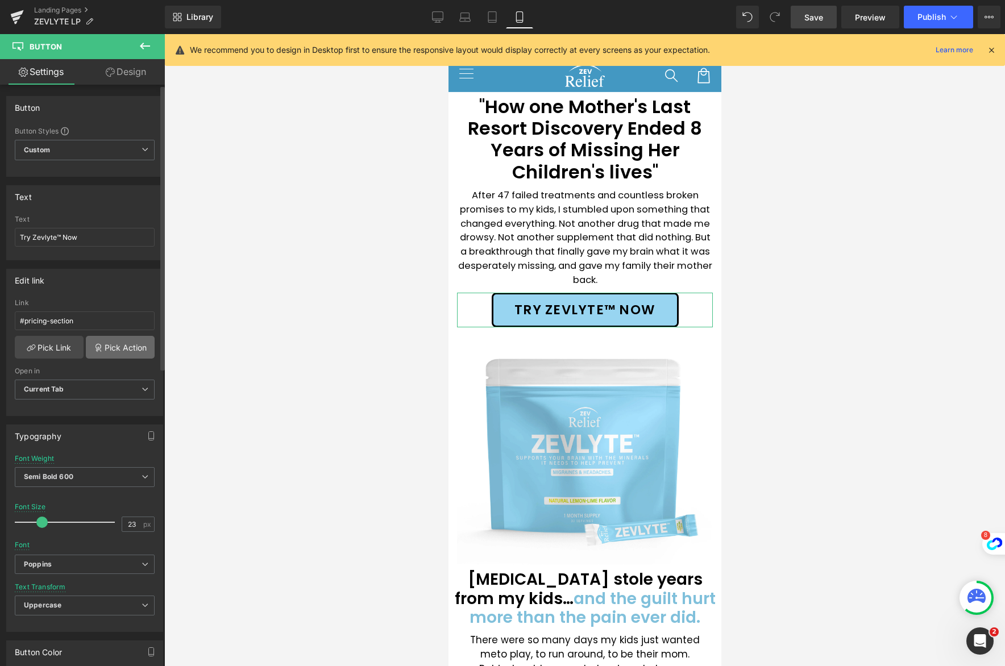
click at [112, 352] on link "Pick Action" at bounding box center [120, 347] width 69 height 23
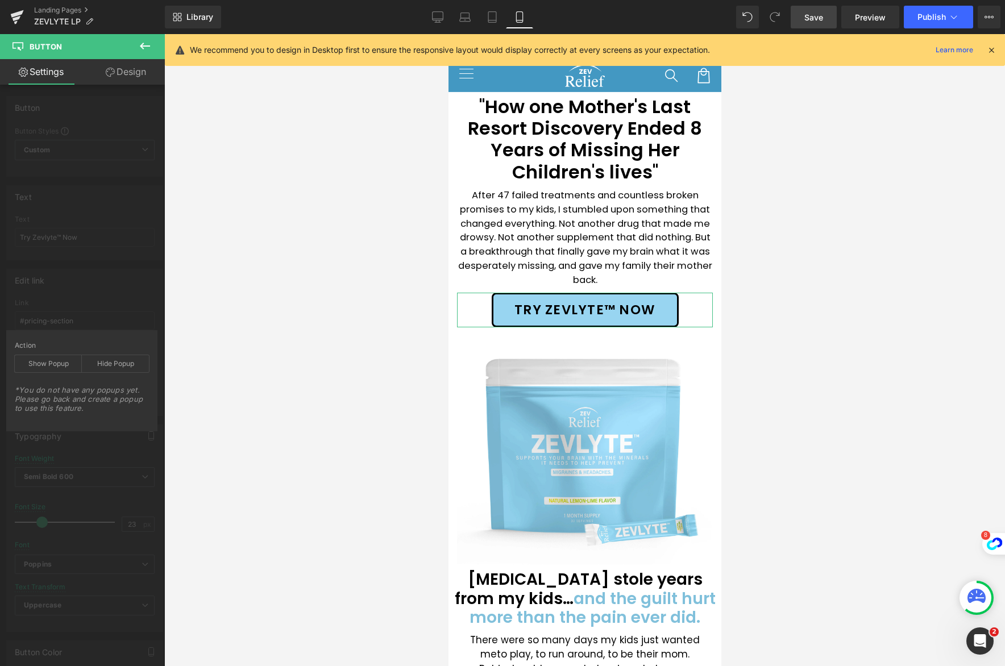
click at [118, 290] on div "Edit link #pricing-section Link #pricing-section Pick Link Pick Action Current …" at bounding box center [85, 338] width 170 height 156
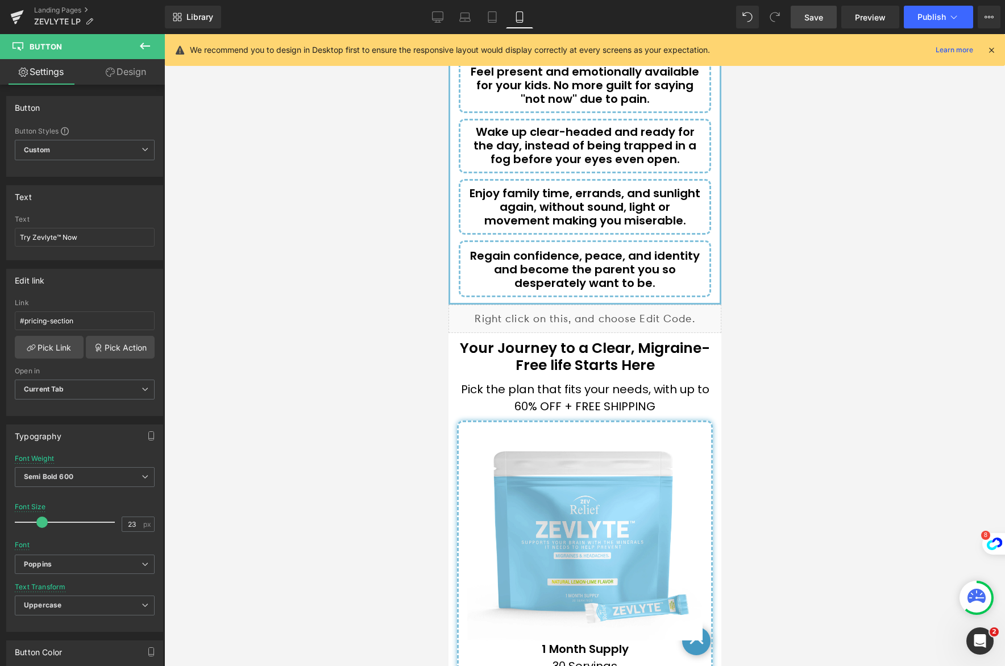
scroll to position [4319, 0]
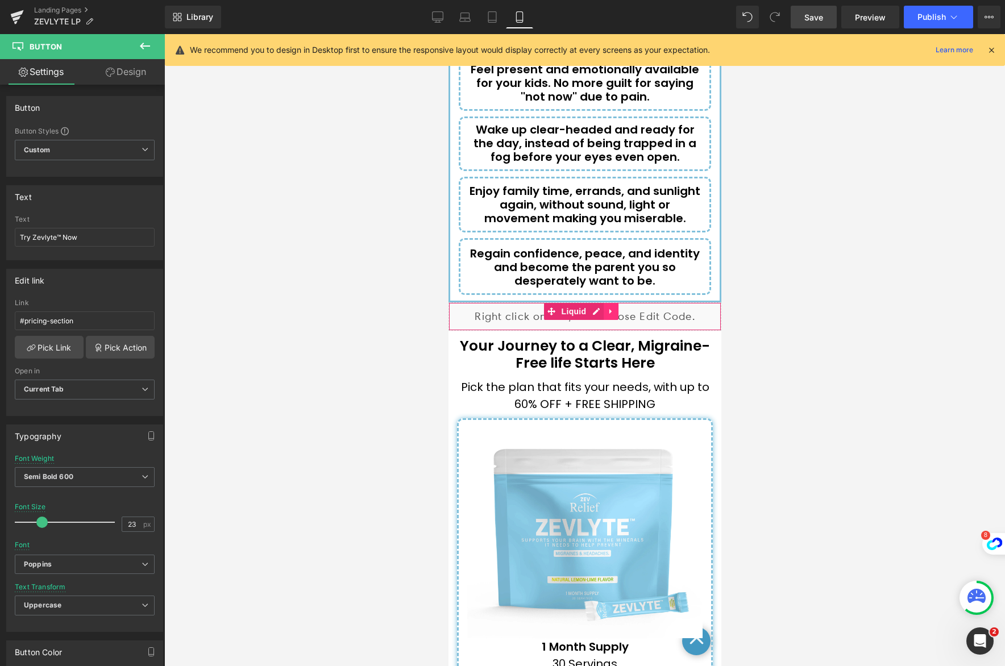
click at [614, 307] on icon at bounding box center [611, 311] width 8 height 9
click at [617, 308] on icon at bounding box center [618, 312] width 8 height 8
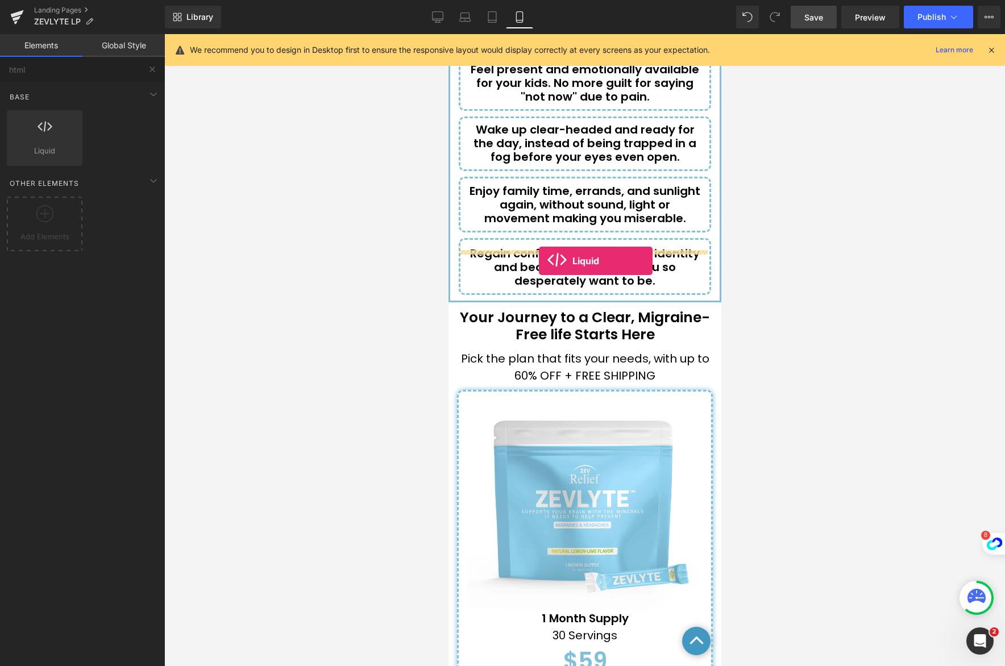
drag, startPoint x: 498, startPoint y: 167, endPoint x: 538, endPoint y: 261, distance: 102.6
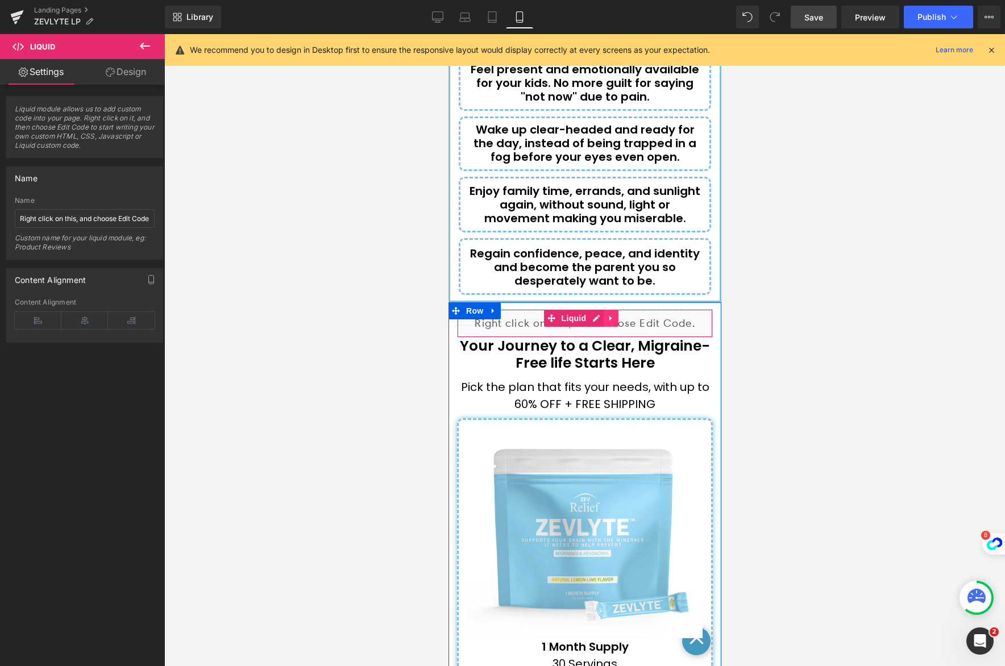
click at [609, 316] on icon at bounding box center [610, 318] width 2 height 5
click at [620, 314] on icon at bounding box center [618, 318] width 8 height 8
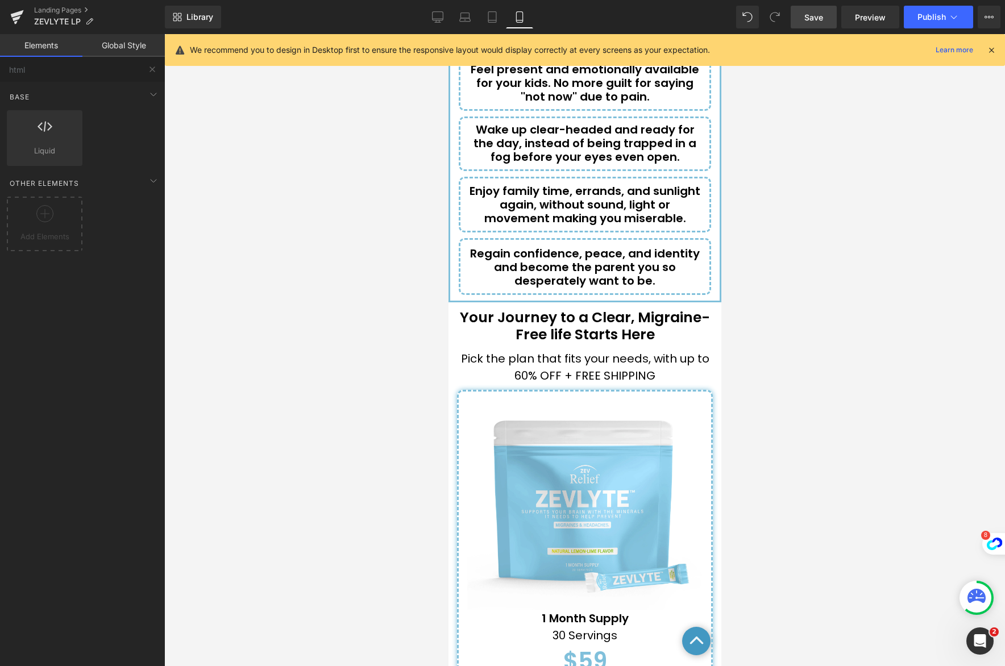
click at [815, 19] on span "Save" at bounding box center [813, 17] width 19 height 12
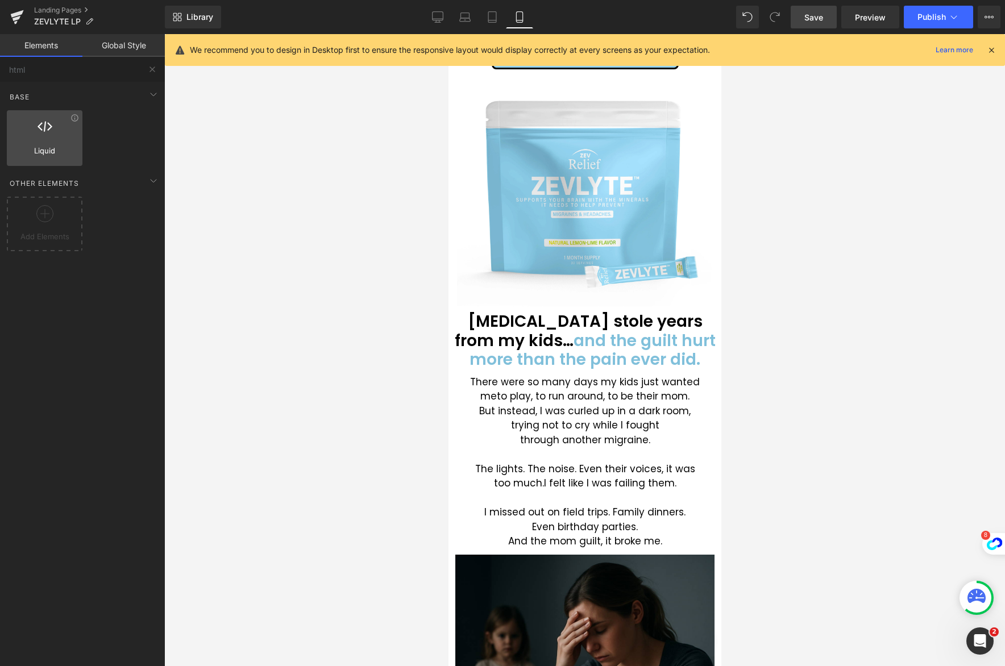
scroll to position [0, 0]
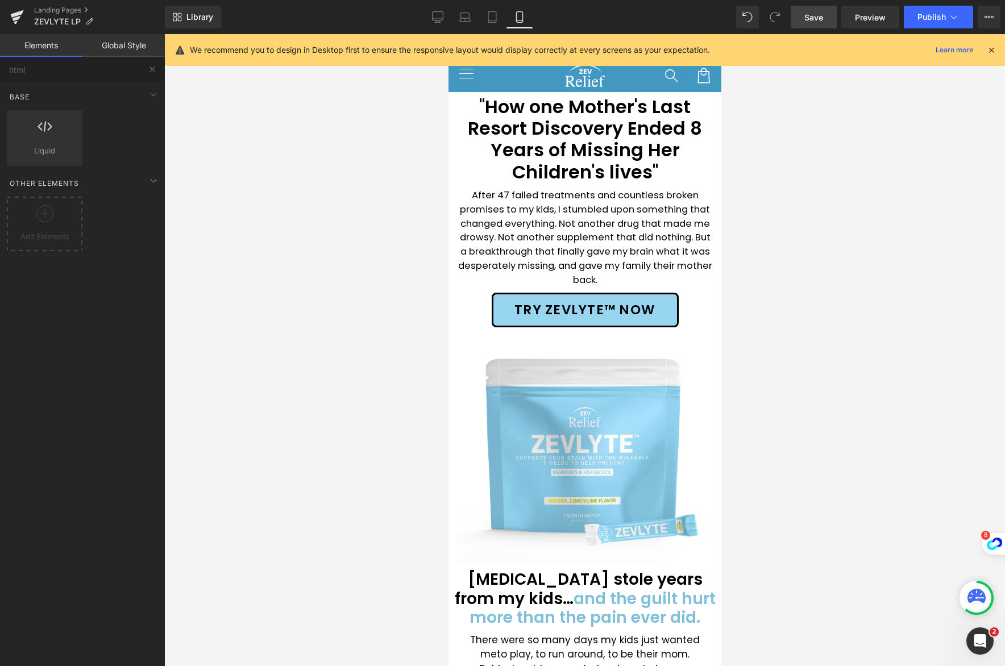
click at [808, 18] on span "Save" at bounding box center [813, 17] width 19 height 12
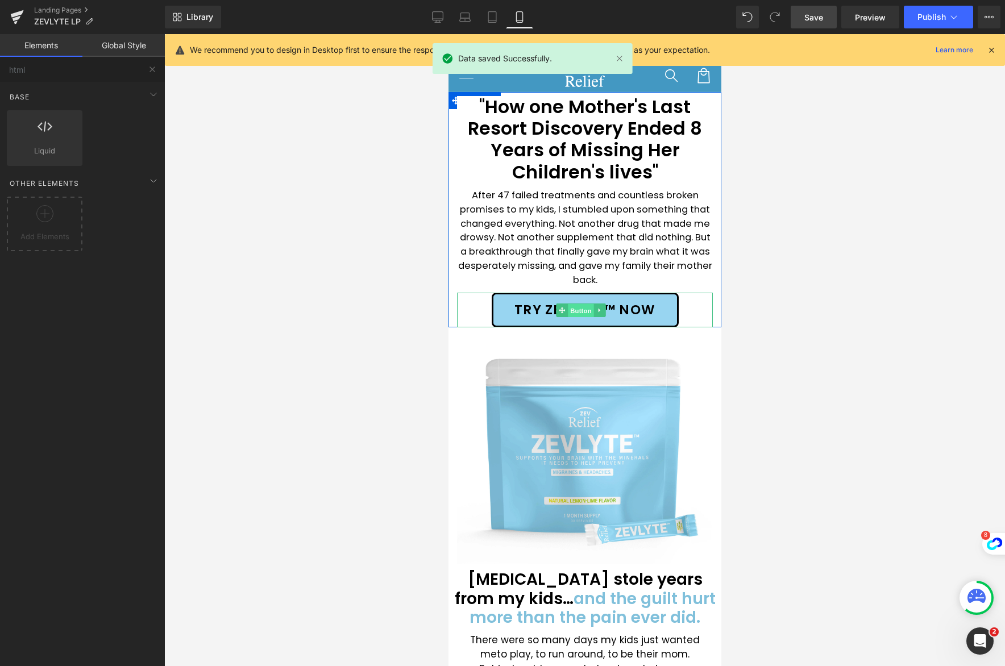
click at [578, 310] on span "Button" at bounding box center [580, 311] width 26 height 14
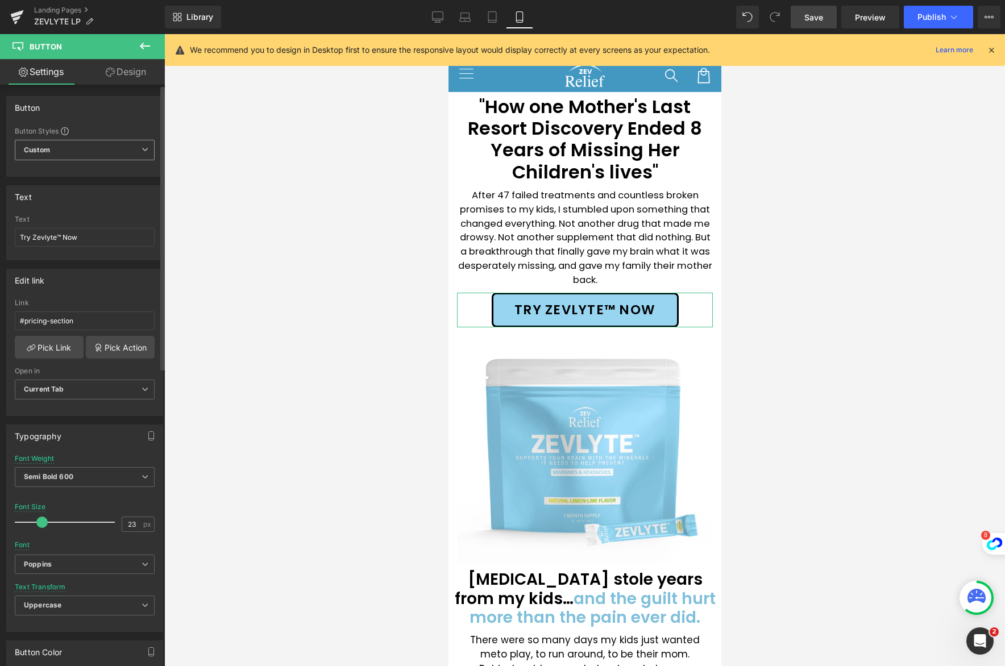
click at [80, 150] on span "Custom Setup Global Style" at bounding box center [85, 150] width 140 height 20
click at [80, 150] on span "Custom Setup Global Style" at bounding box center [82, 150] width 135 height 20
click at [93, 324] on input "#pricing-section" at bounding box center [85, 321] width 140 height 19
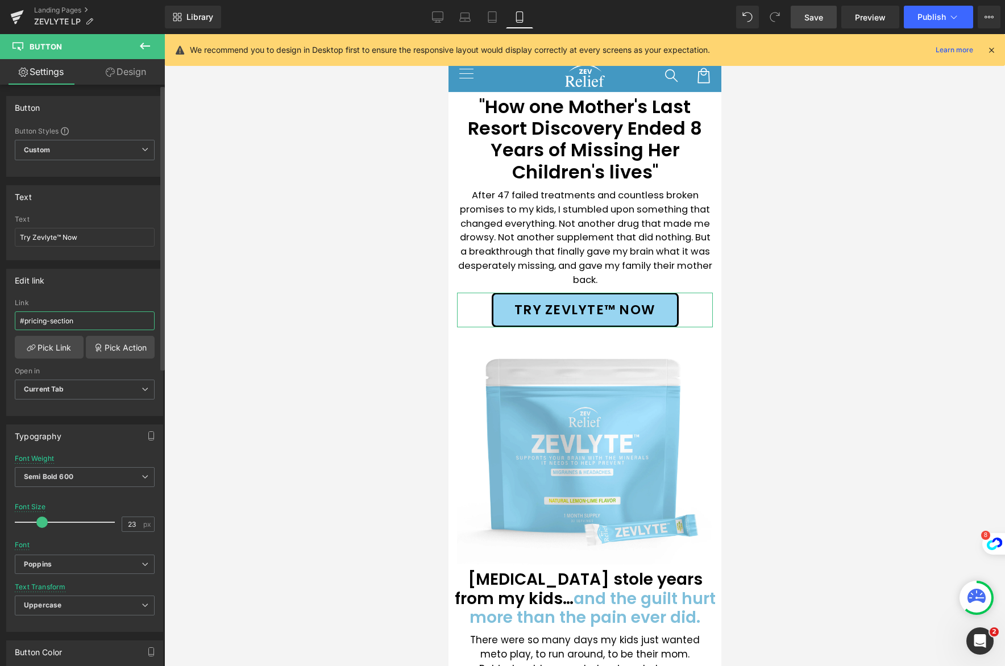
click at [93, 324] on input "#pricing-section" at bounding box center [85, 321] width 140 height 19
click at [114, 285] on div "Edit link" at bounding box center [85, 280] width 156 height 22
click at [63, 347] on link "Pick Link" at bounding box center [49, 347] width 69 height 23
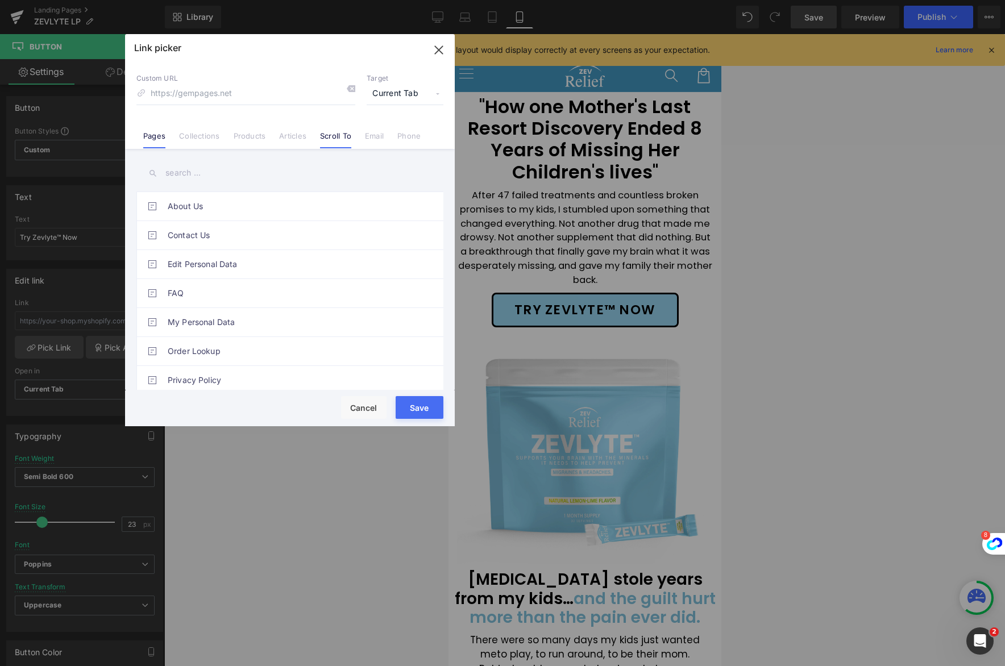
click at [337, 140] on link "Scroll To" at bounding box center [335, 139] width 31 height 17
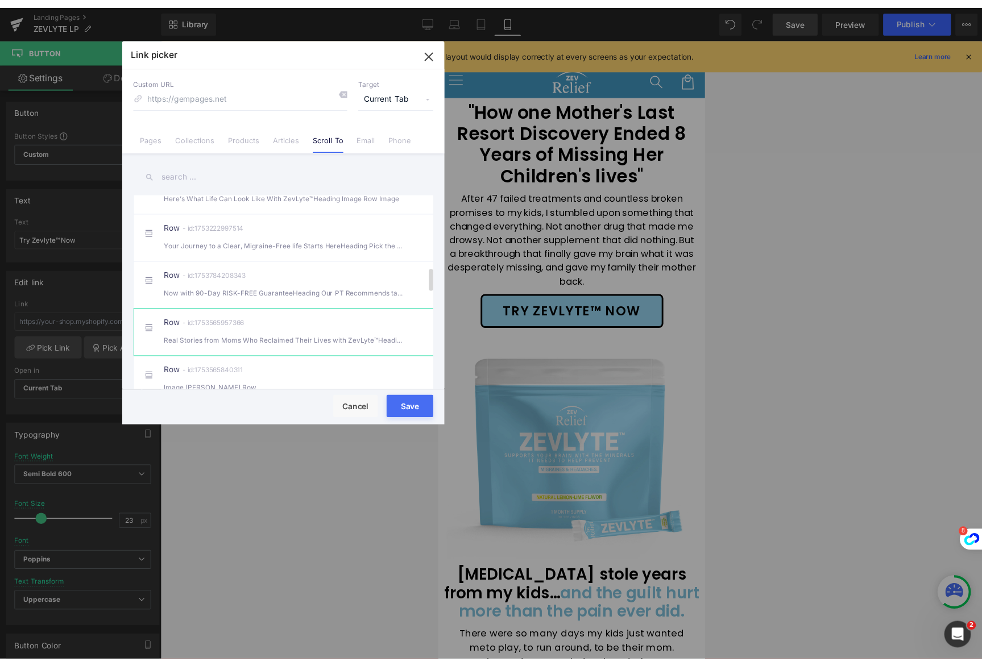
scroll to position [641, 0]
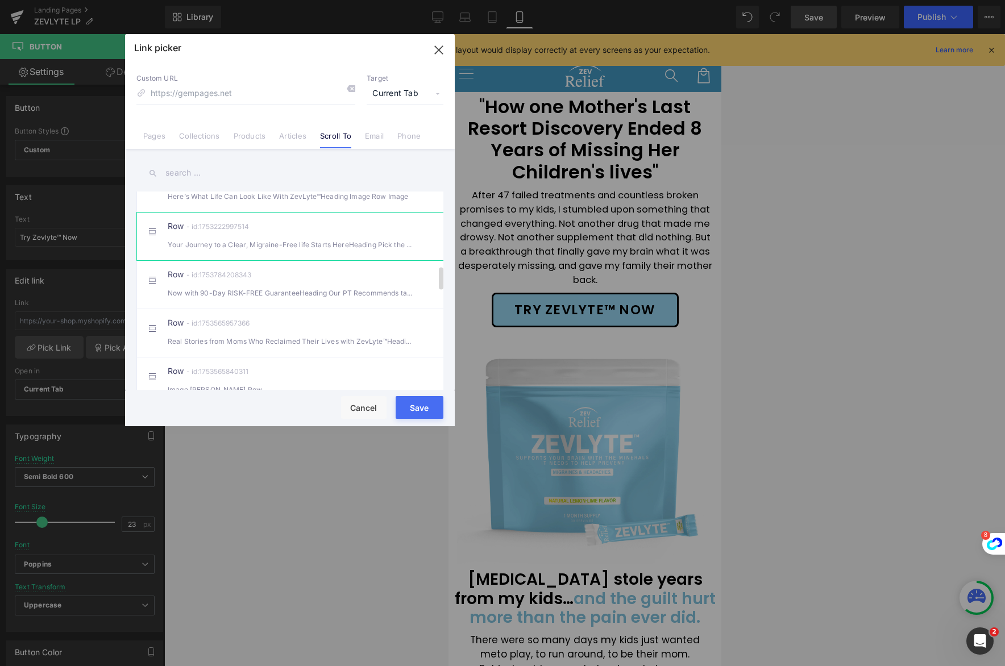
click at [312, 239] on div "Row - id:1753222997514 Your Journey to a Clear, Migraine-Free life Starts HereH…" at bounding box center [307, 236] width 279 height 28
type input "#r-1753222997514"
click at [426, 408] on button "Save" at bounding box center [420, 407] width 48 height 23
type input "#r-1753222997514"
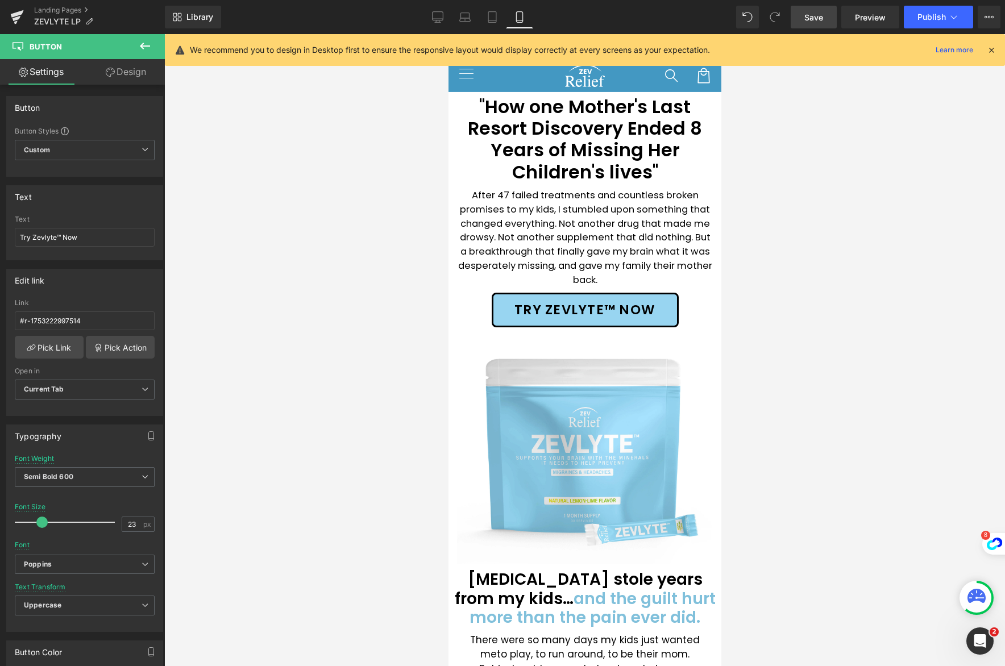
click at [820, 17] on span "Save" at bounding box center [813, 17] width 19 height 12
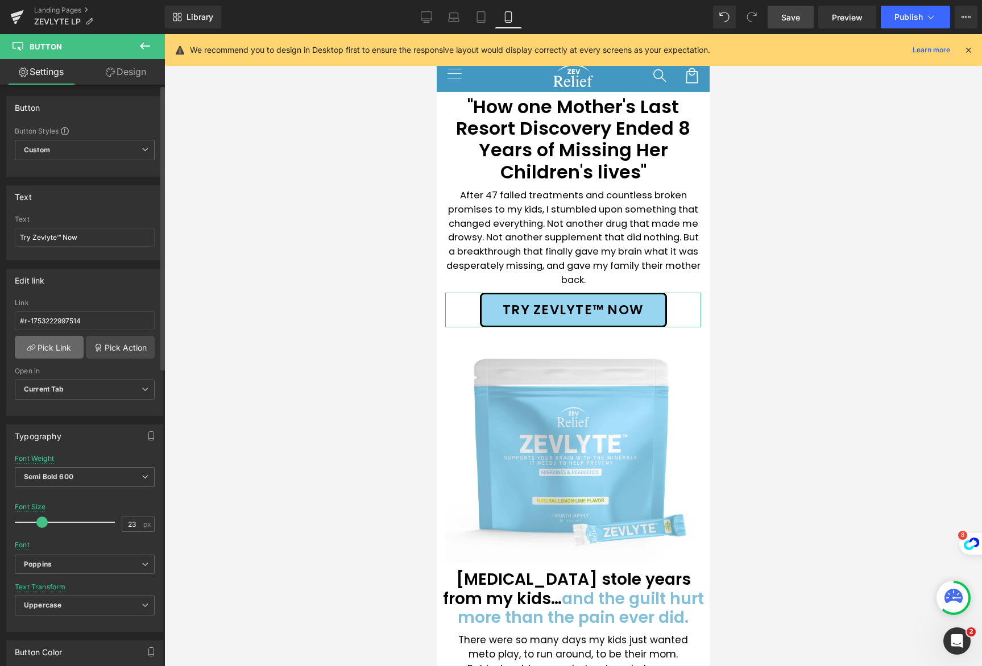
click at [56, 352] on link "Pick Link" at bounding box center [49, 347] width 69 height 23
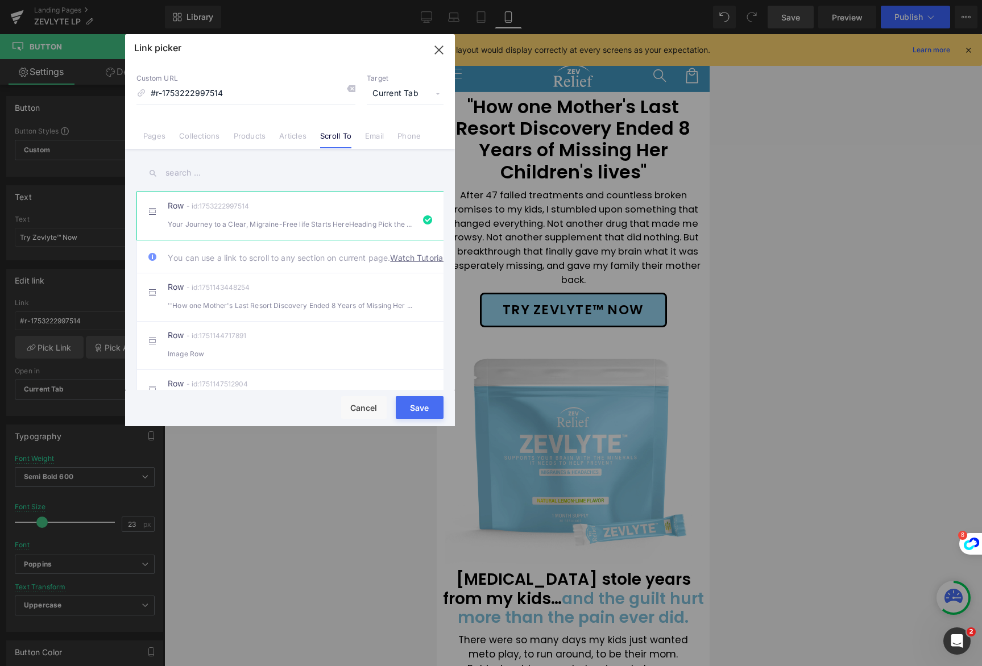
click at [426, 405] on button "Save" at bounding box center [420, 407] width 48 height 23
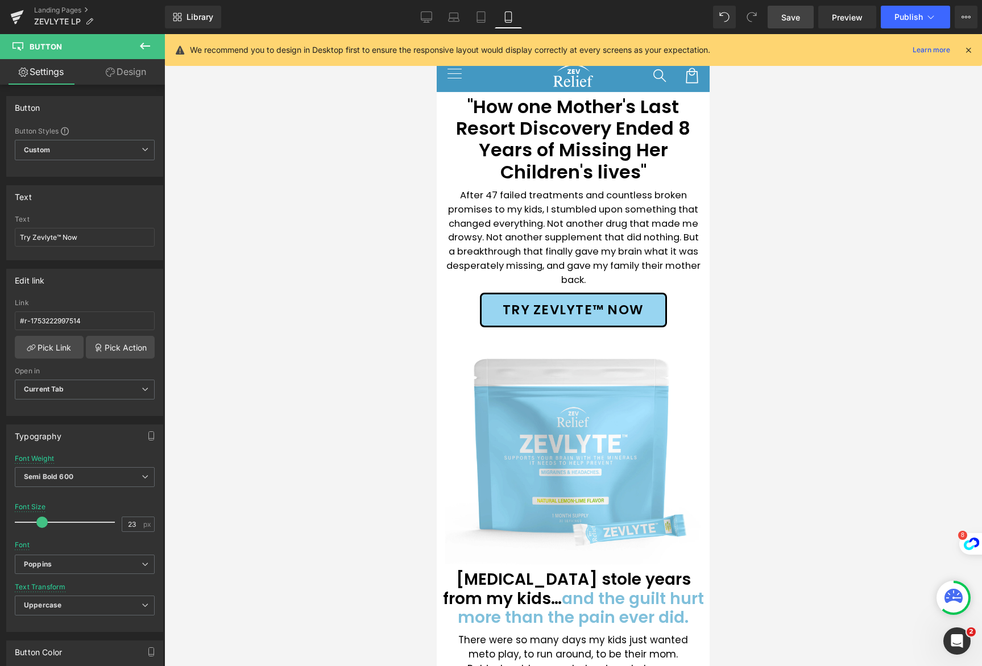
drag, startPoint x: 794, startPoint y: 19, endPoint x: 172, endPoint y: 312, distance: 687.4
click at [794, 19] on span "Save" at bounding box center [790, 17] width 19 height 12
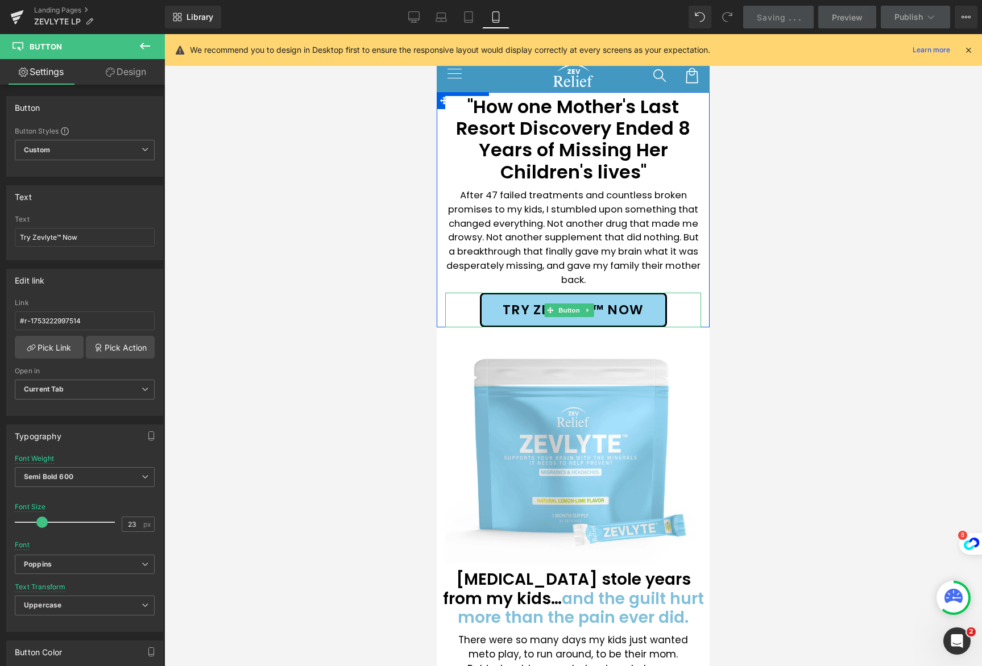
click at [521, 310] on span "Try Zevlyte™ Now" at bounding box center [573, 309] width 141 height 15
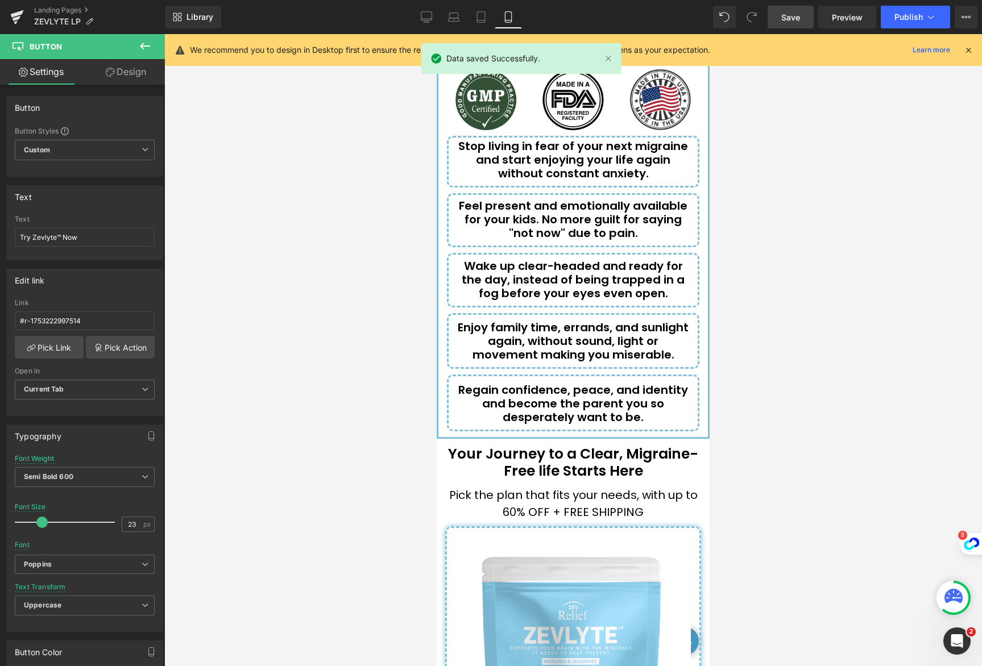
scroll to position [4512, 0]
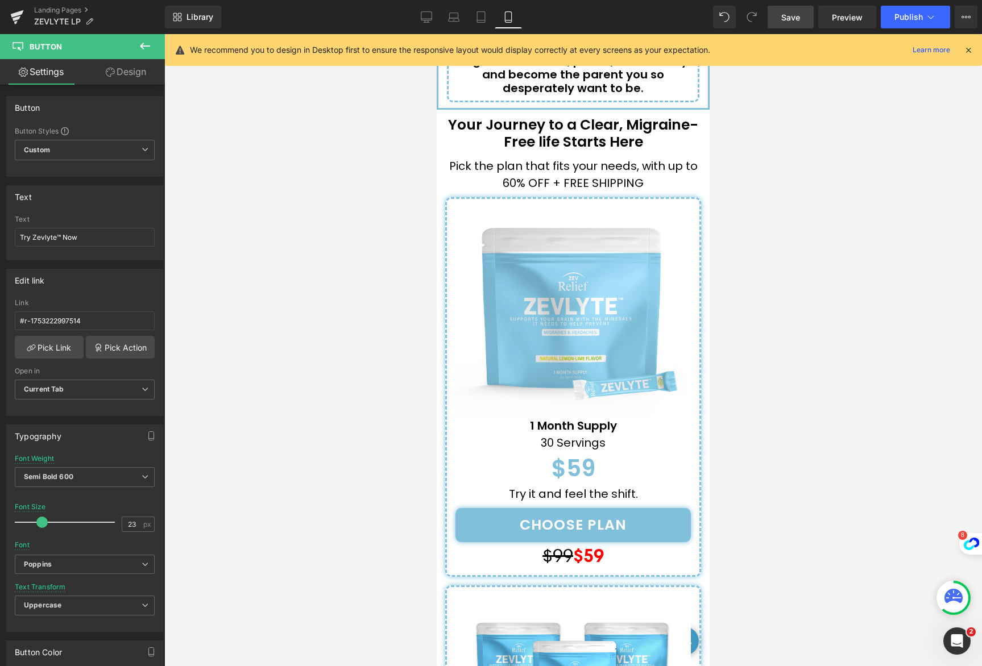
click at [800, 19] on span "Save" at bounding box center [790, 17] width 19 height 12
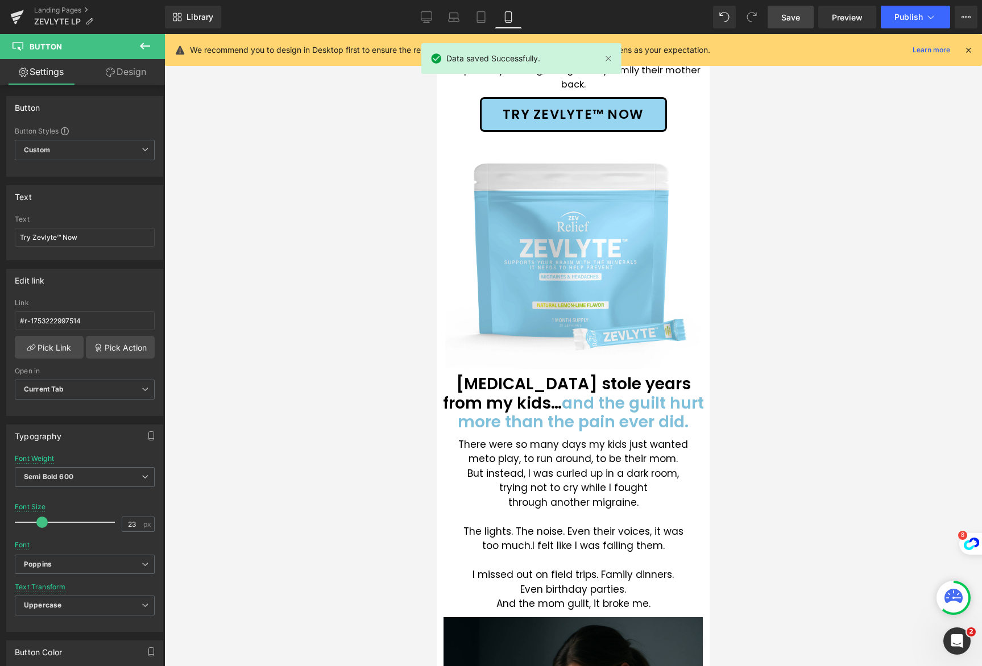
scroll to position [0, 0]
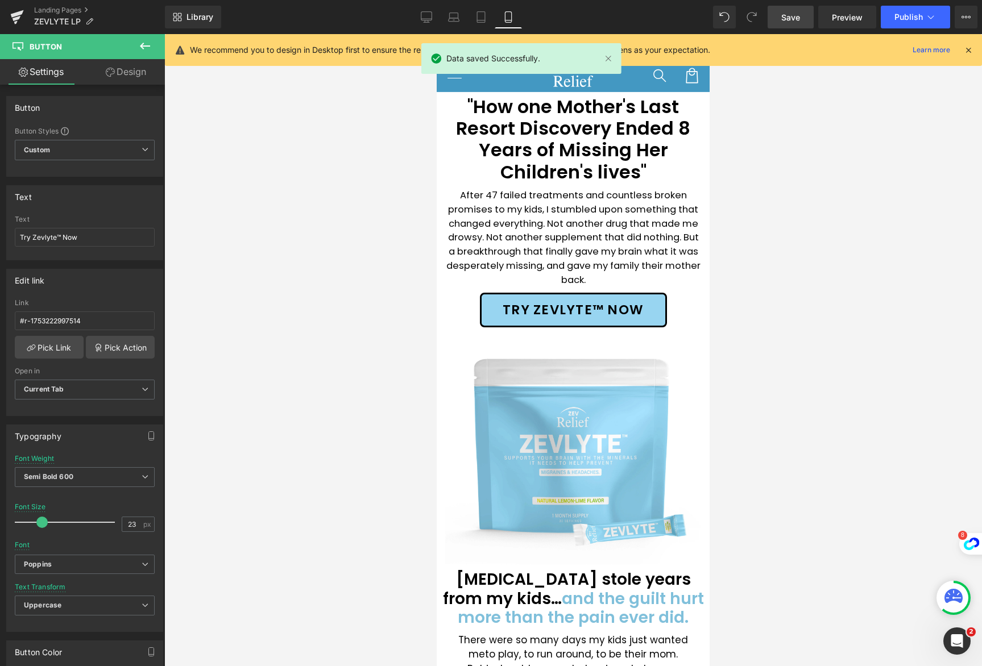
click at [788, 19] on span "Save" at bounding box center [790, 17] width 19 height 12
click at [612, 59] on link at bounding box center [607, 58] width 13 height 13
click at [966, 48] on icon at bounding box center [968, 50] width 10 height 10
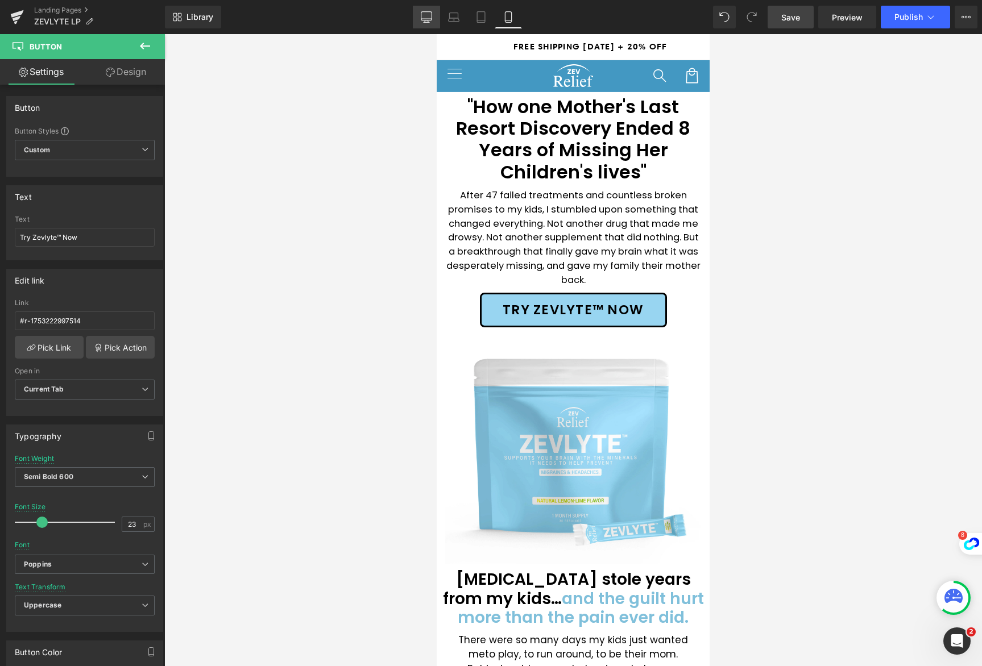
click at [423, 18] on icon at bounding box center [426, 16] width 11 height 11
type input "20"
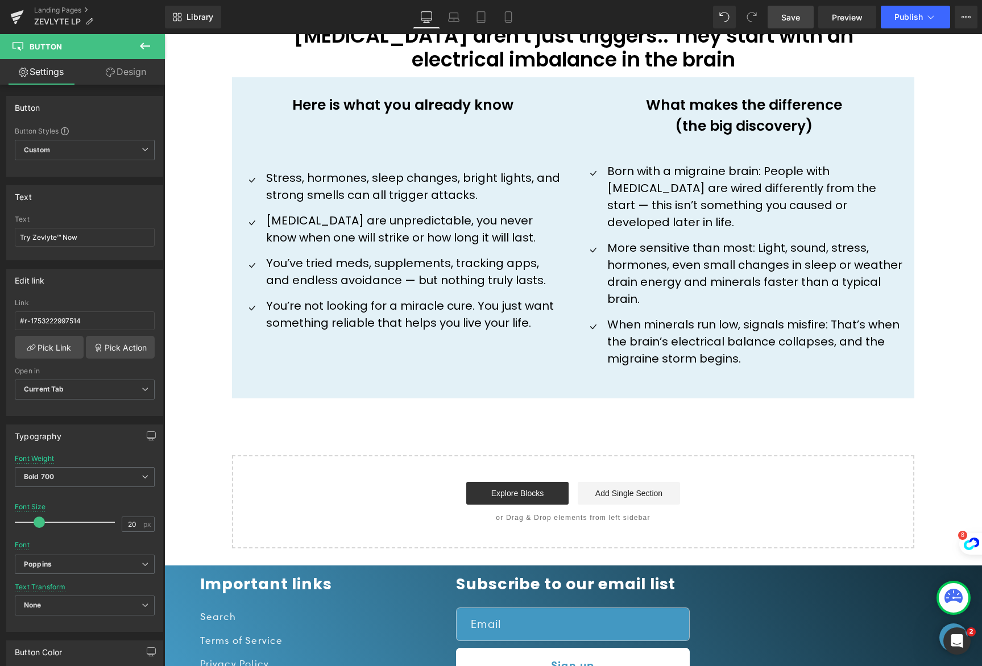
scroll to position [690, 0]
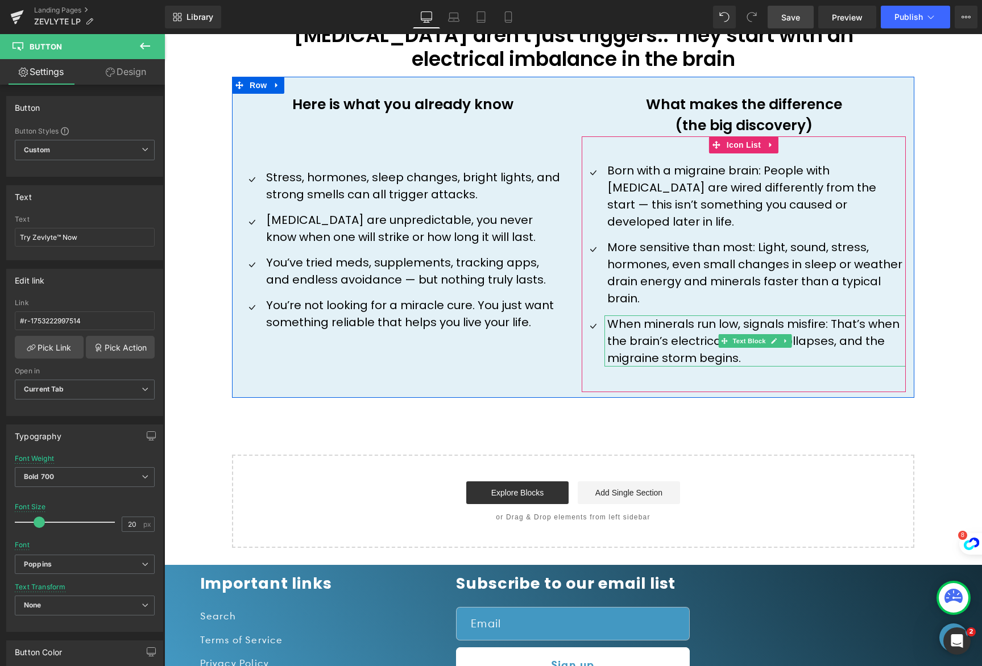
click at [819, 322] on p "When minerals run low, signals misfire: That’s when the brain’s electrical bala…" at bounding box center [756, 341] width 298 height 51
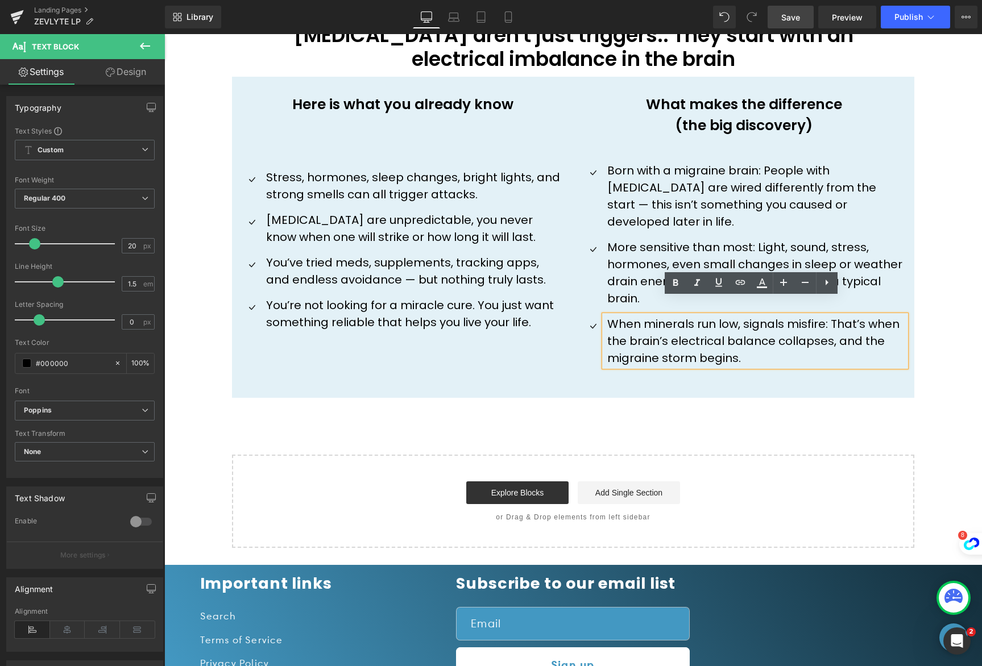
click at [641, 316] on p "When minerals run low, signals misfire: That’s when the brain’s electrical bala…" at bounding box center [756, 341] width 298 height 51
click at [638, 316] on p "When minerals run low, signals misfire: That’s when the brain’s electrical bala…" at bounding box center [756, 341] width 298 height 51
click at [635, 316] on p "When minerals run low, signals misfire: That’s when the brain’s electrical bala…" at bounding box center [756, 341] width 298 height 51
click at [664, 317] on p "When minerals run low, signals misfire: That’s when the brain’s electrical bala…" at bounding box center [756, 341] width 298 height 51
click at [748, 333] on p "When minerals run low, signals misfire: That’s when the brain’s electrical bala…" at bounding box center [756, 341] width 298 height 51
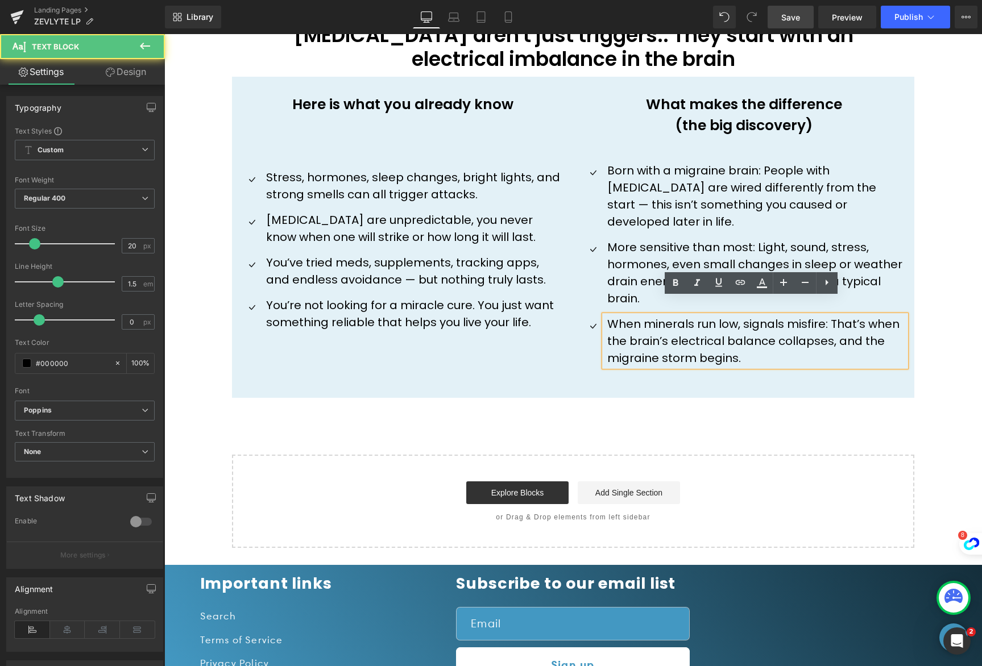
click at [748, 333] on p "When minerals run low, signals misfire: That’s when the brain’s electrical bala…" at bounding box center [756, 341] width 298 height 51
click at [746, 342] on p "When minerals run low, signals misfire: That’s when the brain’s electrical bala…" at bounding box center [756, 341] width 298 height 51
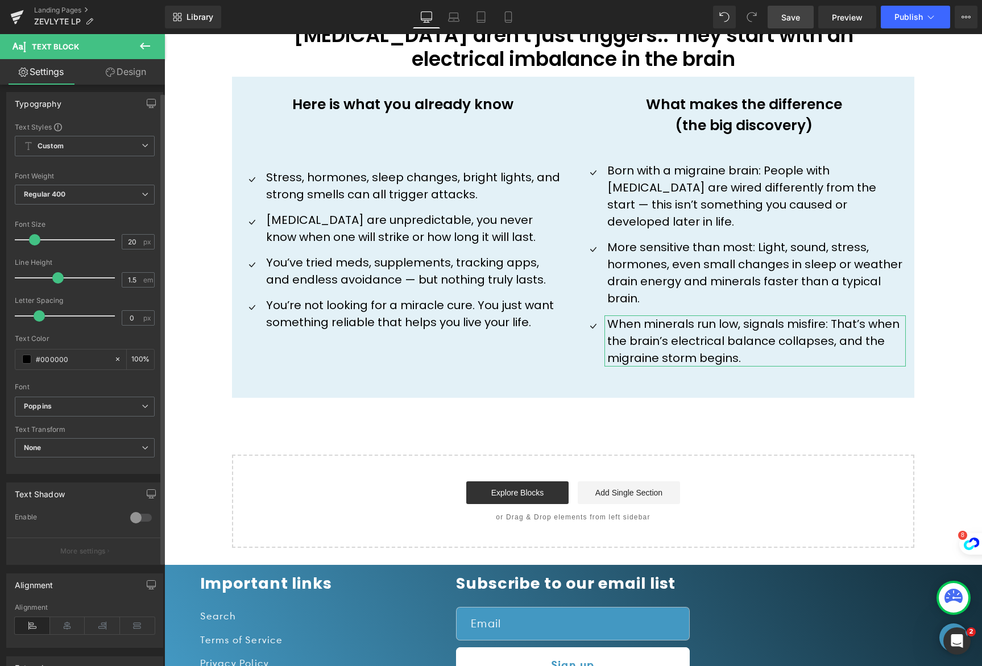
scroll to position [0, 0]
click at [142, 48] on icon at bounding box center [145, 46] width 10 height 7
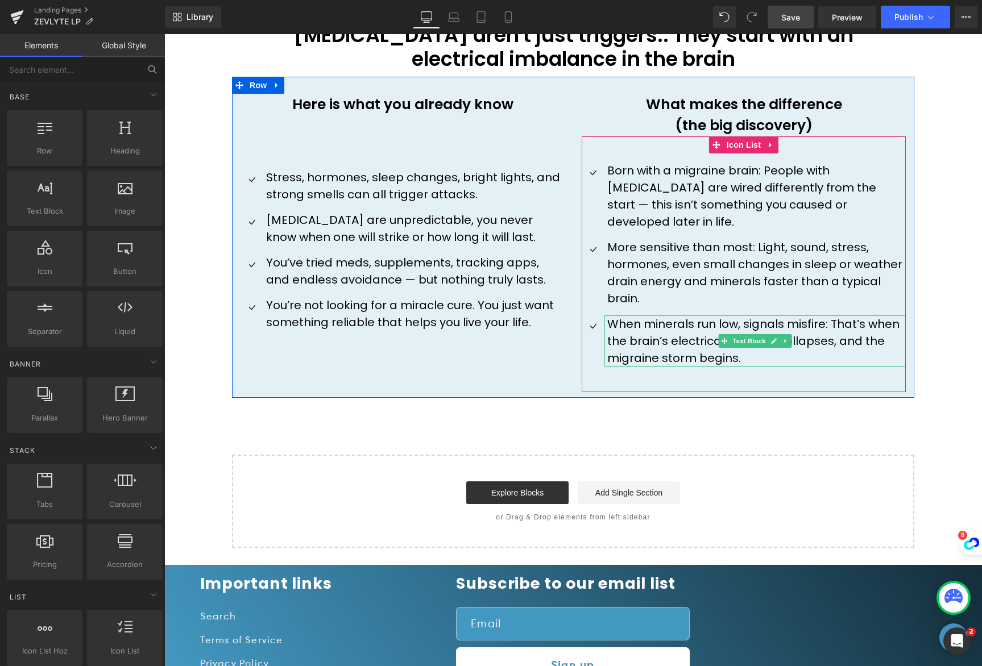
click at [682, 319] on p "When minerals run low, signals misfire: That’s when the brain’s electrical bala…" at bounding box center [756, 341] width 298 height 51
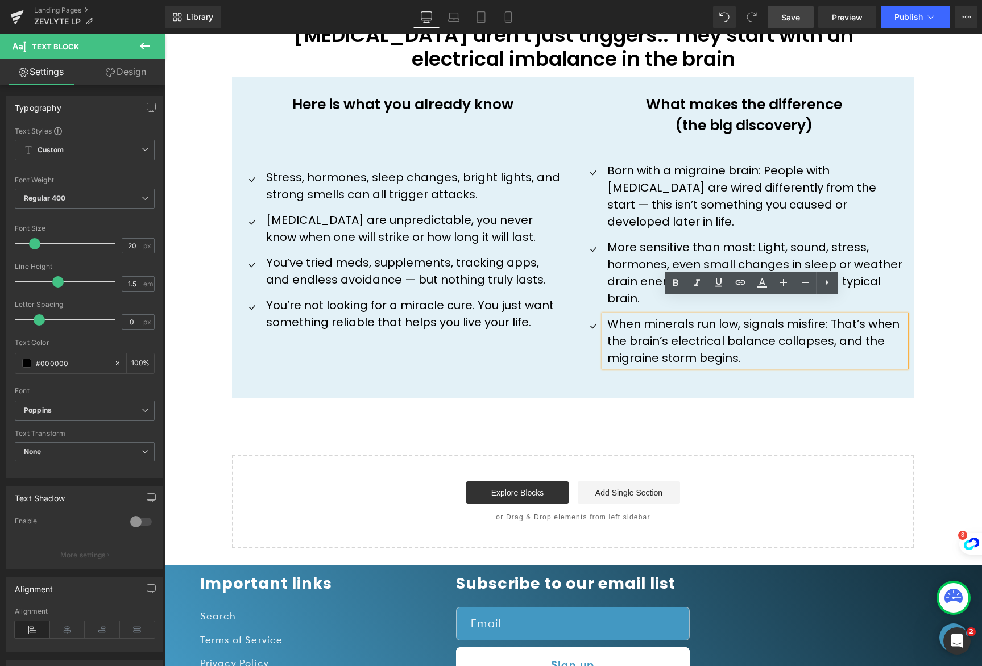
drag, startPoint x: 702, startPoint y: 328, endPoint x: 771, endPoint y: 346, distance: 71.6
click at [702, 328] on p "When minerals run low, signals misfire: That’s when the brain’s electrical bala…" at bounding box center [756, 341] width 298 height 51
click at [761, 342] on p "When minerals run low, signals misfire: That’s when the brain’s electrical bala…" at bounding box center [756, 341] width 298 height 51
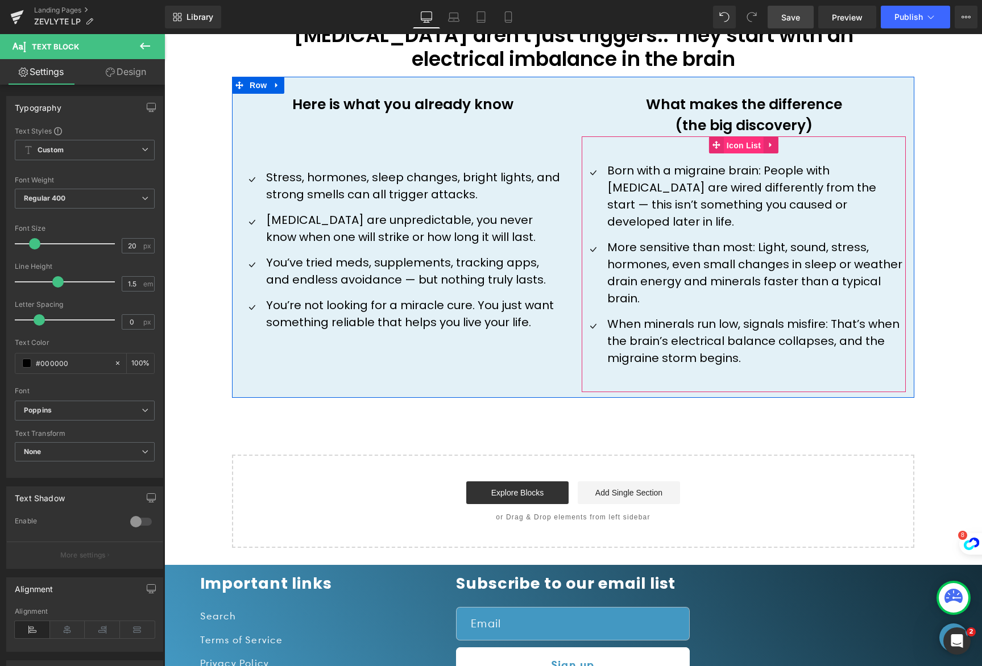
click at [738, 150] on span "Icon List" at bounding box center [744, 145] width 40 height 17
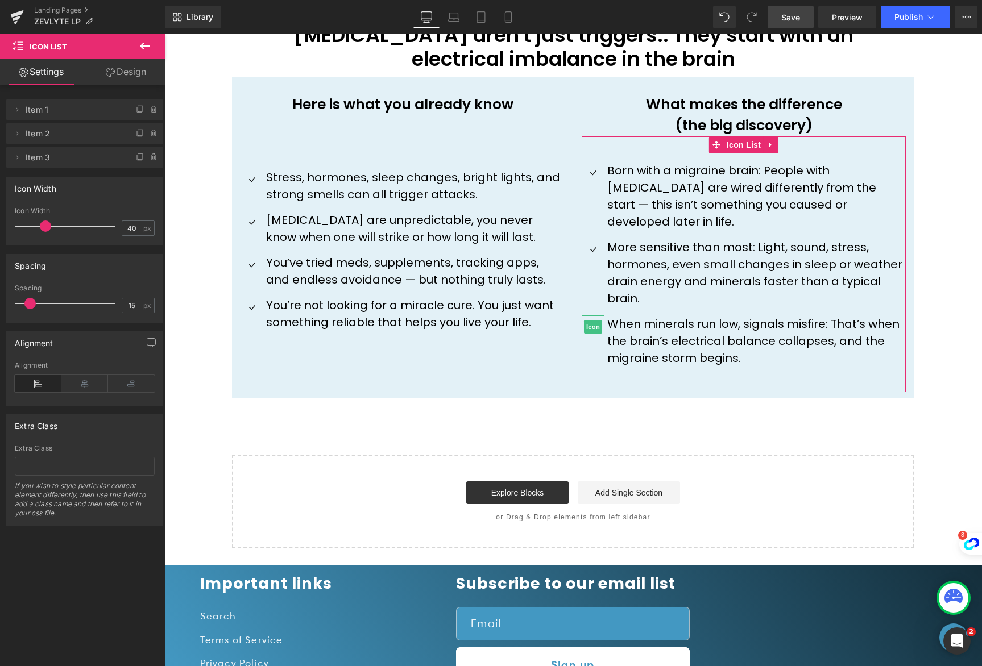
click at [78, 159] on span "Item 3" at bounding box center [74, 158] width 96 height 22
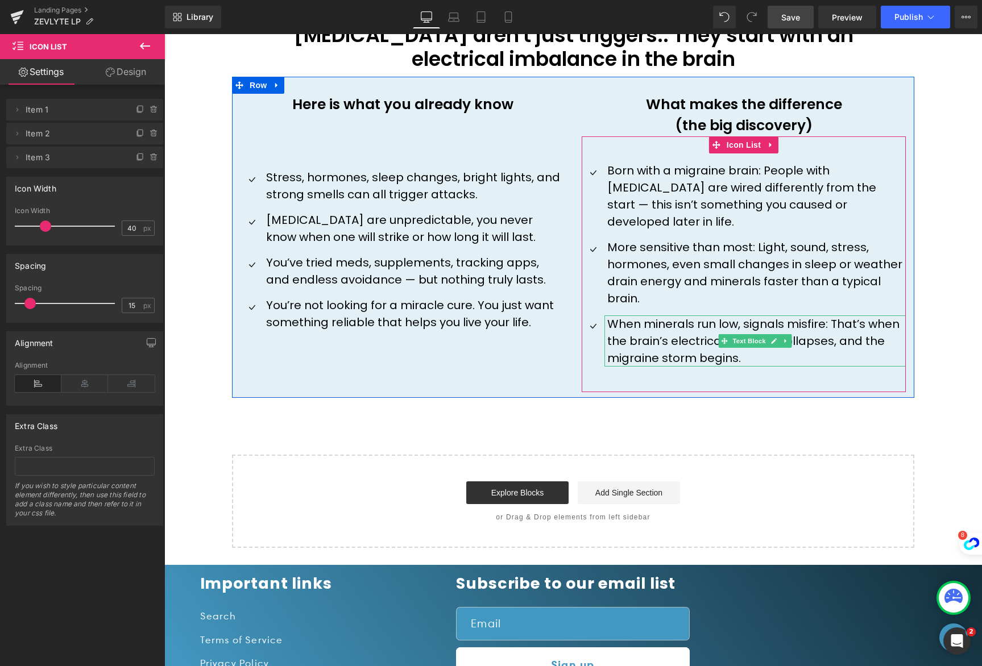
click at [748, 339] on p "When minerals run low, signals misfire: That’s when the brain’s electrical bala…" at bounding box center [756, 341] width 298 height 51
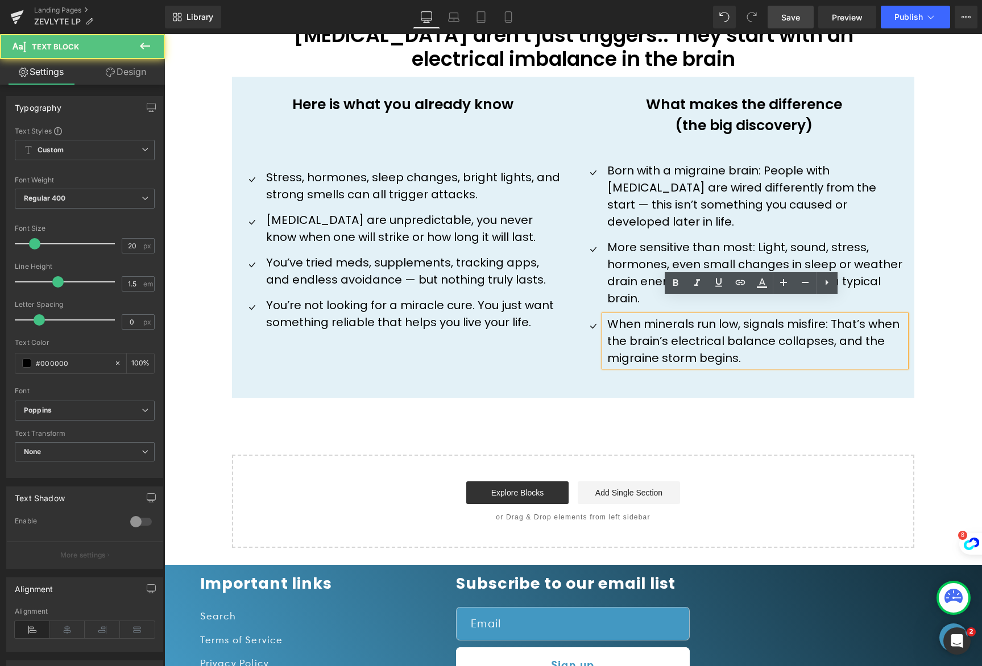
click at [746, 341] on p "When minerals run low, signals misfire: That’s when the brain’s electrical bala…" at bounding box center [756, 341] width 298 height 51
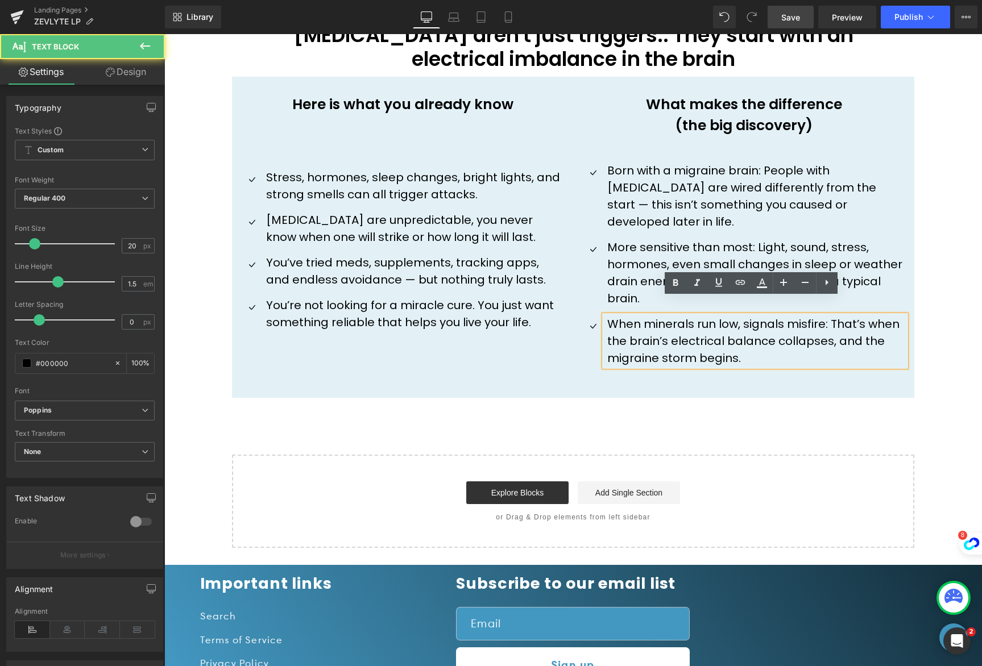
click at [712, 342] on p "When minerals run low, signals misfire: That’s when the brain’s electrical bala…" at bounding box center [756, 341] width 298 height 51
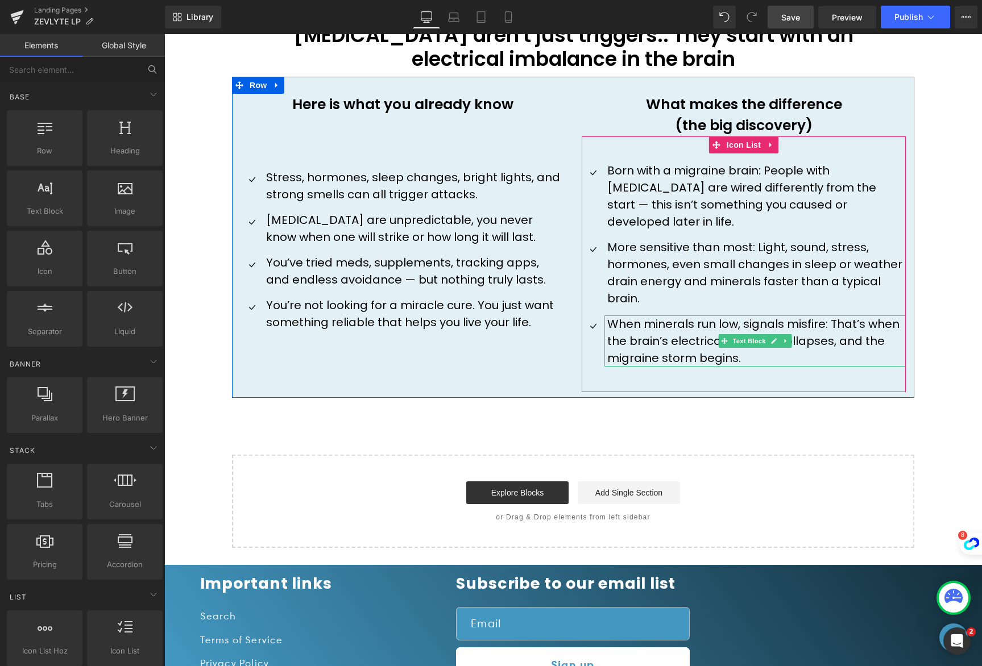
click at [640, 316] on p "When minerals run low, signals misfire: That’s when the brain’s electrical bala…" at bounding box center [756, 341] width 298 height 51
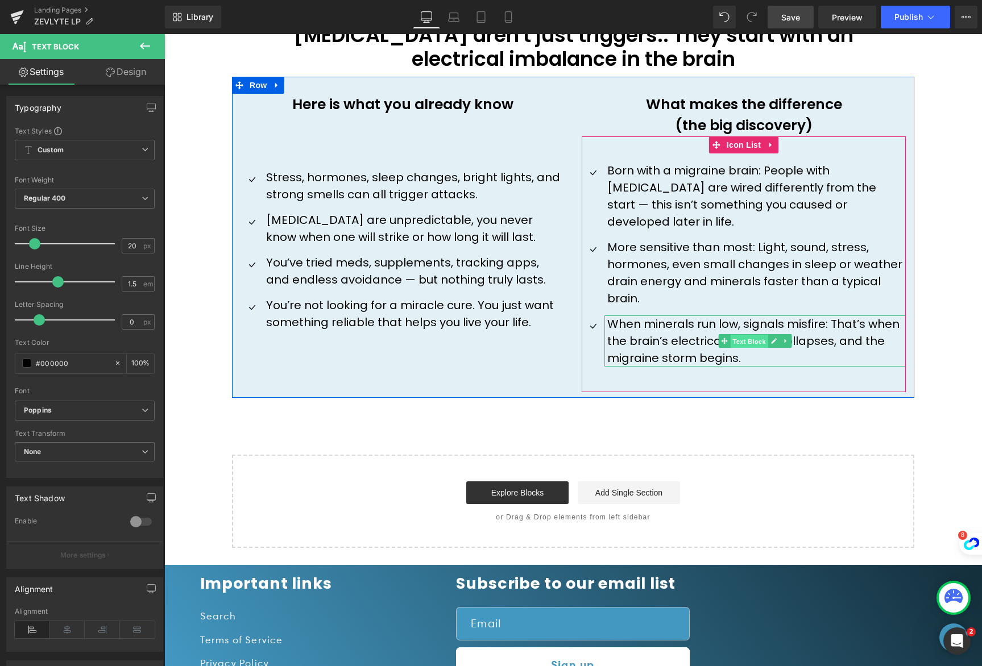
click at [749, 334] on span "Text Block" at bounding box center [749, 341] width 38 height 14
click at [659, 316] on p "When minerals run low, signals misfire: That’s when the brain’s electrical bala…" at bounding box center [756, 341] width 298 height 51
click at [737, 143] on span "Icon List" at bounding box center [744, 144] width 40 height 17
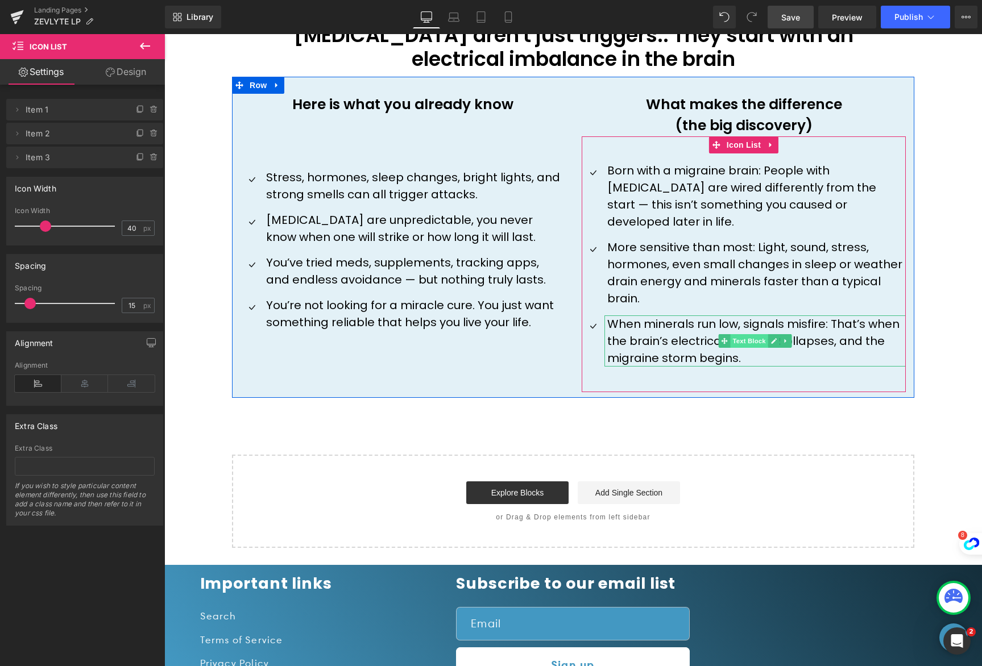
click at [738, 334] on span "Text Block" at bounding box center [749, 341] width 38 height 14
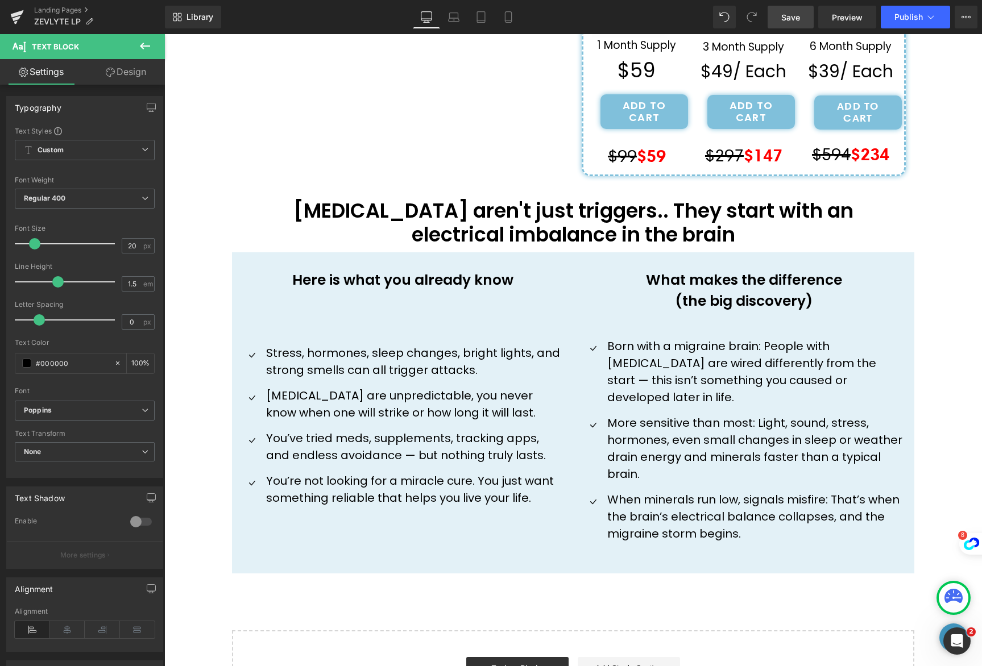
scroll to position [483, 0]
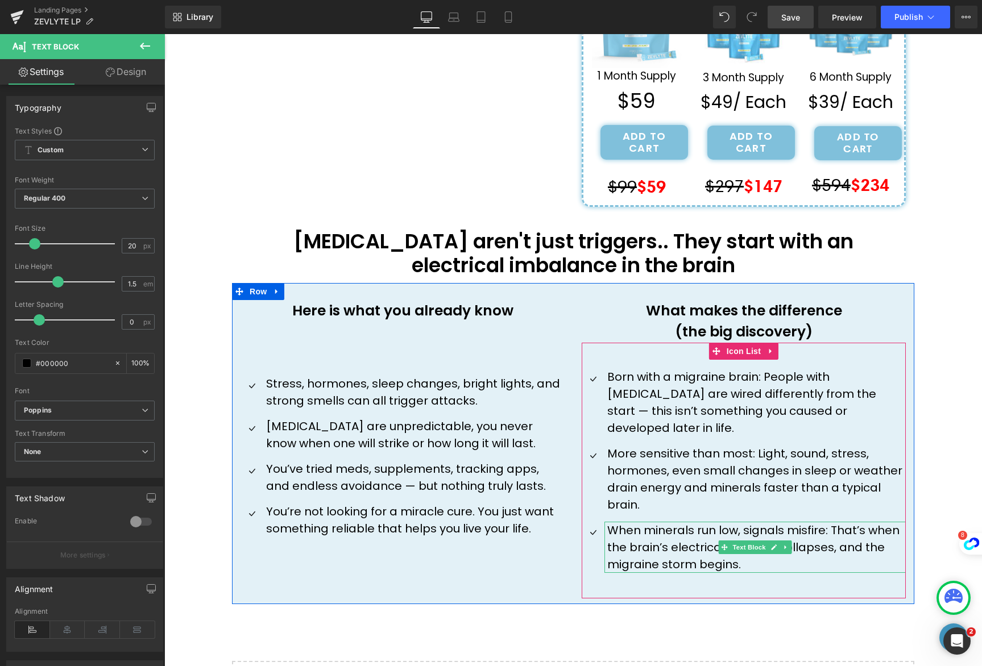
click at [754, 549] on p "When minerals run low, signals misfire: That’s when the brain’s electrical bala…" at bounding box center [756, 547] width 298 height 51
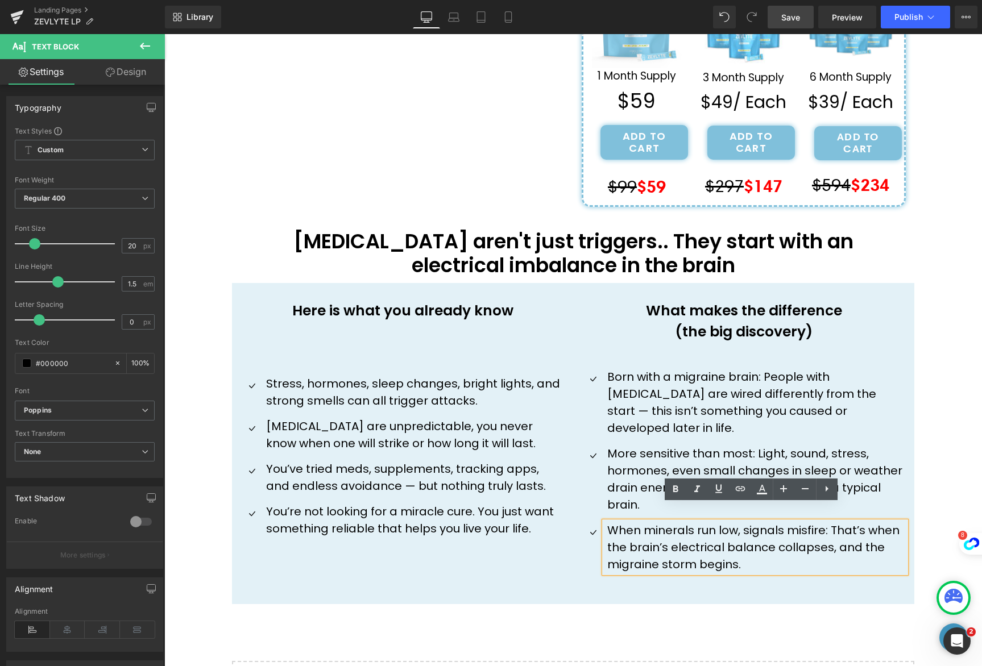
drag, startPoint x: 742, startPoint y: 551, endPoint x: 616, endPoint y: 515, distance: 131.2
click at [616, 522] on p "When minerals run low, signals misfire: That’s when the brain’s electrical bala…" at bounding box center [756, 547] width 298 height 51
click at [643, 522] on p "When minerals run low, signals misfire: That’s when the brain’s electrical bala…" at bounding box center [756, 547] width 298 height 51
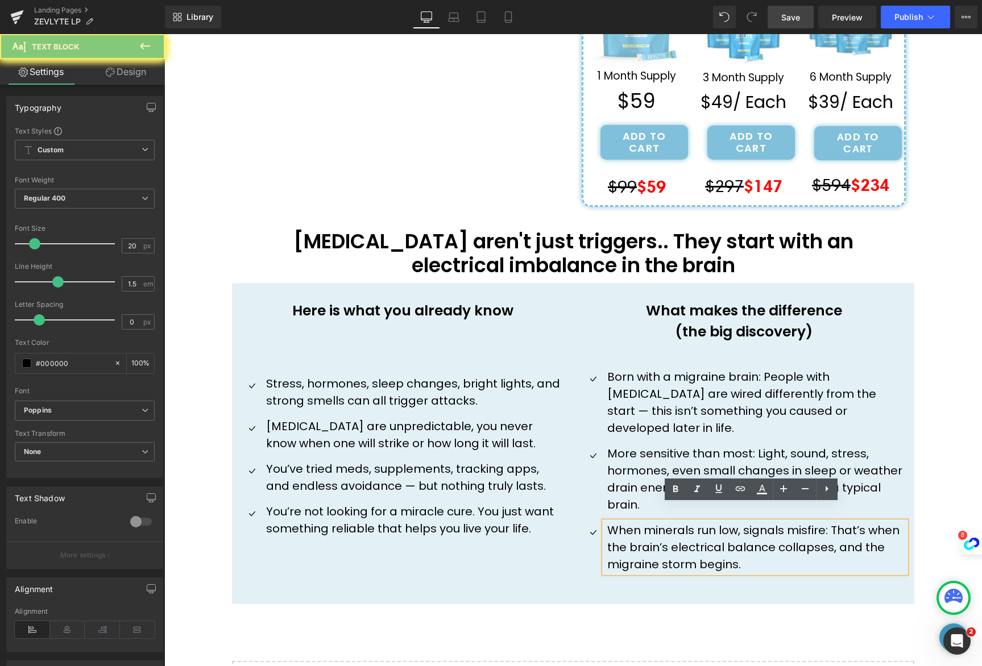
click at [644, 522] on p "When minerals run low, signals misfire: That’s when the brain’s electrical bala…" at bounding box center [756, 547] width 298 height 51
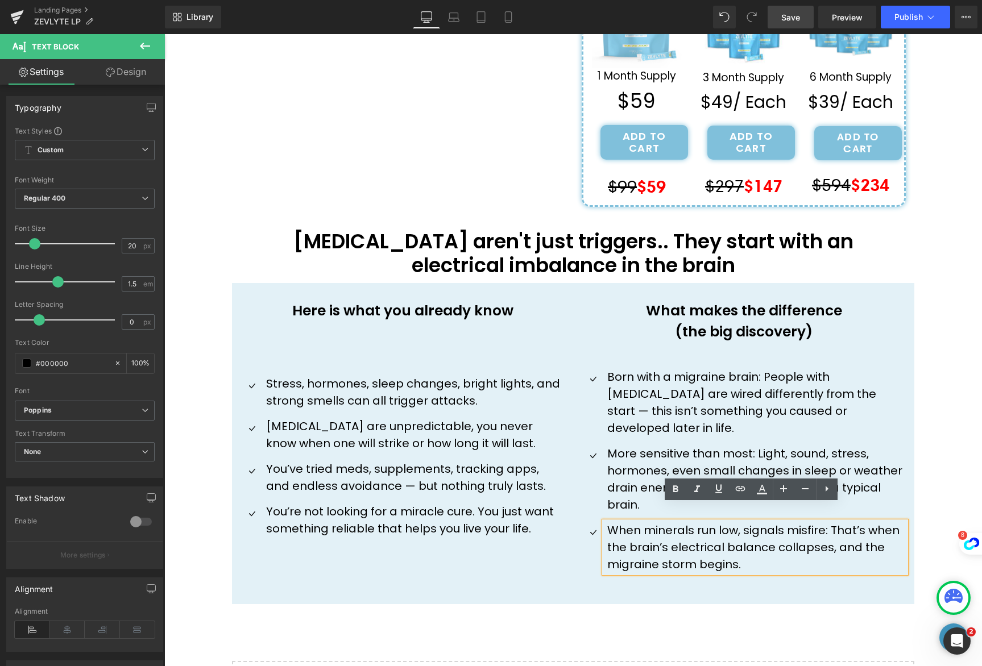
click at [644, 522] on p "When minerals run low, signals misfire: That’s when the brain’s electrical bala…" at bounding box center [756, 547] width 298 height 51
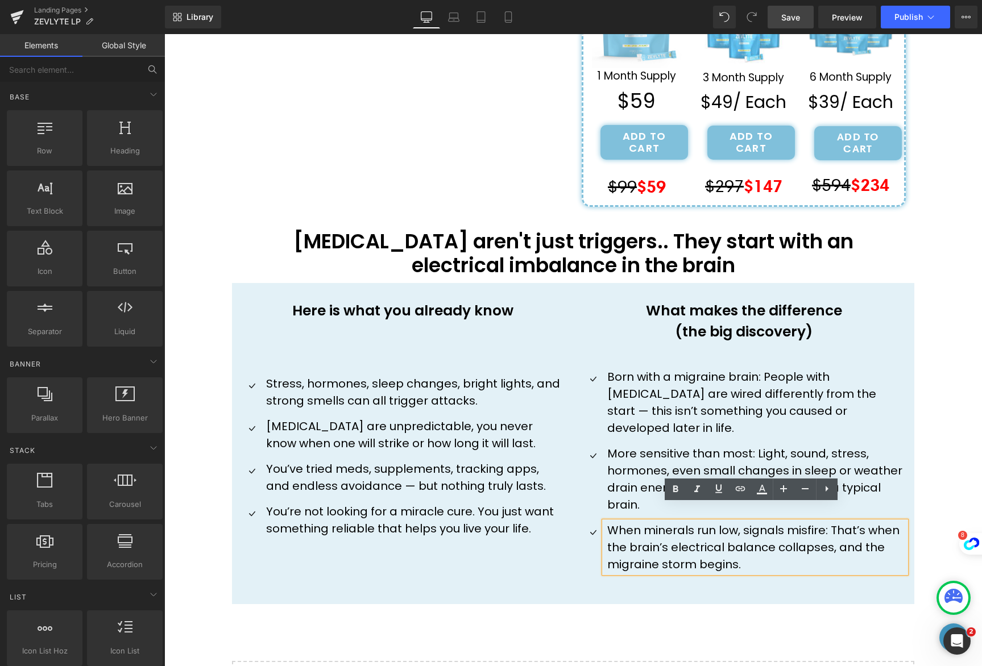
click at [204, 428] on div "''How one Mother's Last Resort Discovery Ended 8 Years of Missing Her Children'…" at bounding box center [572, 199] width 817 height 1110
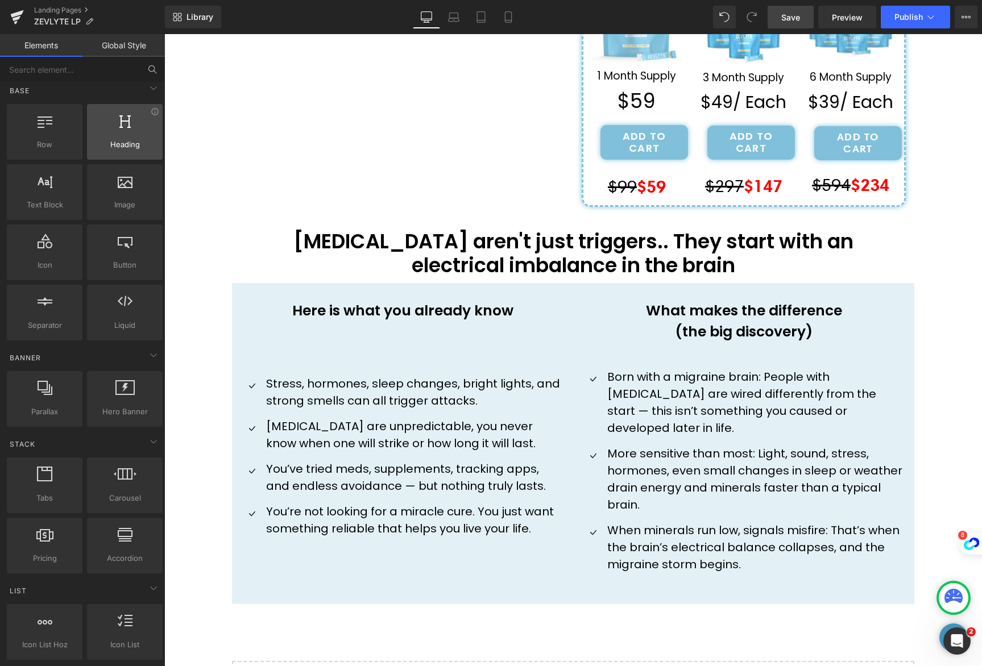
scroll to position [0, 0]
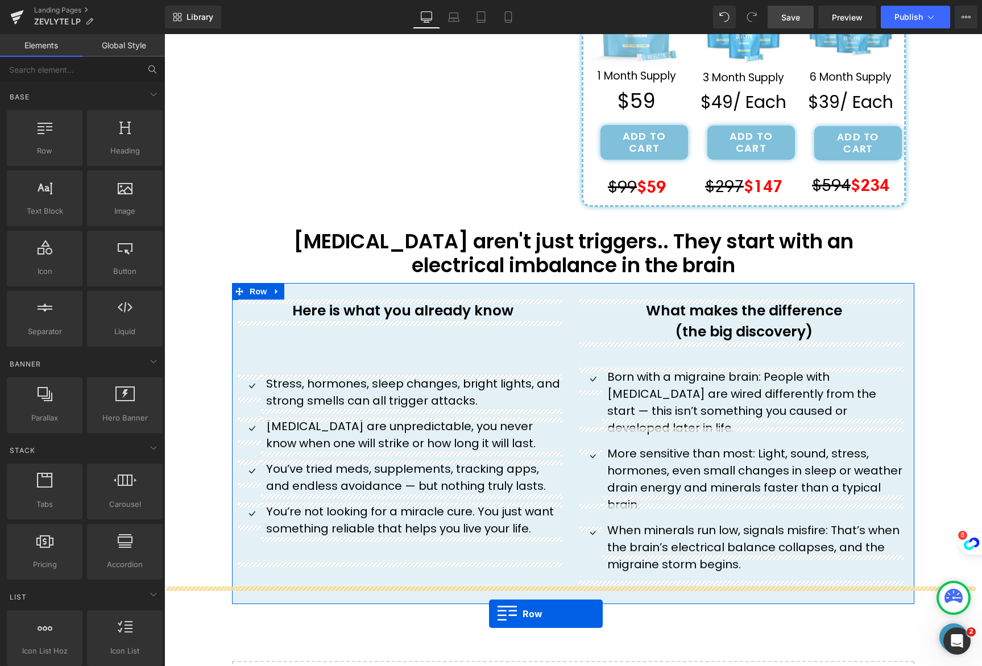
drag, startPoint x: 45, startPoint y: 153, endPoint x: 489, endPoint y: 615, distance: 640.9
click at [489, 0] on div "Row You are previewing how the will restyle your page. You can not edit Element…" at bounding box center [491, 0] width 982 height 0
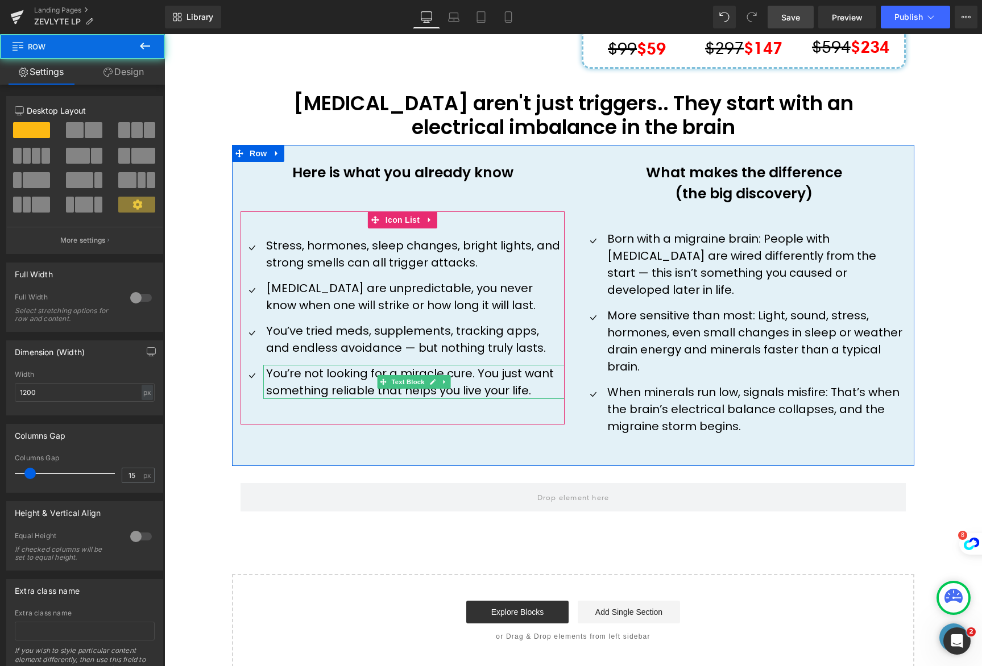
scroll to position [673, 0]
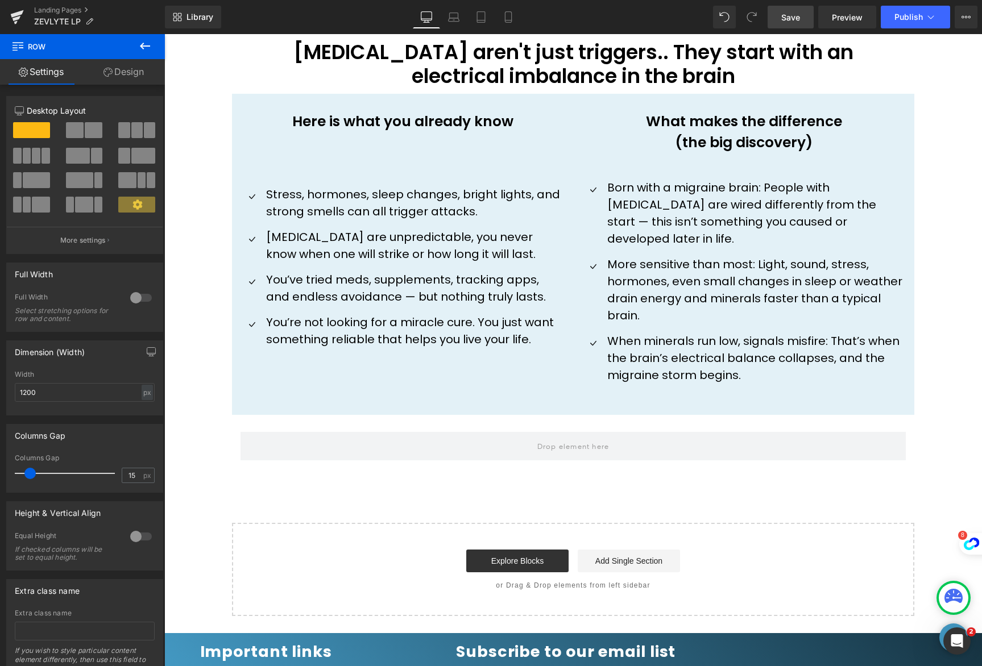
click at [147, 47] on icon at bounding box center [145, 46] width 14 height 14
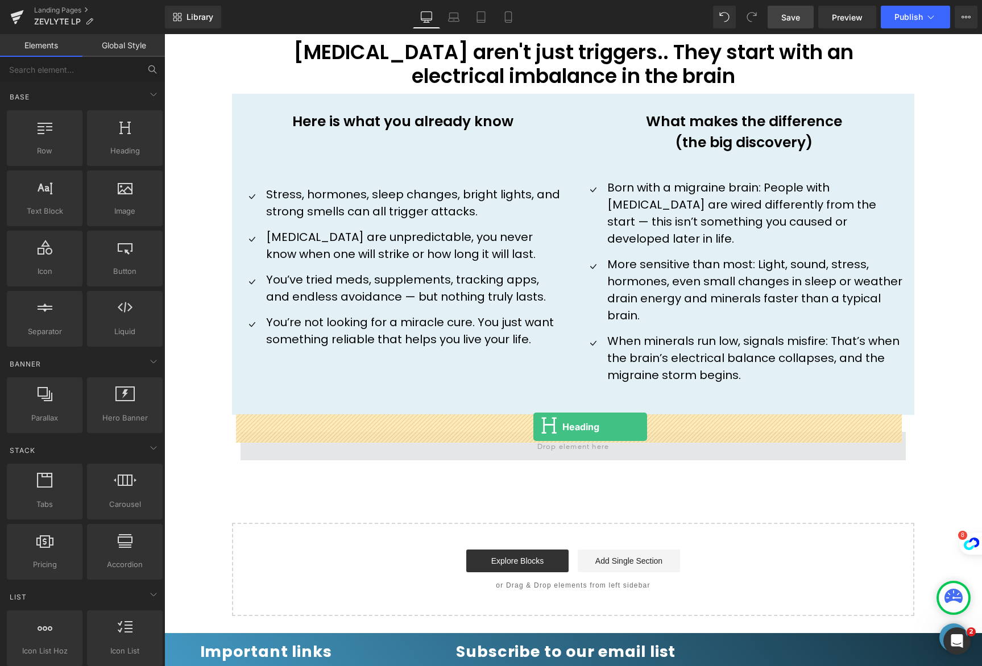
drag, startPoint x: 278, startPoint y: 165, endPoint x: 533, endPoint y: 427, distance: 365.8
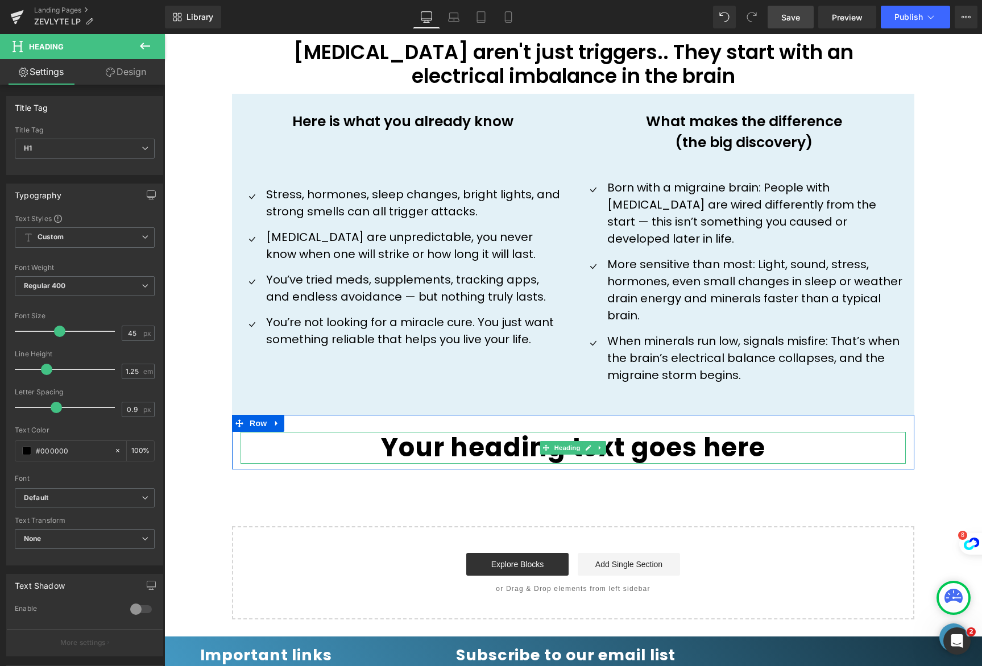
click at [796, 435] on h1 "Your heading text goes here" at bounding box center [572, 448] width 665 height 32
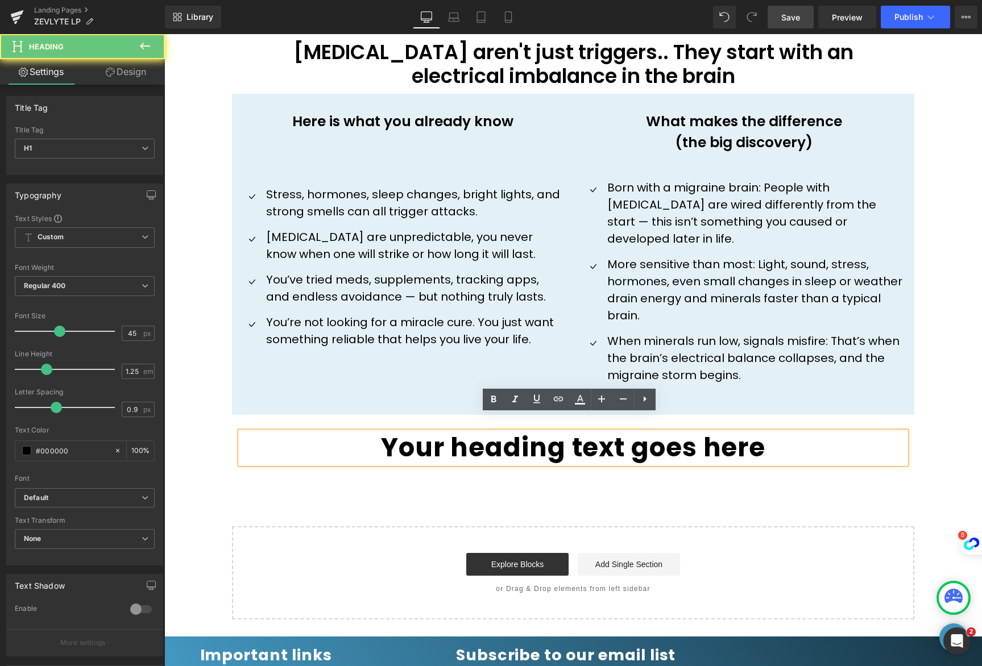
drag, startPoint x: 796, startPoint y: 435, endPoint x: 692, endPoint y: 426, distance: 105.0
click at [691, 432] on h1 "Your heading text goes here" at bounding box center [572, 448] width 665 height 32
click at [760, 434] on h1 "Your heading text goes here" at bounding box center [572, 448] width 665 height 32
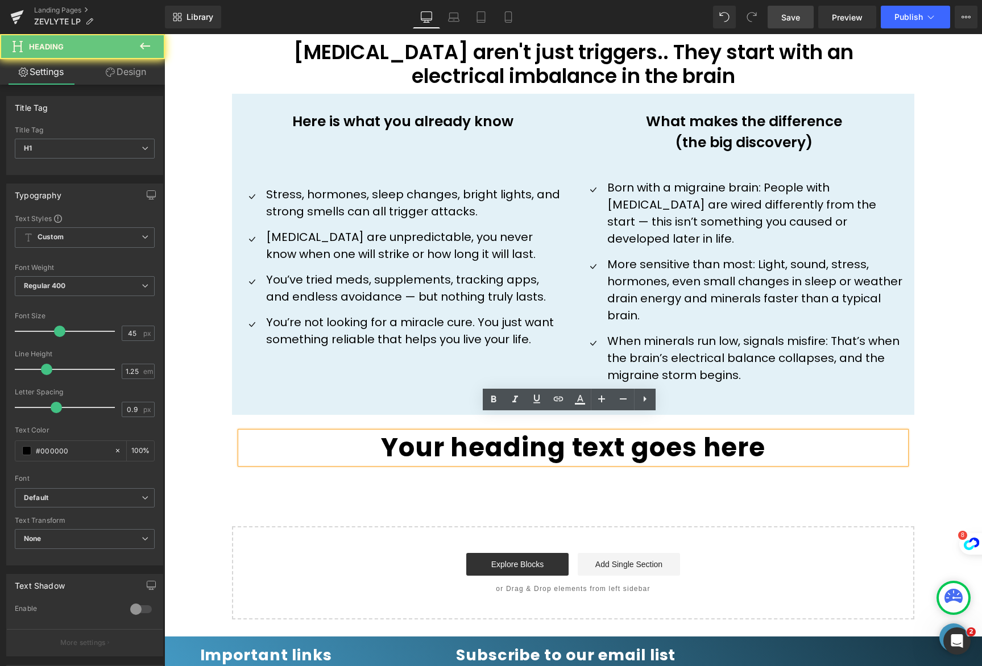
click at [760, 434] on h1 "Your heading text goes here" at bounding box center [572, 448] width 665 height 32
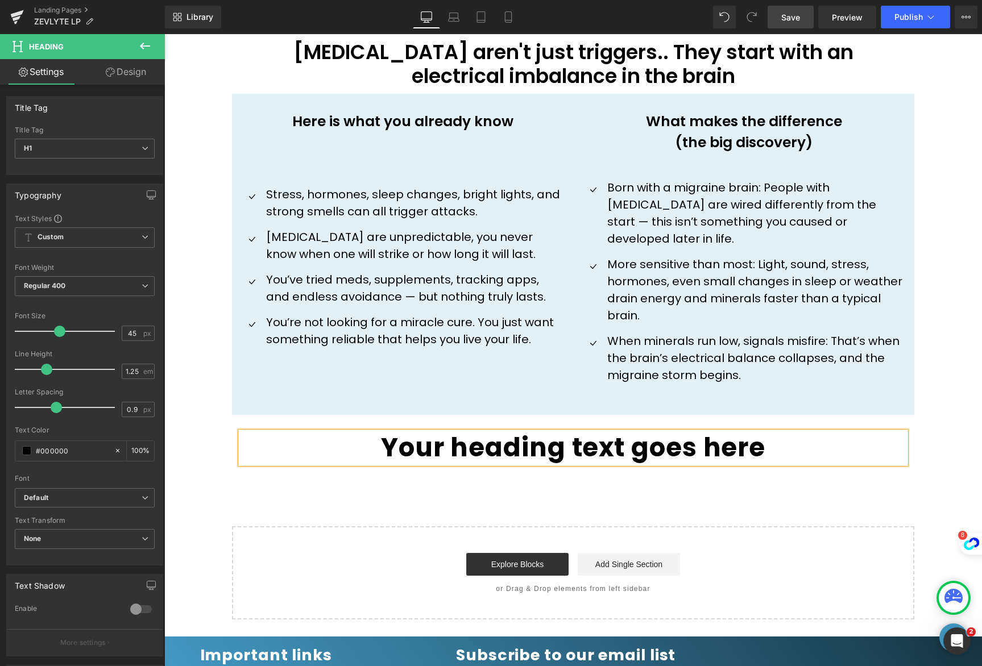
click at [785, 17] on span "Save" at bounding box center [790, 17] width 19 height 12
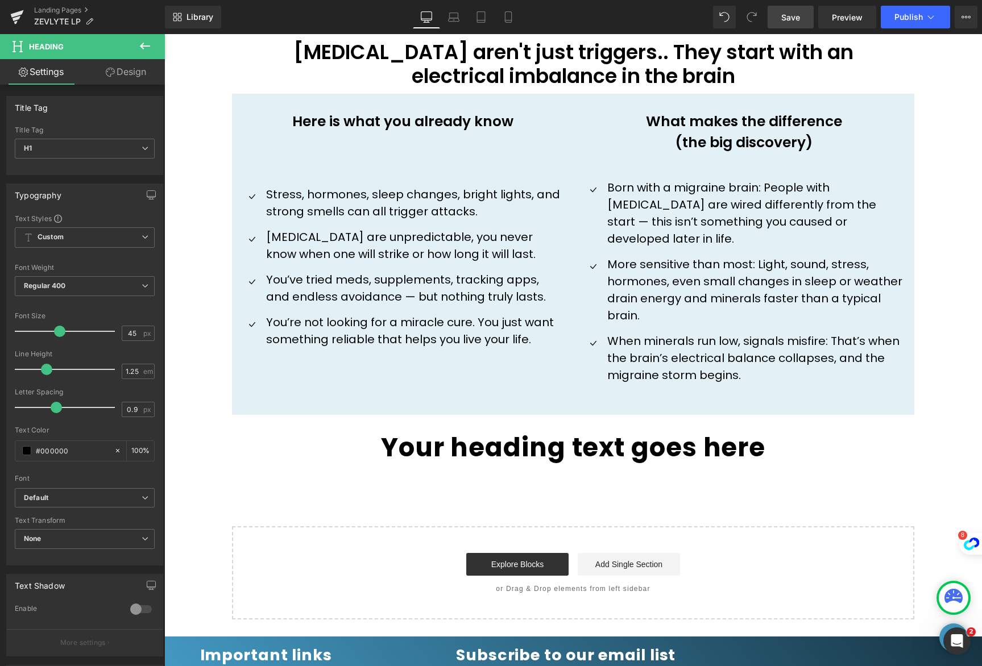
click at [143, 39] on icon at bounding box center [145, 46] width 14 height 14
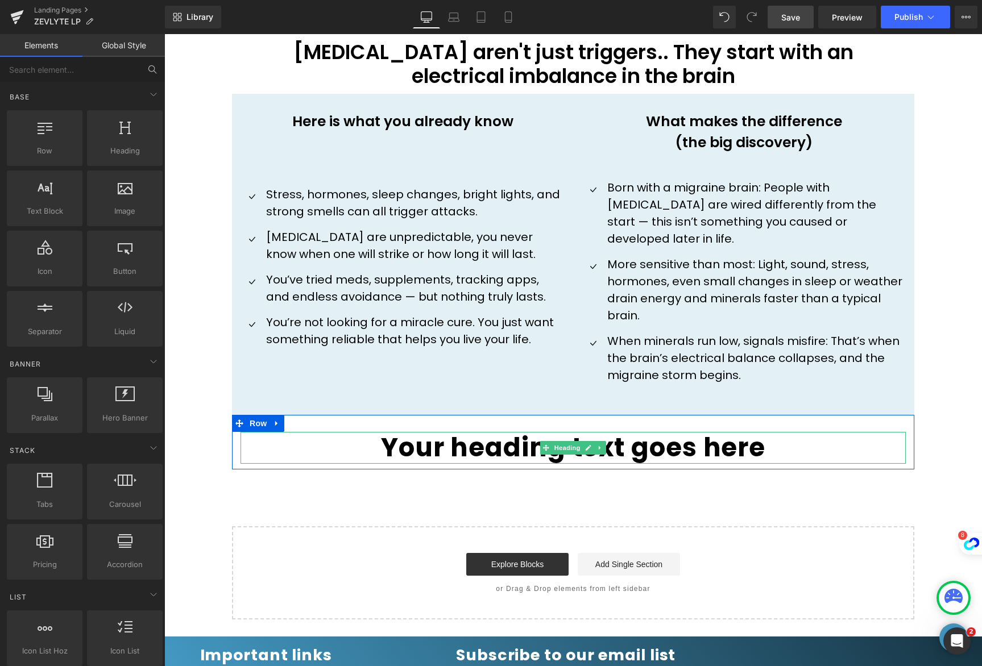
click at [612, 436] on h1 "Your heading text goes here" at bounding box center [572, 448] width 665 height 32
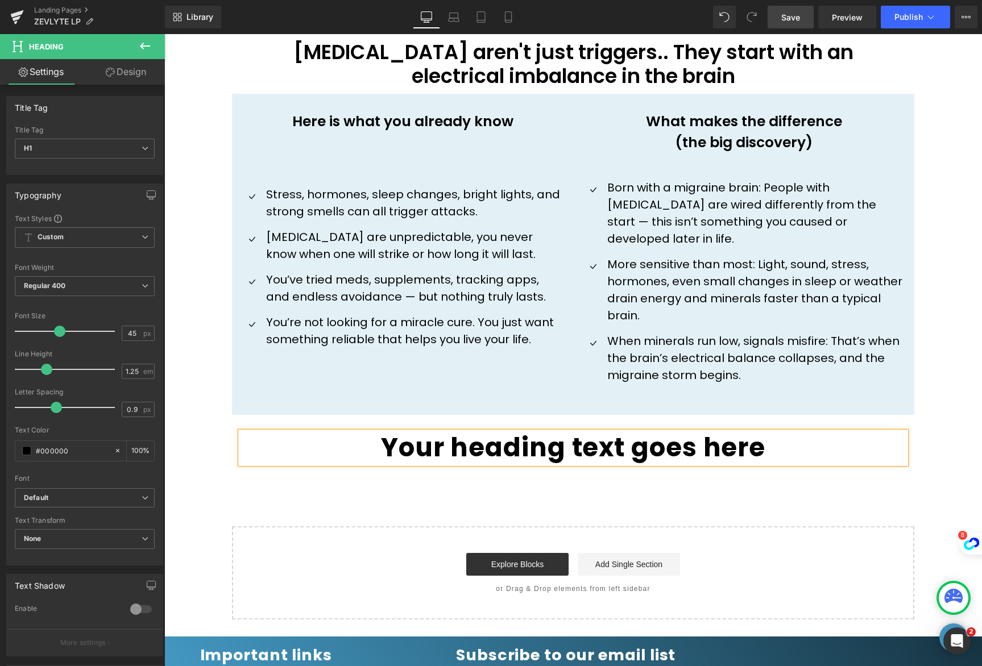
click at [599, 434] on h1 "Your heading text goes here" at bounding box center [572, 448] width 665 height 32
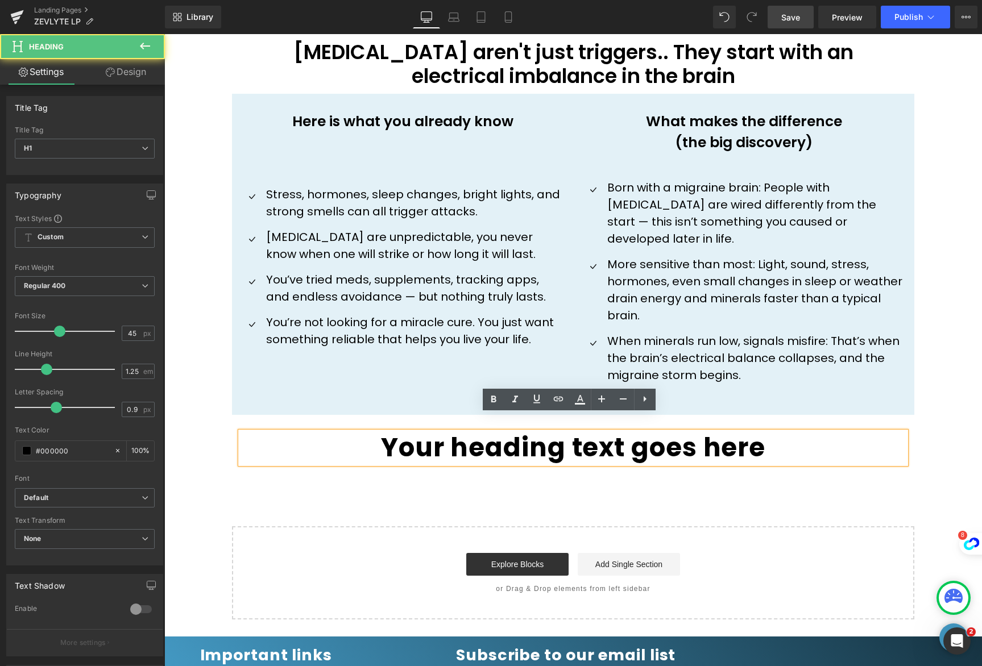
click at [599, 434] on h1 "Your heading text goes here" at bounding box center [572, 448] width 665 height 32
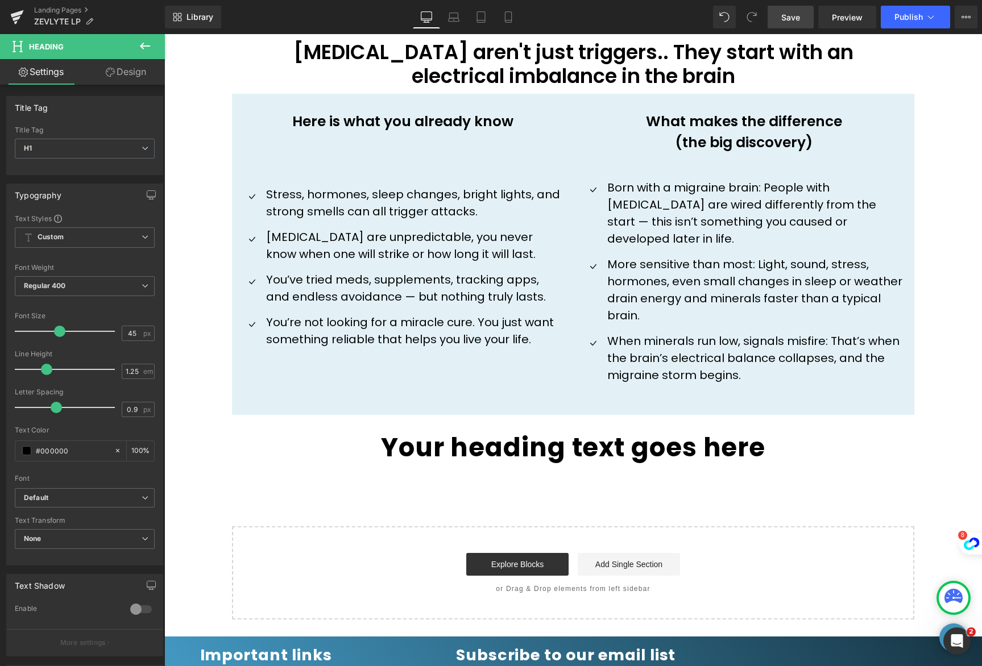
click at [148, 42] on icon at bounding box center [145, 46] width 14 height 14
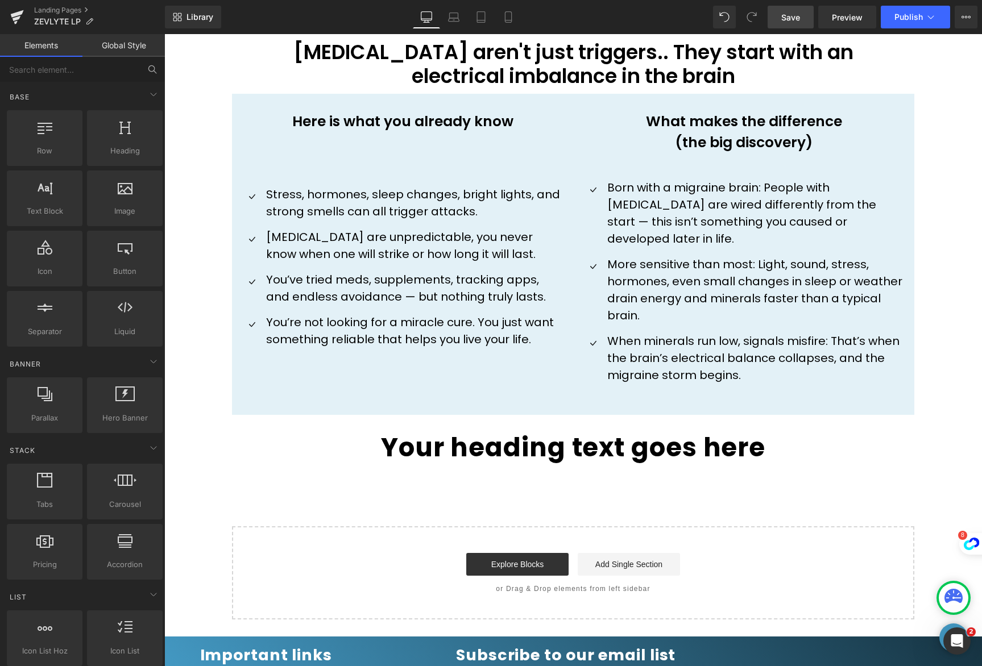
scroll to position [670, 0]
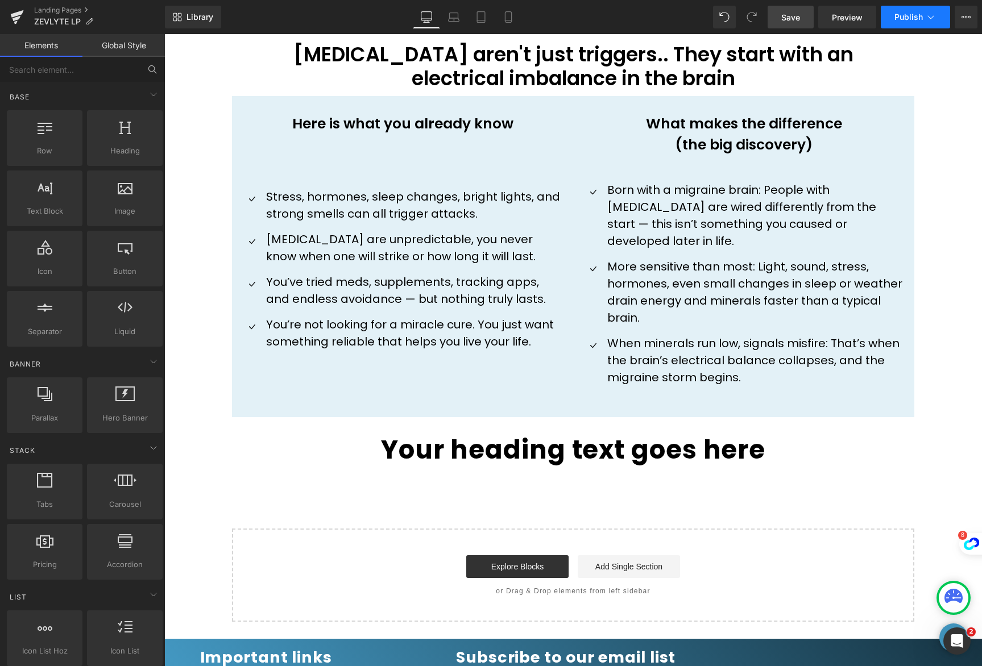
click at [927, 19] on icon at bounding box center [930, 16] width 11 height 11
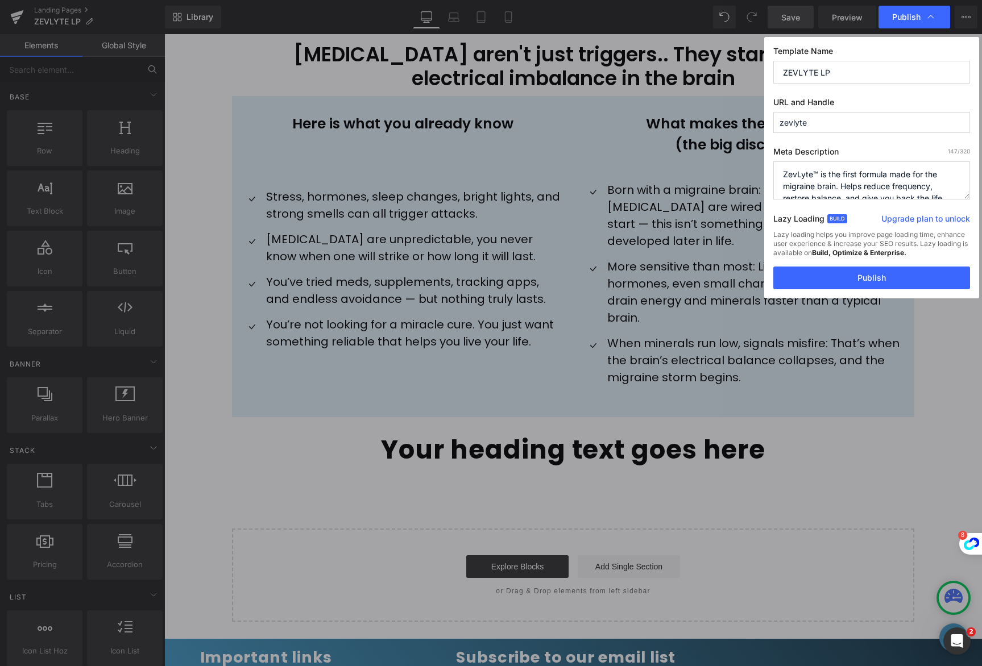
click at [927, 19] on icon at bounding box center [930, 16] width 11 height 11
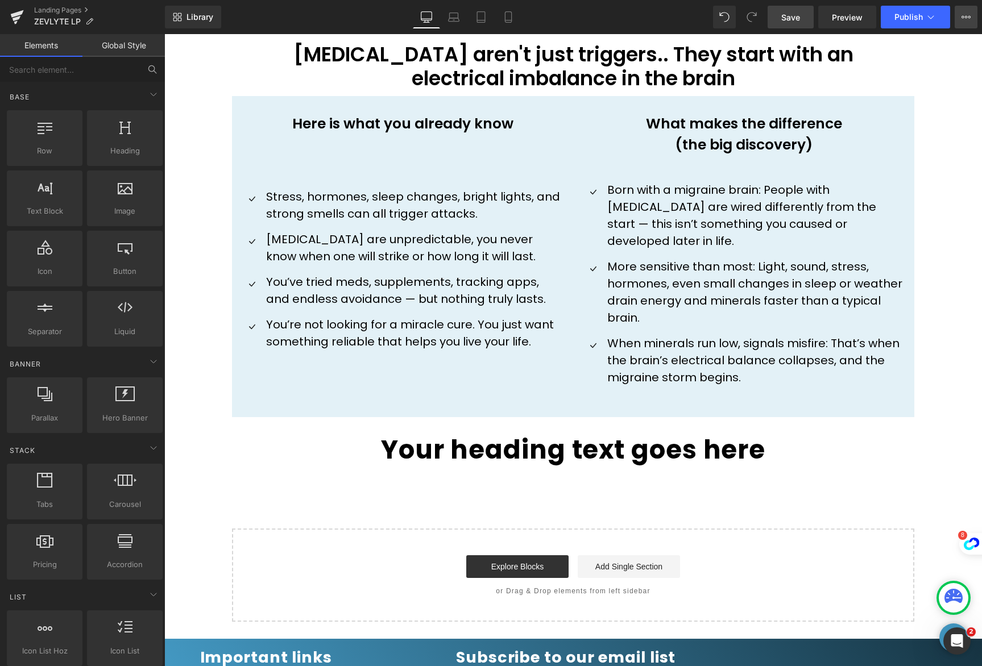
click at [965, 16] on icon at bounding box center [966, 17] width 3 height 2
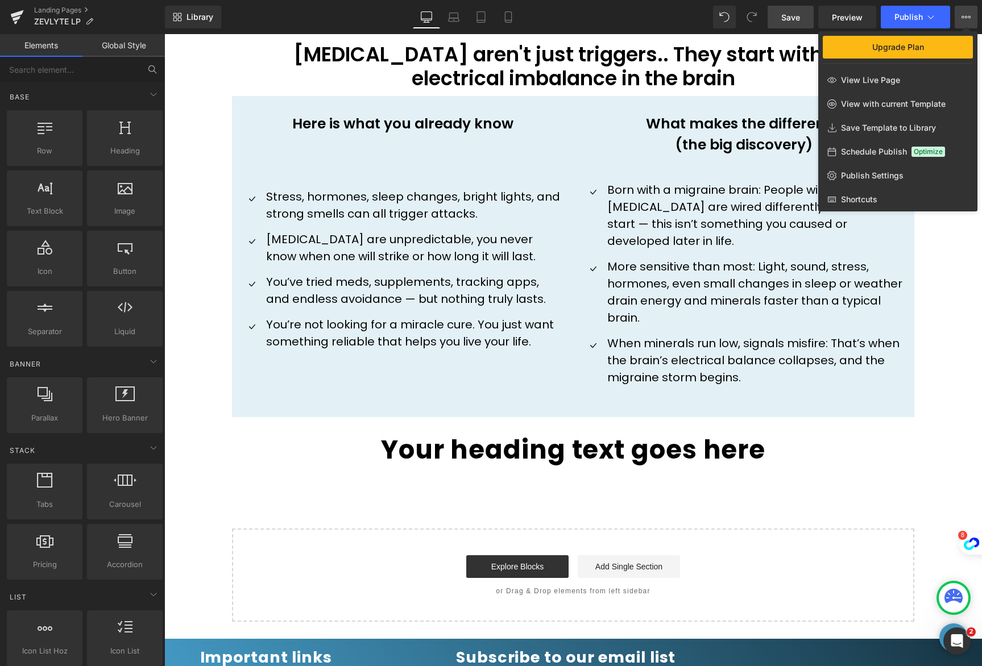
click at [536, 425] on div at bounding box center [572, 350] width 817 height 632
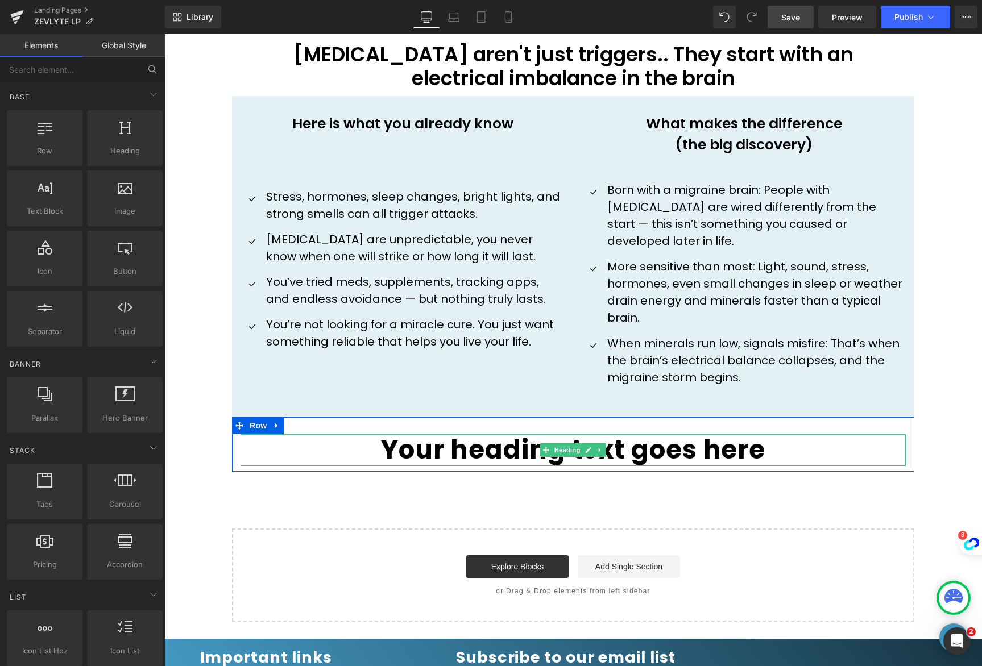
click at [509, 438] on h1 "Your heading text goes here" at bounding box center [572, 450] width 665 height 32
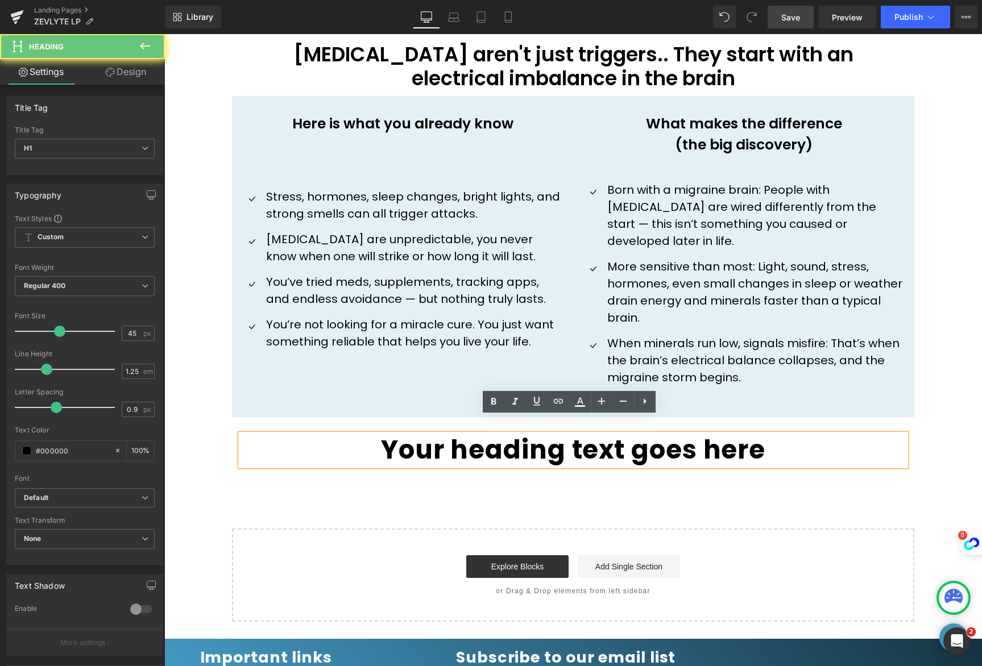
click at [509, 438] on h1 "Your heading text goes here" at bounding box center [572, 450] width 665 height 32
click at [510, 438] on h1 "Your heading text goes here" at bounding box center [572, 450] width 665 height 32
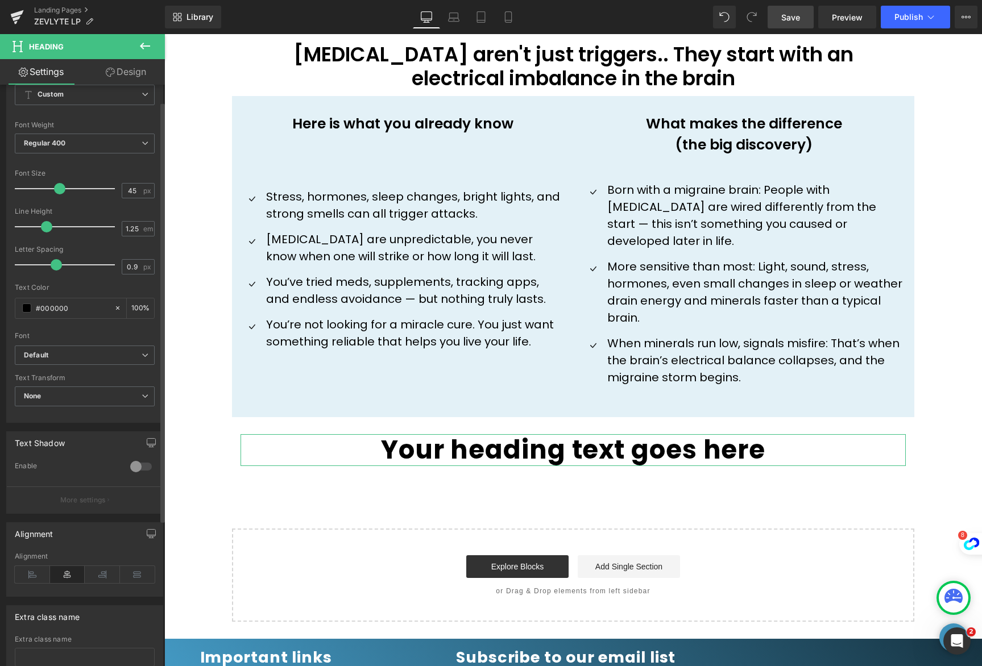
scroll to position [0, 0]
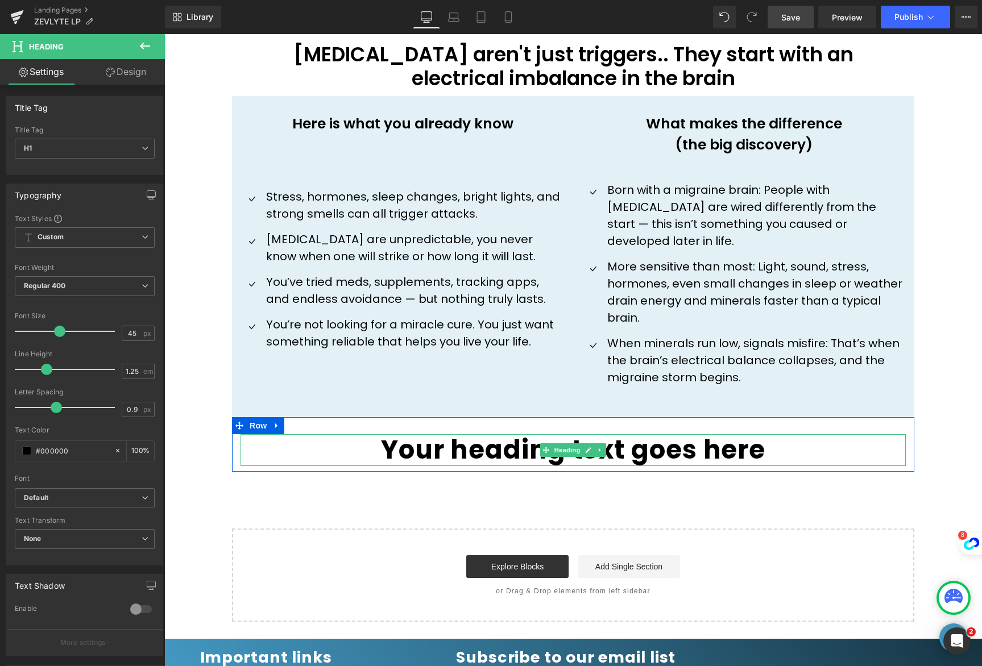
click at [795, 437] on h1 "Your heading text goes here" at bounding box center [572, 450] width 665 height 32
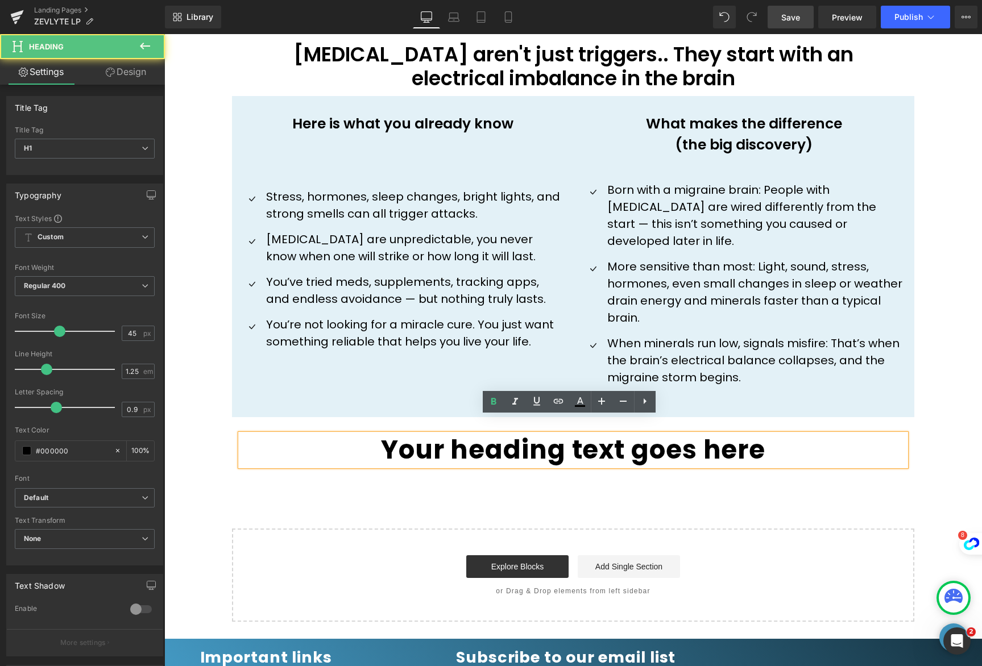
click at [761, 438] on h1 "Your heading text goes here" at bounding box center [572, 450] width 665 height 32
click at [407, 434] on h1 "Your heading text goes here" at bounding box center [572, 450] width 665 height 32
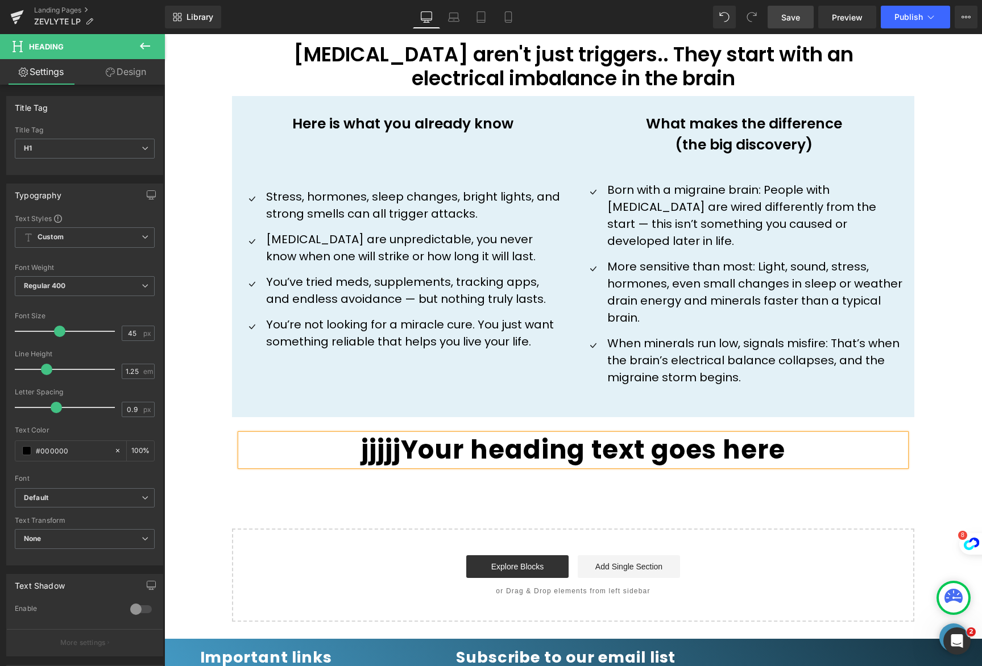
click at [627, 442] on h1 "jjjjjYour heading text goes here" at bounding box center [572, 450] width 665 height 32
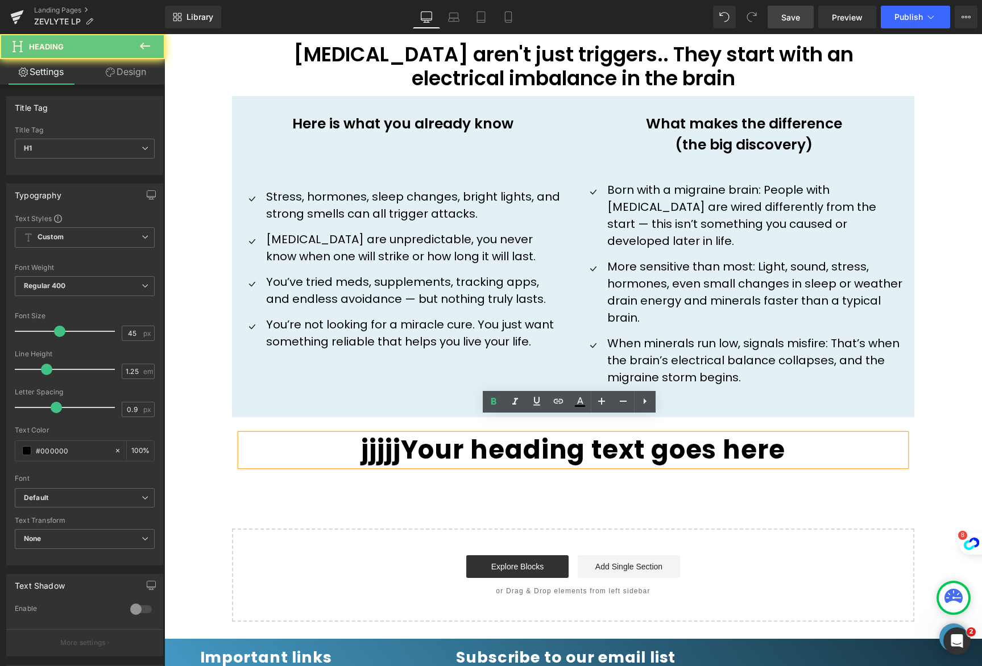
click at [630, 438] on h1 "jjjjjYour heading text goes here" at bounding box center [572, 450] width 665 height 32
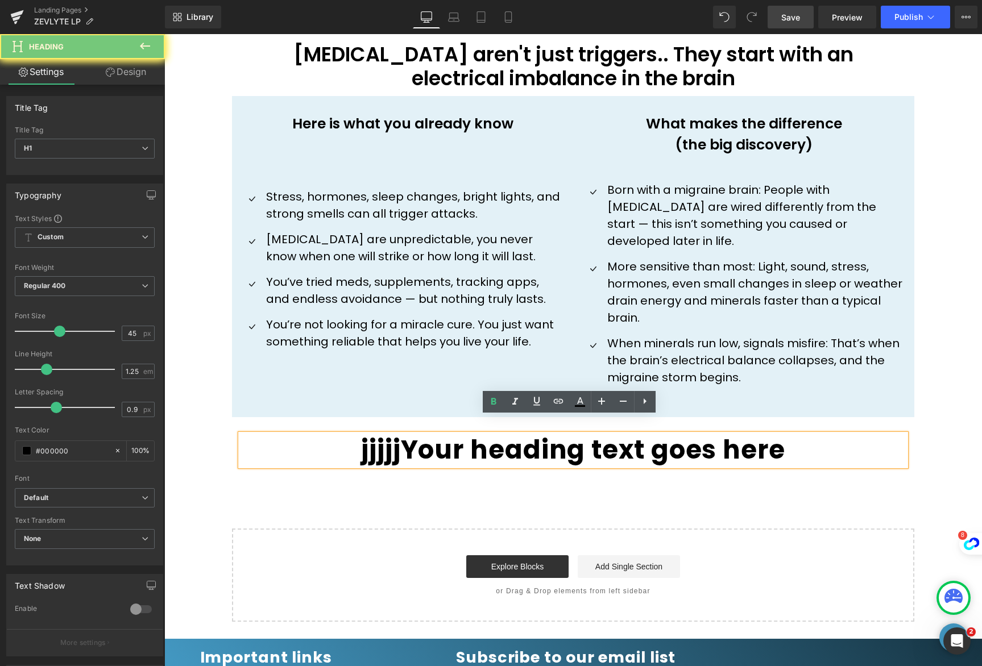
click at [630, 438] on h1 "jjjjjYour heading text goes here" at bounding box center [572, 450] width 665 height 32
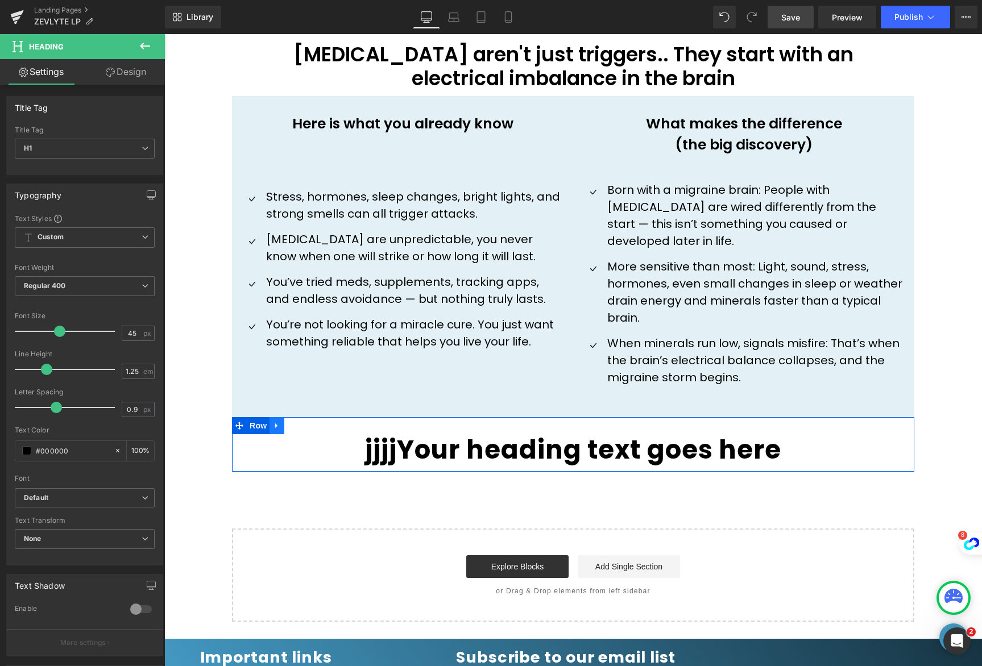
click at [275, 421] on icon at bounding box center [277, 425] width 8 height 9
click at [306, 422] on icon at bounding box center [306, 426] width 8 height 8
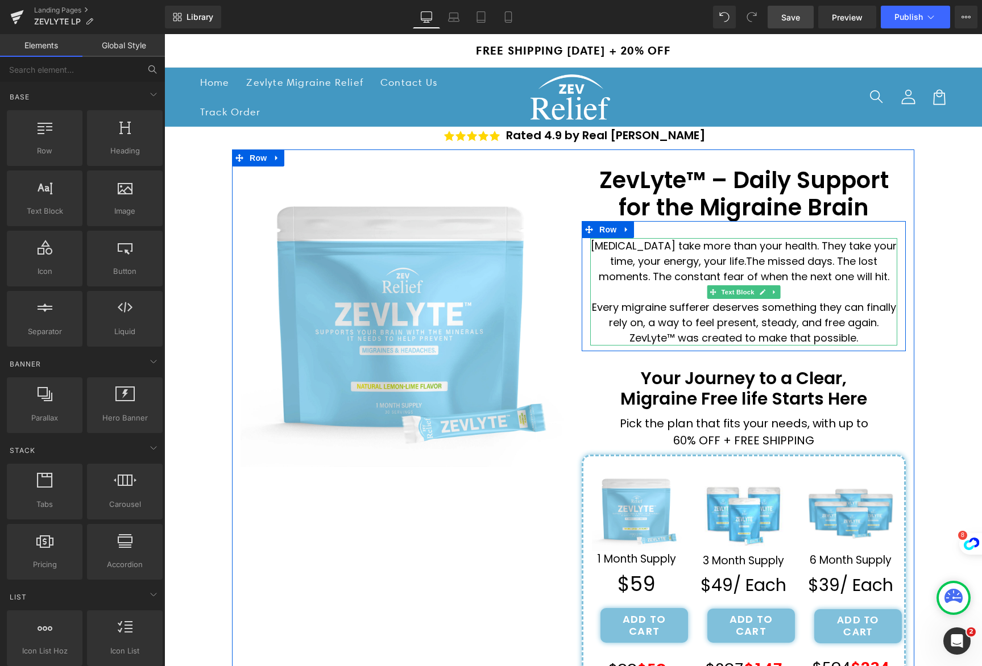
click at [699, 321] on p "Every migraine sufferer deserves something they can finally rely on, a way to f…" at bounding box center [743, 323] width 307 height 46
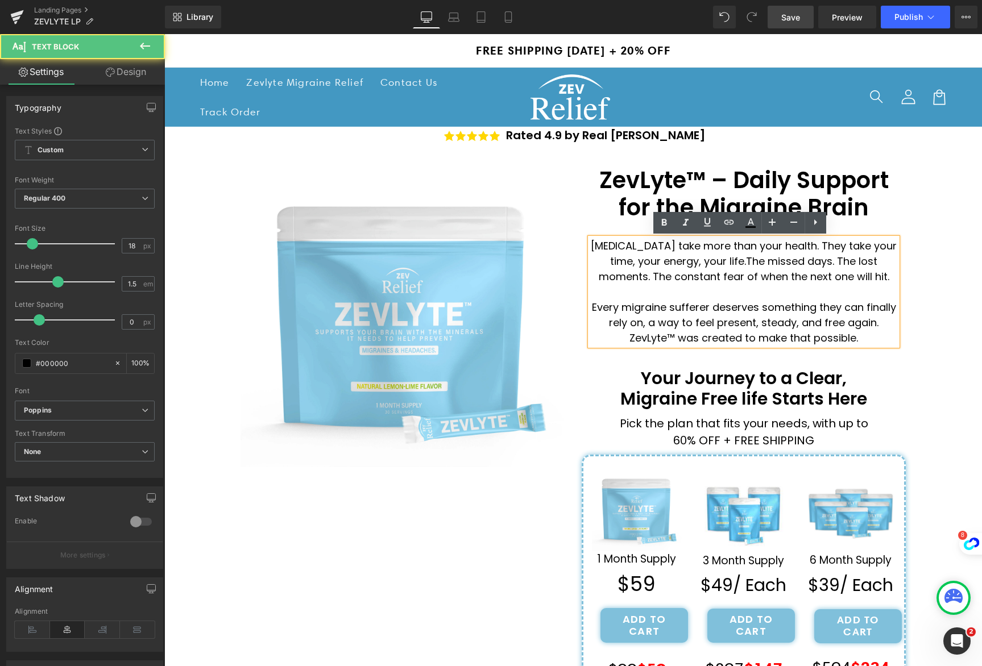
click at [716, 326] on p "Every migraine sufferer deserves something they can finally rely on, a way to f…" at bounding box center [743, 323] width 307 height 46
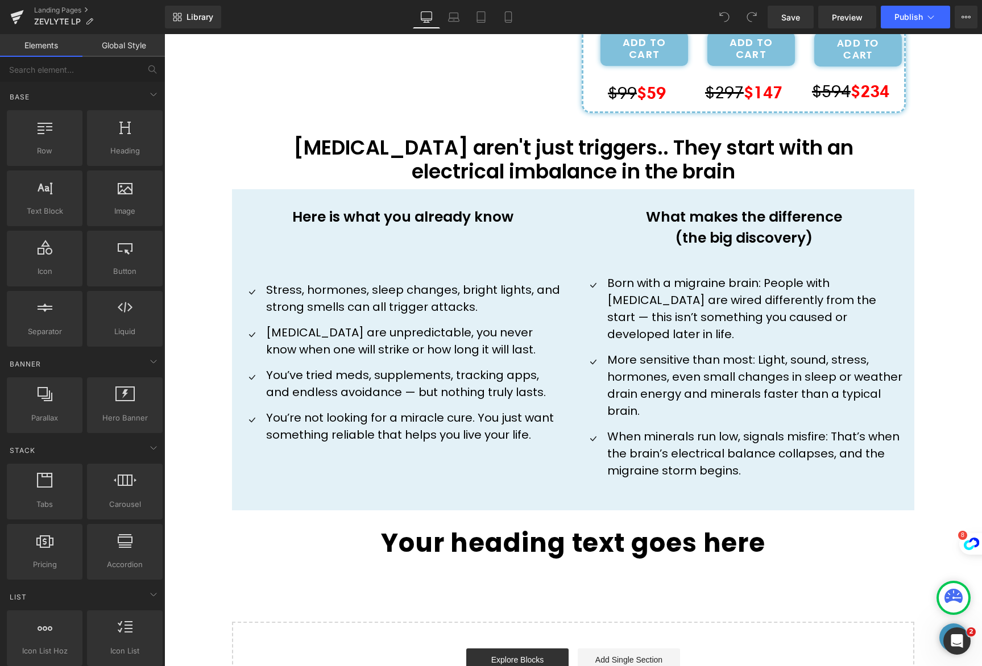
scroll to position [644, 0]
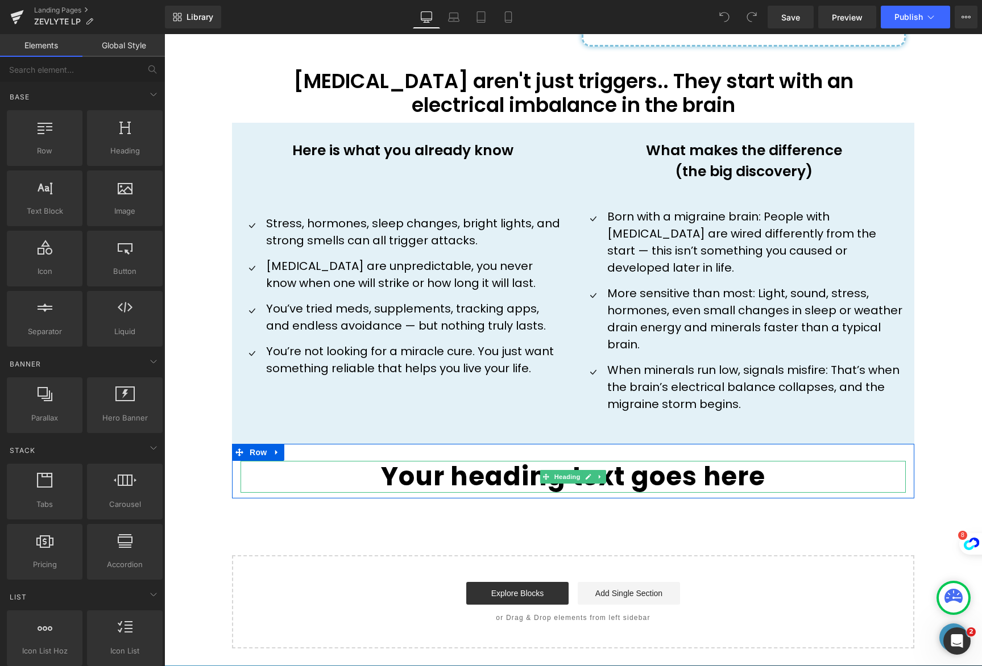
click at [699, 463] on h1 "Your heading text goes here" at bounding box center [572, 477] width 665 height 32
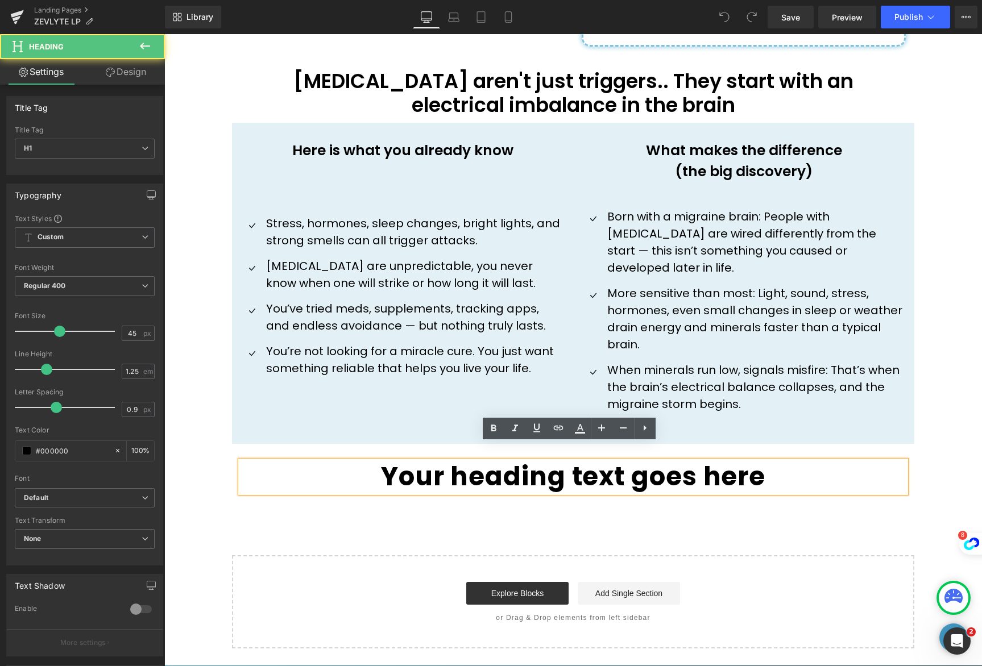
click at [762, 463] on h1 "Your heading text goes here" at bounding box center [572, 477] width 665 height 32
click at [764, 462] on h1 "Your heading text goes here" at bounding box center [572, 477] width 665 height 32
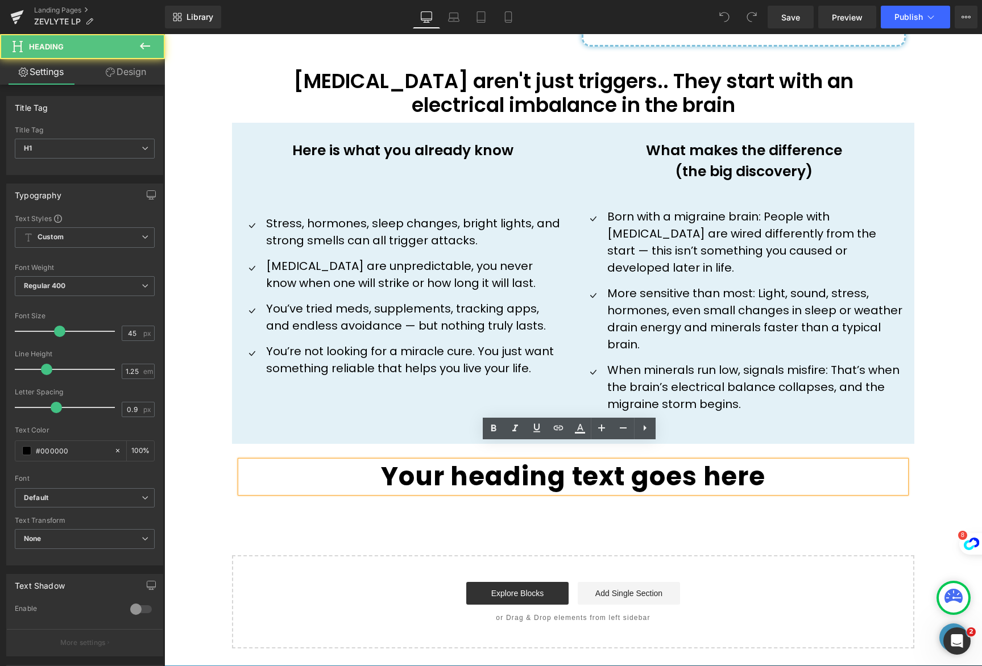
click at [764, 462] on h1 "Your heading text goes here" at bounding box center [572, 477] width 665 height 32
click at [647, 428] on icon at bounding box center [645, 428] width 14 height 14
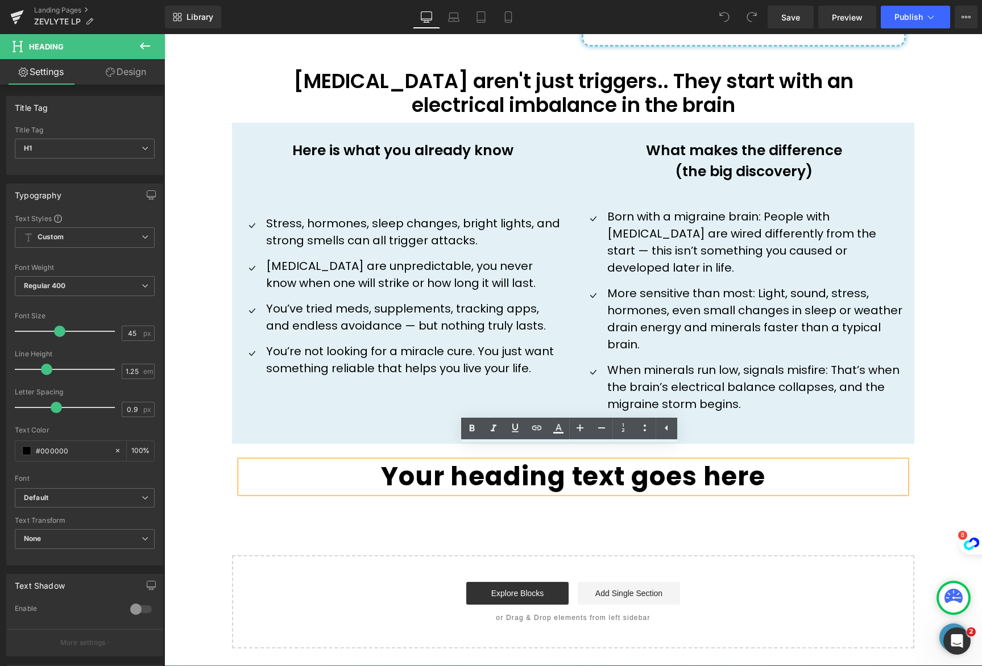
click at [810, 468] on h1 "Your heading text goes here" at bounding box center [572, 477] width 665 height 32
drag, startPoint x: 898, startPoint y: 495, endPoint x: 916, endPoint y: 511, distance: 24.2
click at [898, 495] on div "''How one Mother's Last Resort Discovery Ended 8 Years of Missing Her Children'…" at bounding box center [572, 65] width 817 height 1165
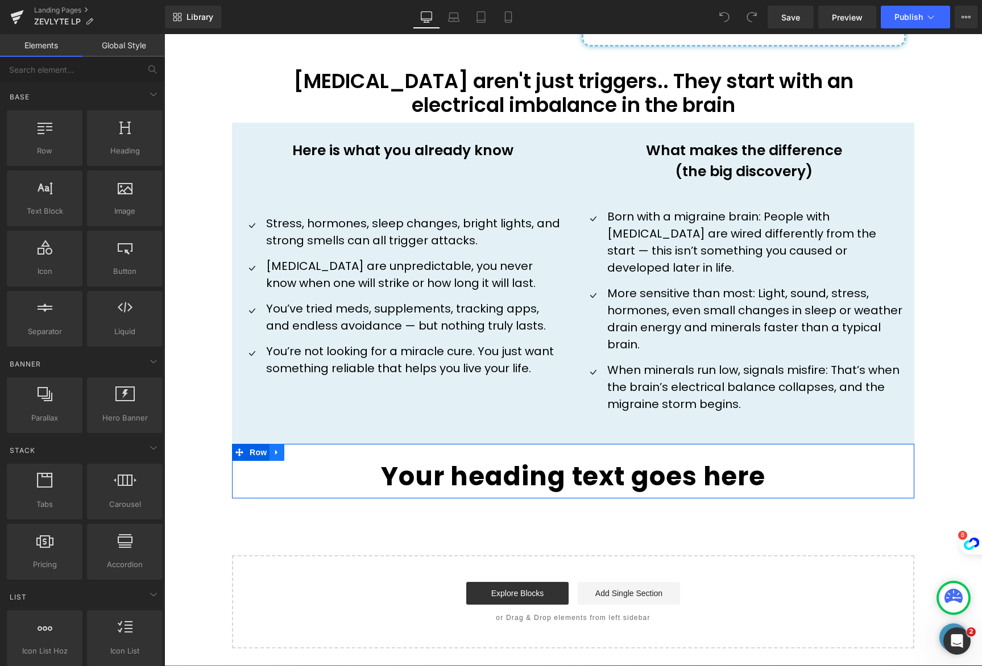
click at [275, 450] on icon at bounding box center [276, 452] width 2 height 5
click at [302, 449] on icon at bounding box center [306, 453] width 8 height 8
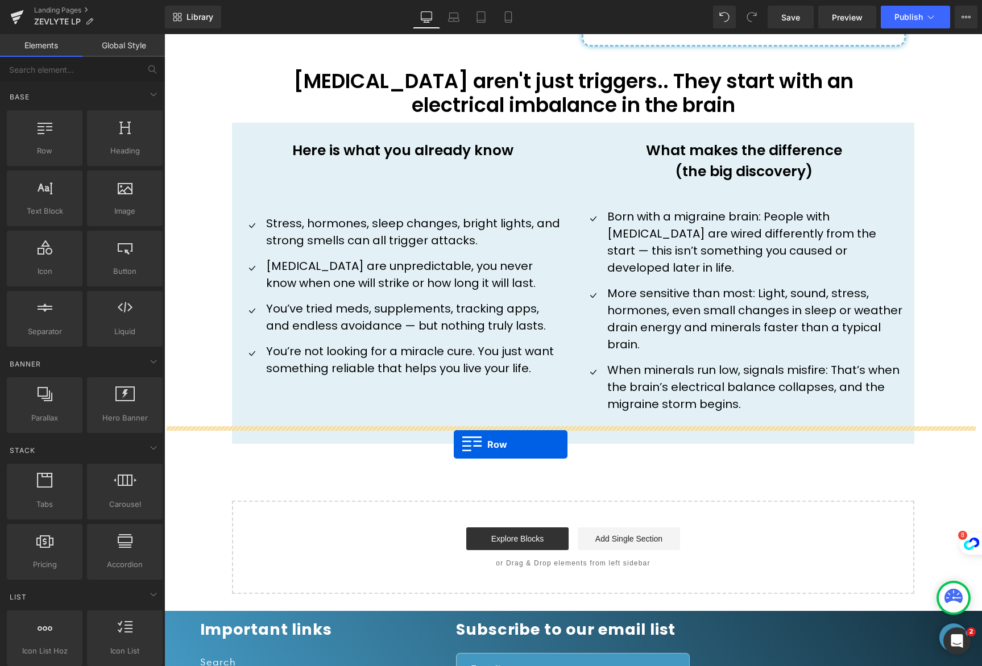
drag, startPoint x: 211, startPoint y: 180, endPoint x: 454, endPoint y: 445, distance: 359.3
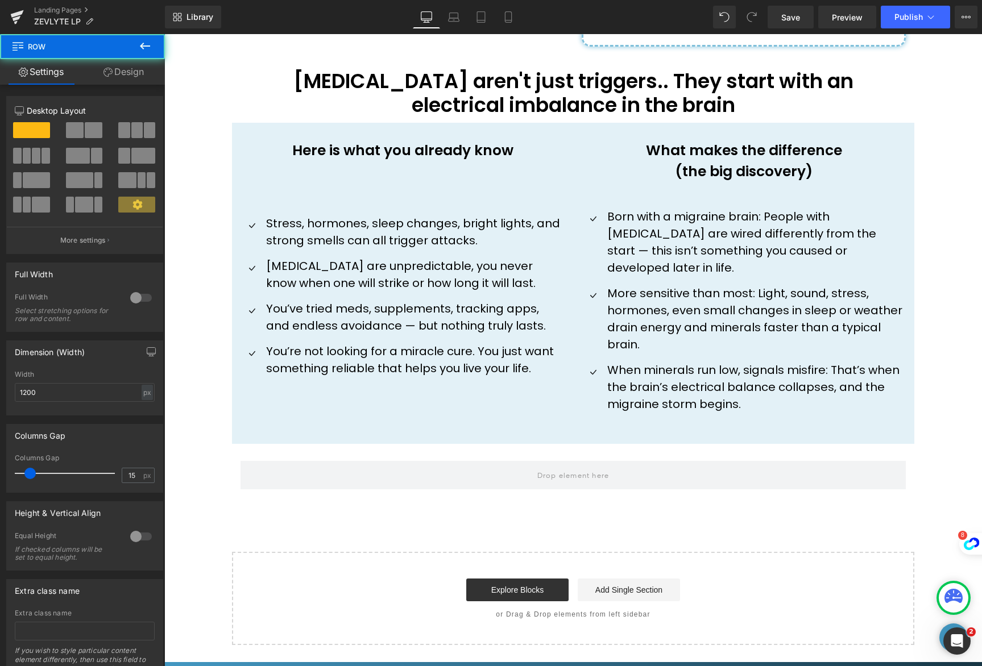
click at [145, 52] on icon at bounding box center [145, 46] width 14 height 14
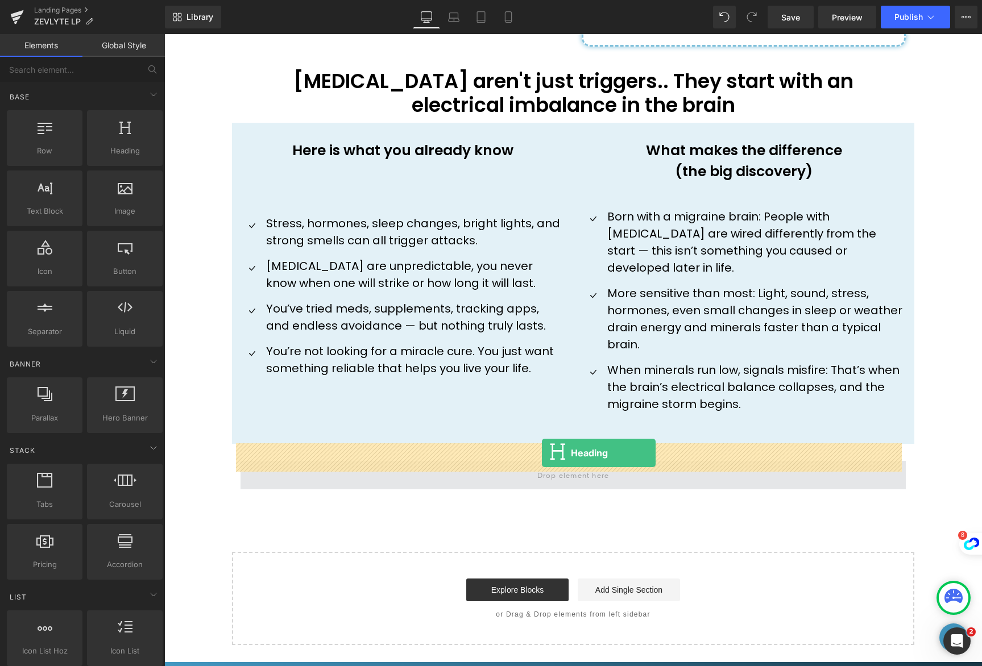
drag, startPoint x: 279, startPoint y: 181, endPoint x: 542, endPoint y: 454, distance: 378.7
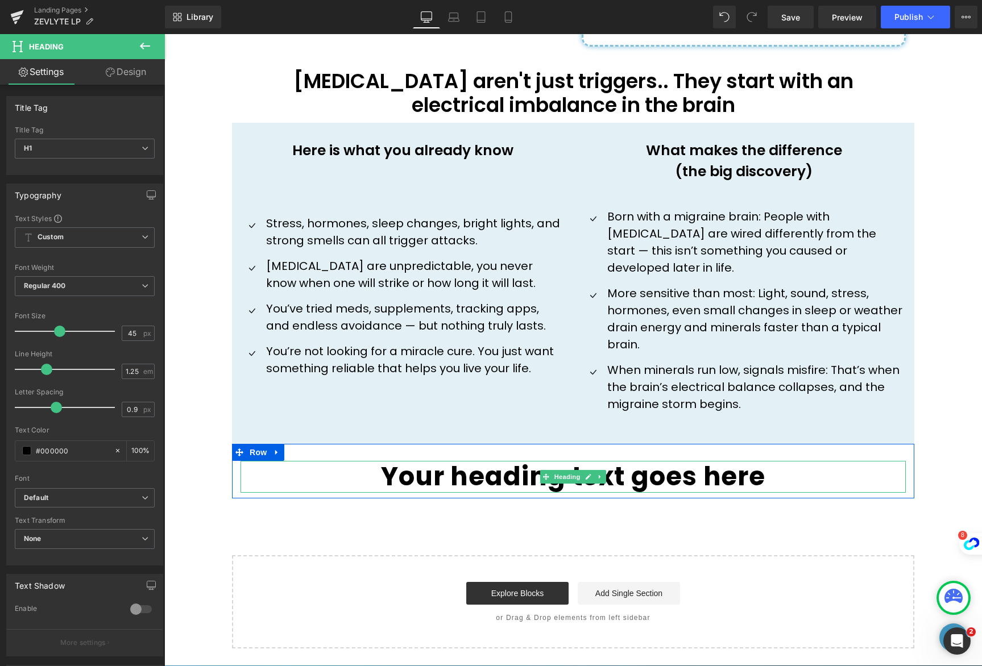
click at [768, 461] on h1 "Your heading text goes here" at bounding box center [572, 477] width 665 height 32
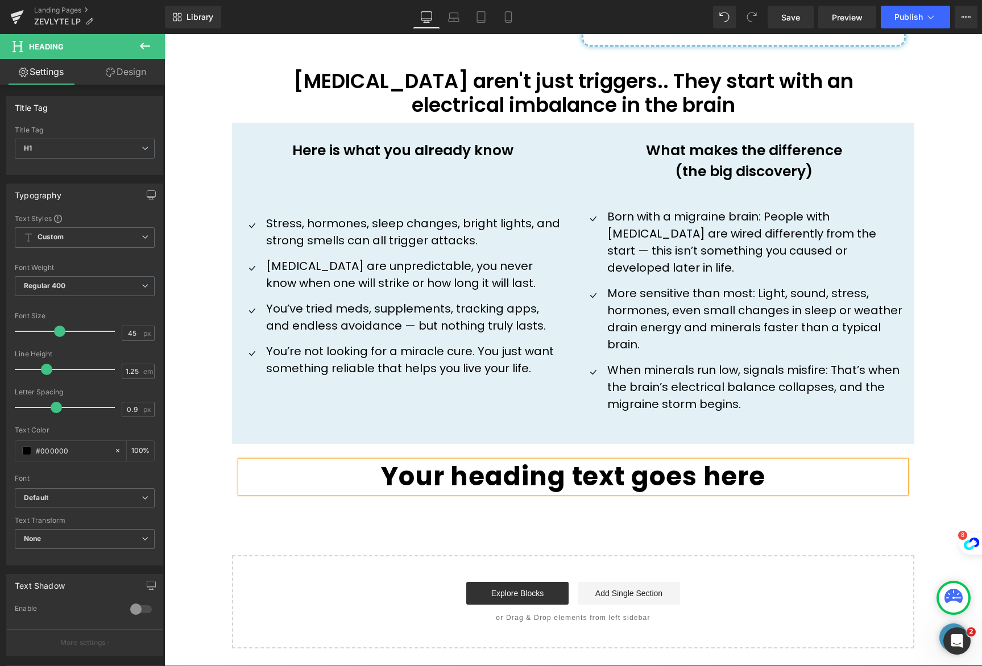
click at [769, 461] on h1 "Your heading text goes here" at bounding box center [572, 477] width 665 height 32
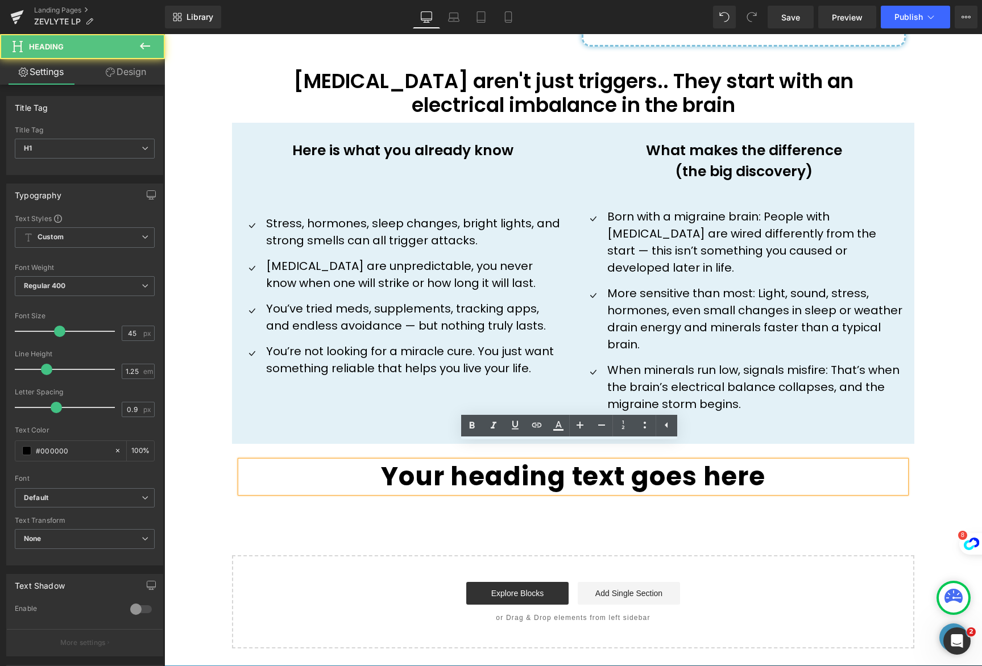
click at [769, 461] on h1 "Your heading text goes here" at bounding box center [572, 477] width 665 height 32
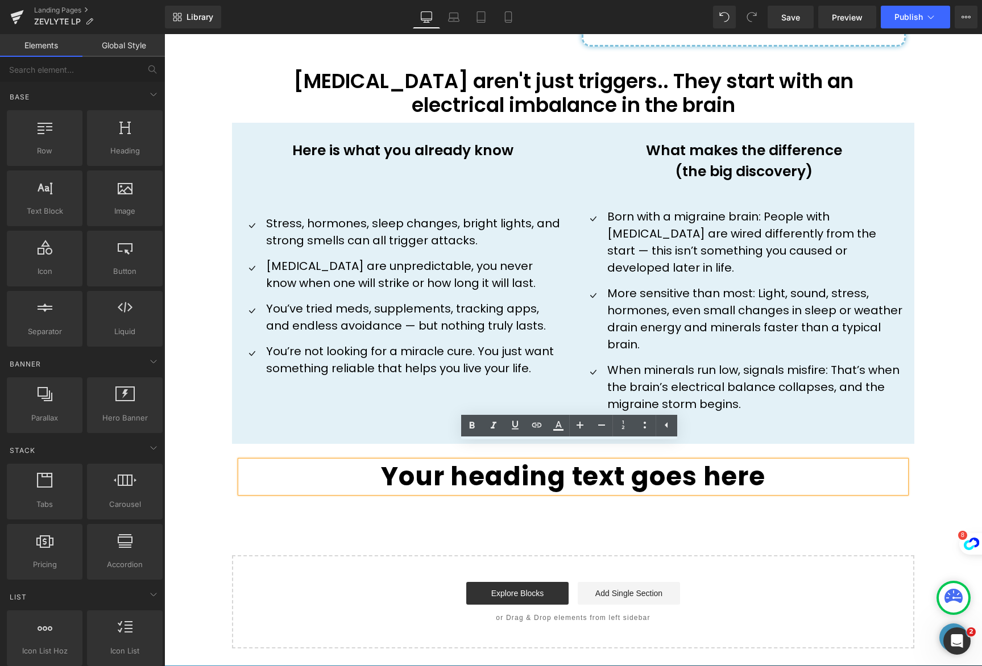
click at [939, 505] on div "''How one Mother's Last Resort Discovery Ended 8 Years of Missing Her Children'…" at bounding box center [572, 65] width 817 height 1165
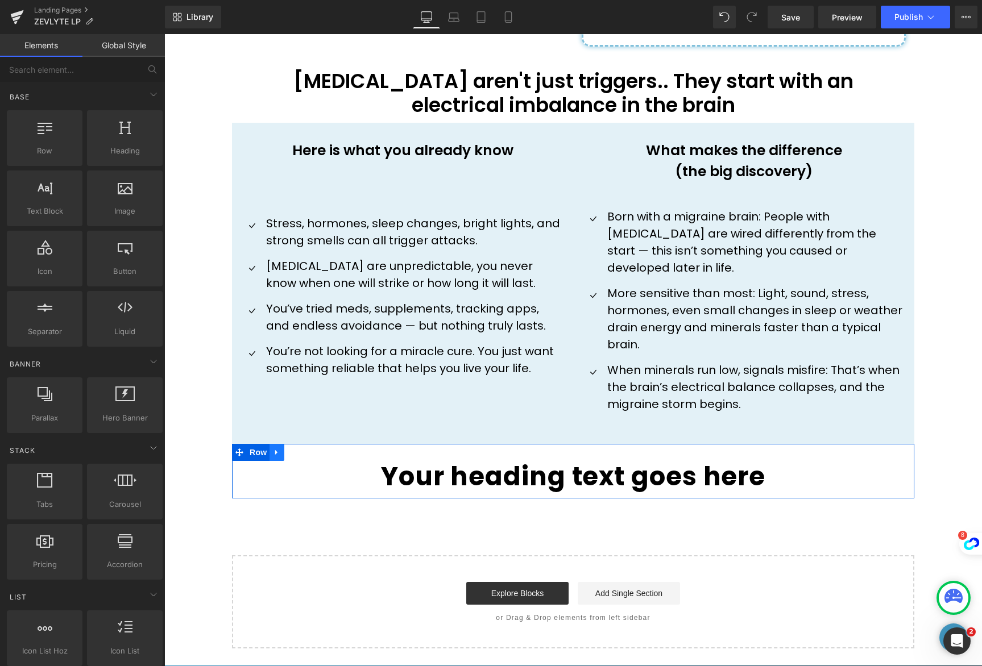
click at [274, 448] on icon at bounding box center [277, 452] width 8 height 9
click at [299, 444] on link at bounding box center [306, 452] width 15 height 17
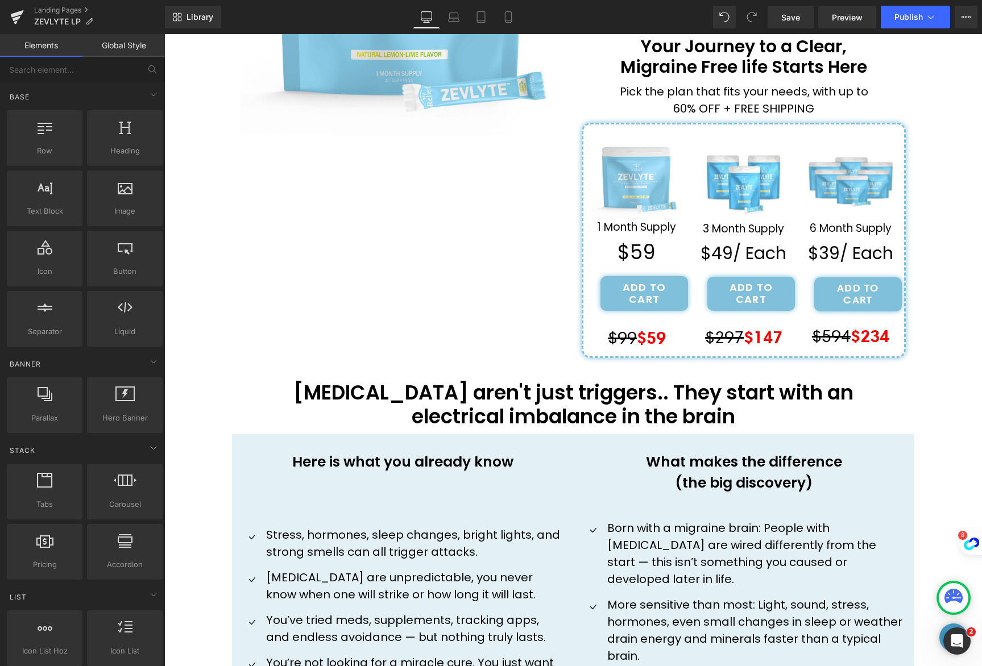
scroll to position [143, 0]
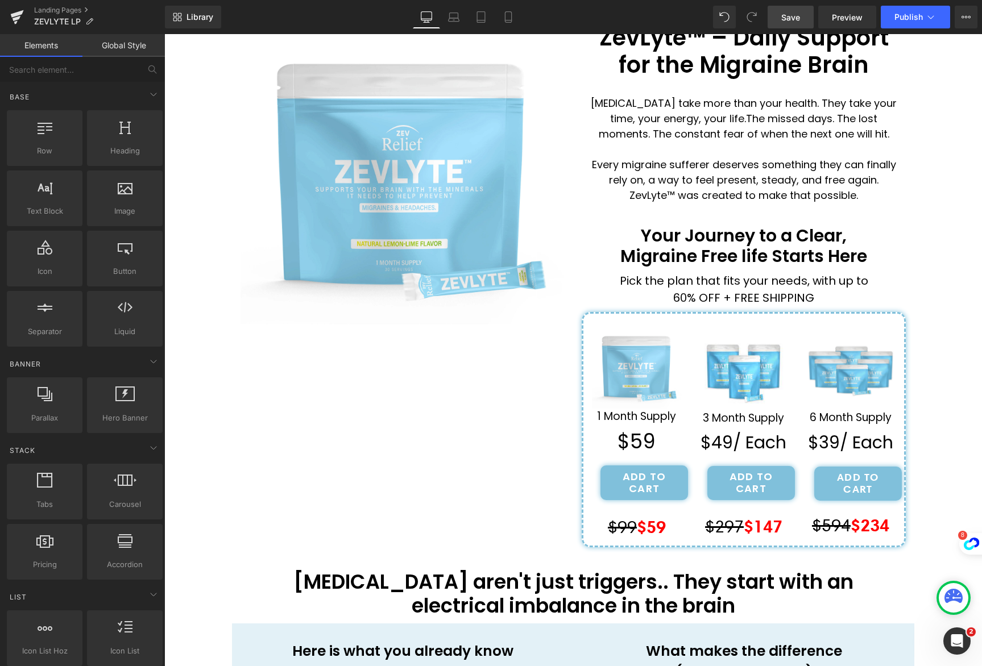
click at [800, 27] on link "Save" at bounding box center [790, 17] width 46 height 23
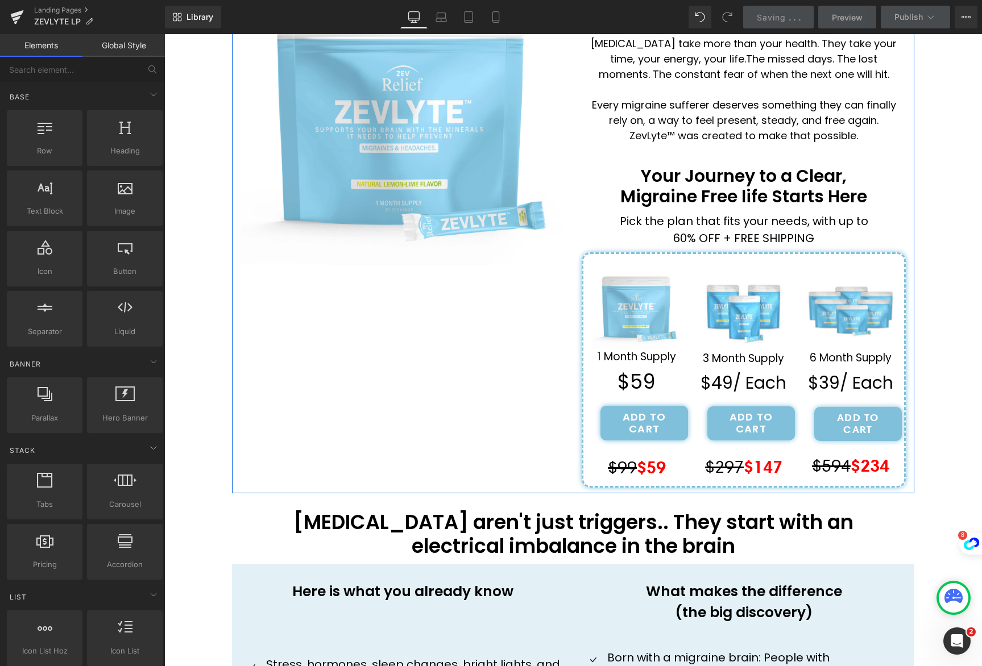
scroll to position [659, 0]
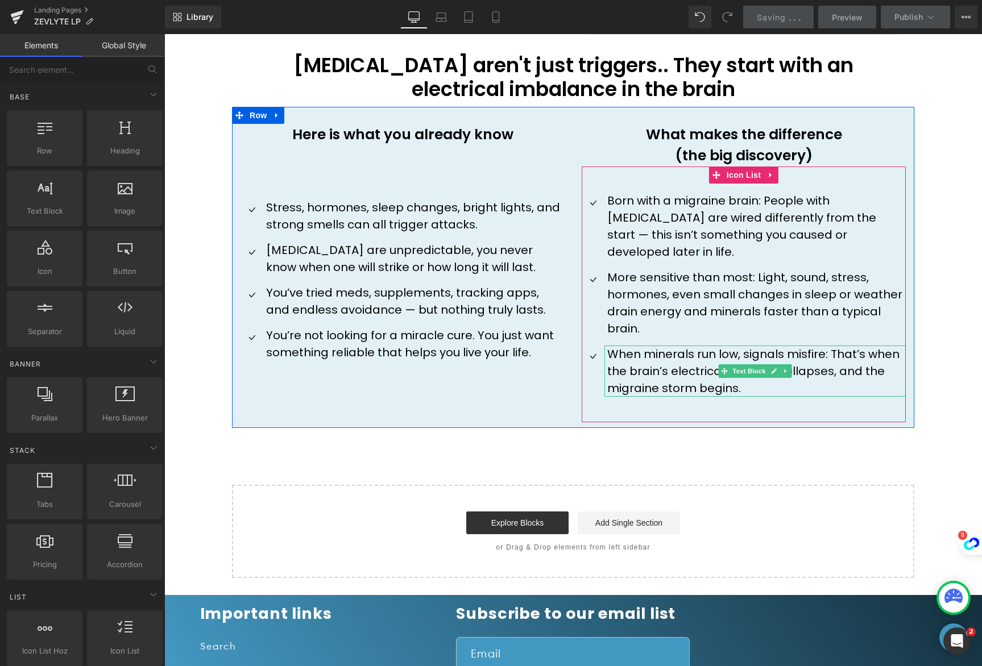
click at [655, 357] on p "When minerals run low, signals misfire: That’s when the brain’s electrical bala…" at bounding box center [756, 371] width 298 height 51
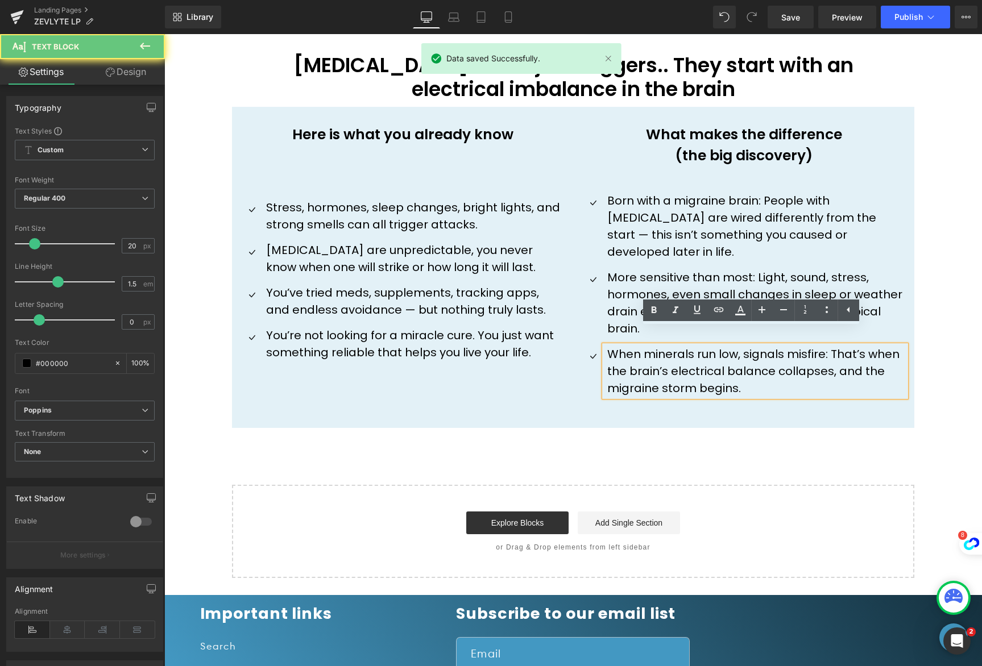
click at [737, 373] on p "When minerals run low, signals misfire: That’s when the brain’s electrical bala…" at bounding box center [756, 371] width 298 height 51
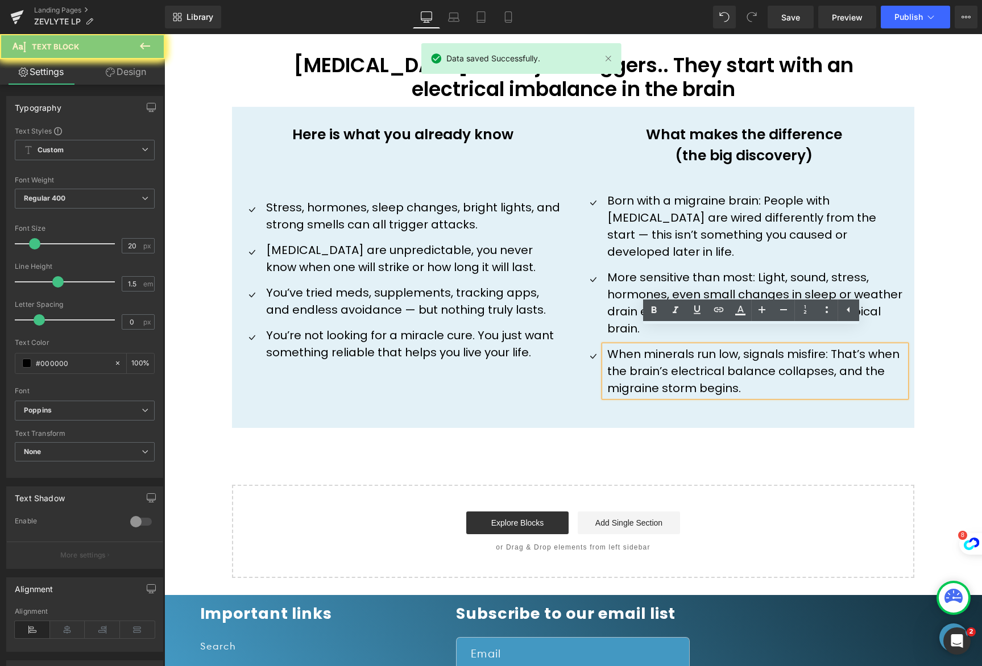
click at [737, 373] on p "When minerals run low, signals misfire: That’s when the brain’s electrical bala…" at bounding box center [756, 371] width 298 height 51
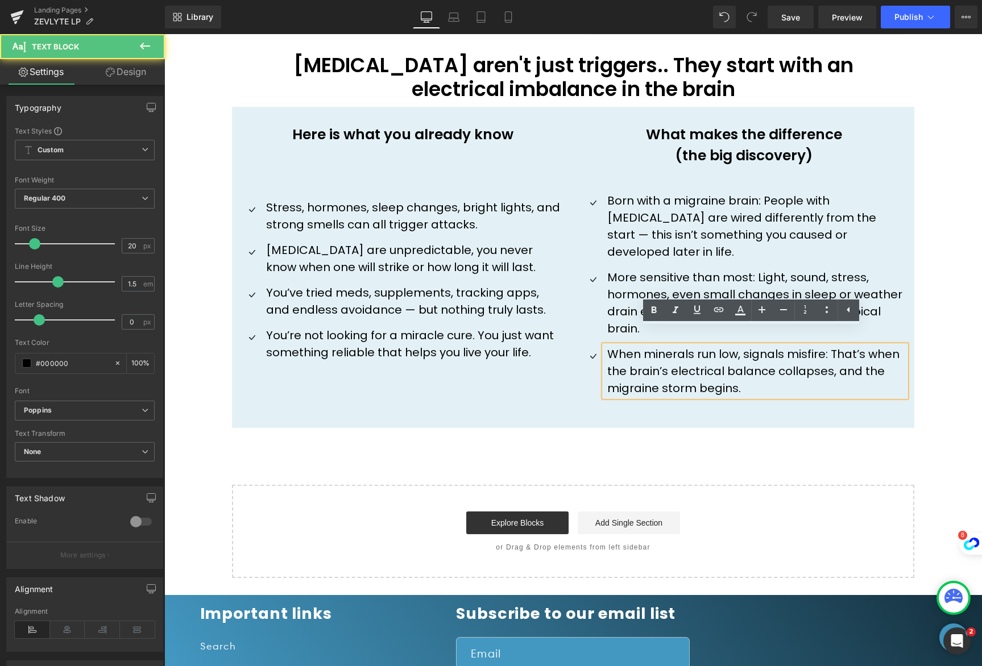
click at [737, 373] on p "When minerals run low, signals misfire: That’s when the brain’s electrical bala…" at bounding box center [756, 371] width 298 height 51
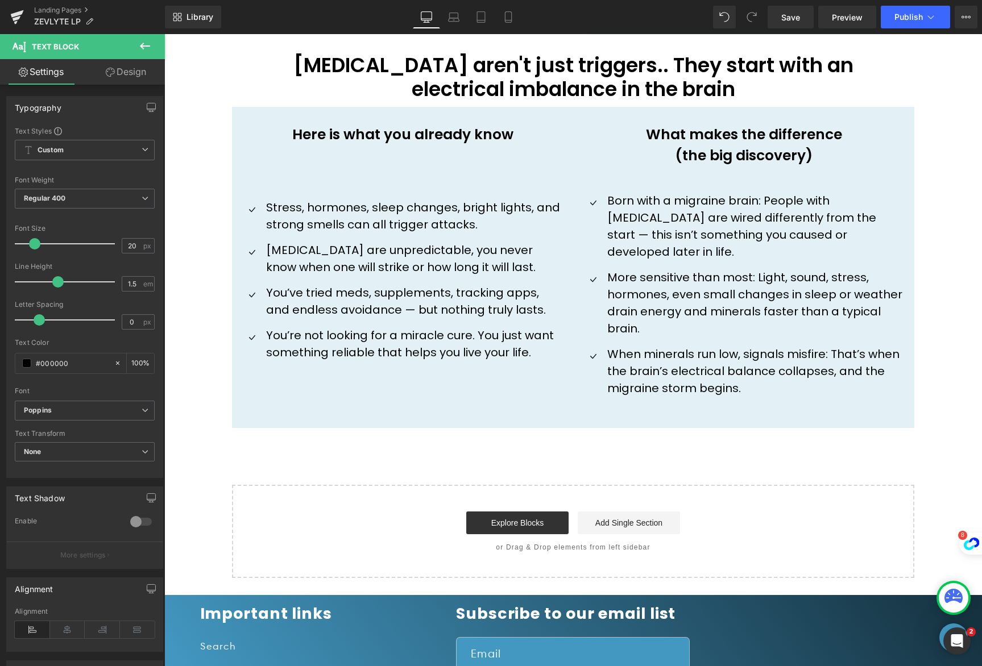
click at [147, 52] on icon at bounding box center [145, 46] width 14 height 14
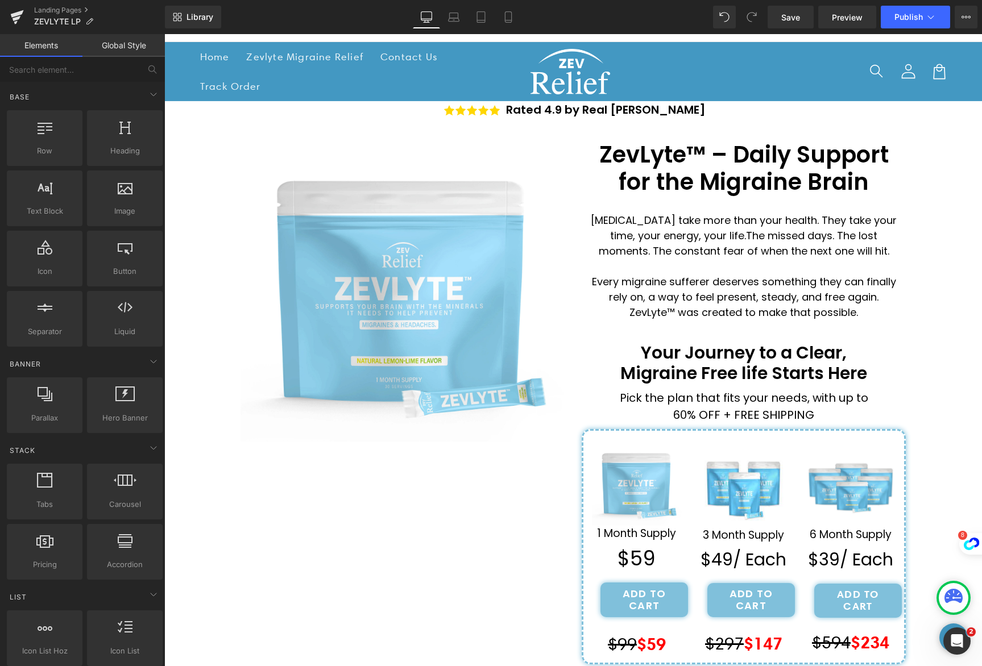
scroll to position [0, 0]
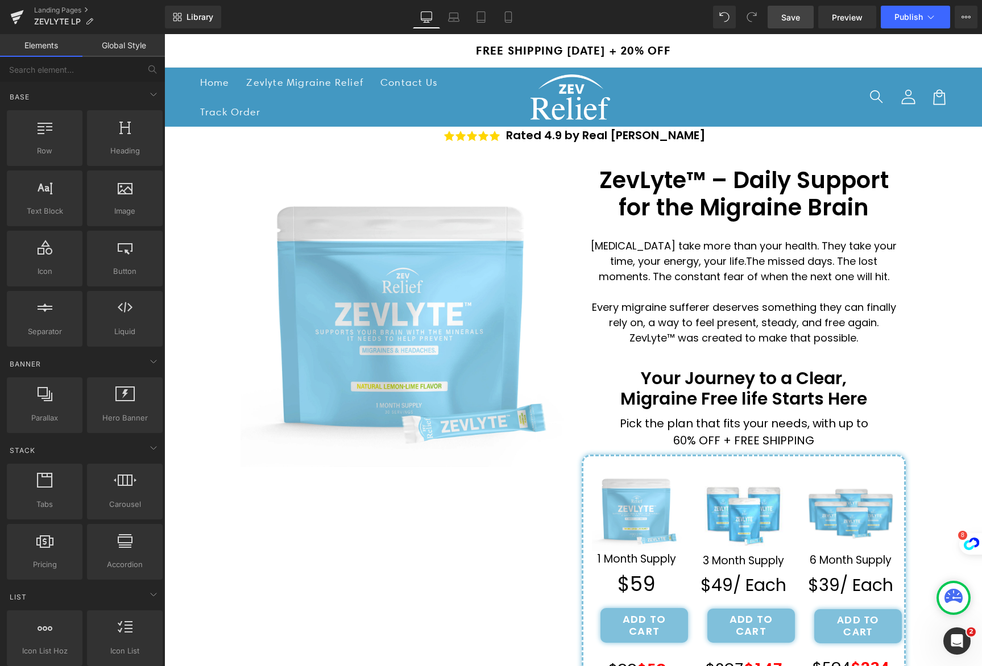
click at [790, 21] on span "Save" at bounding box center [790, 17] width 19 height 12
click at [789, 19] on span "Save" at bounding box center [790, 17] width 19 height 12
